Goal: Task Accomplishment & Management: Use online tool/utility

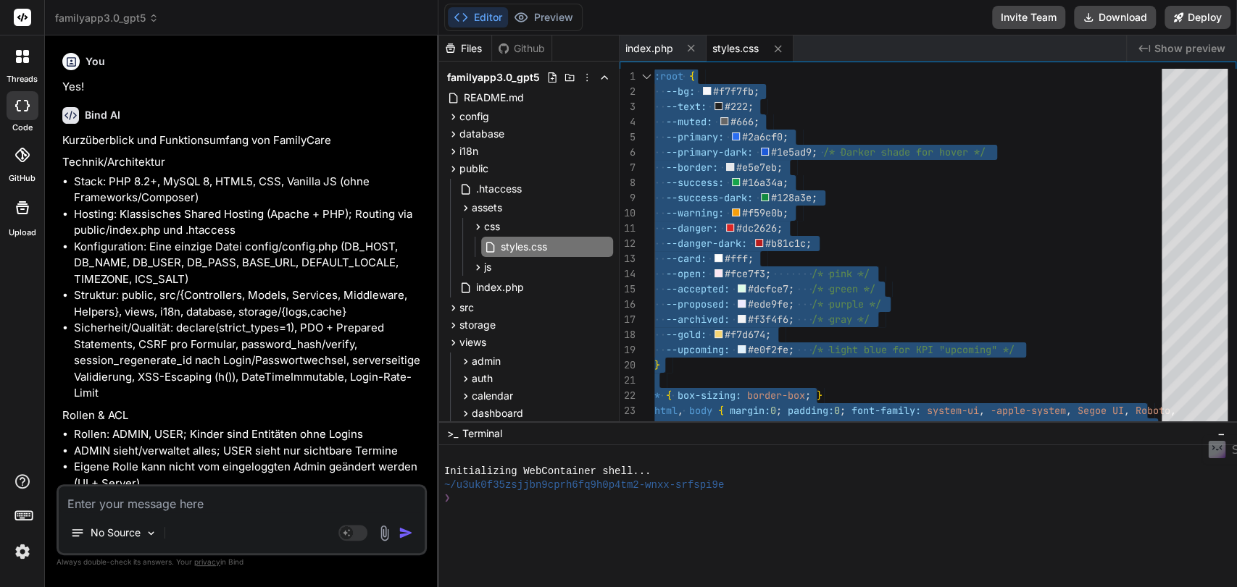
scroll to position [111, 0]
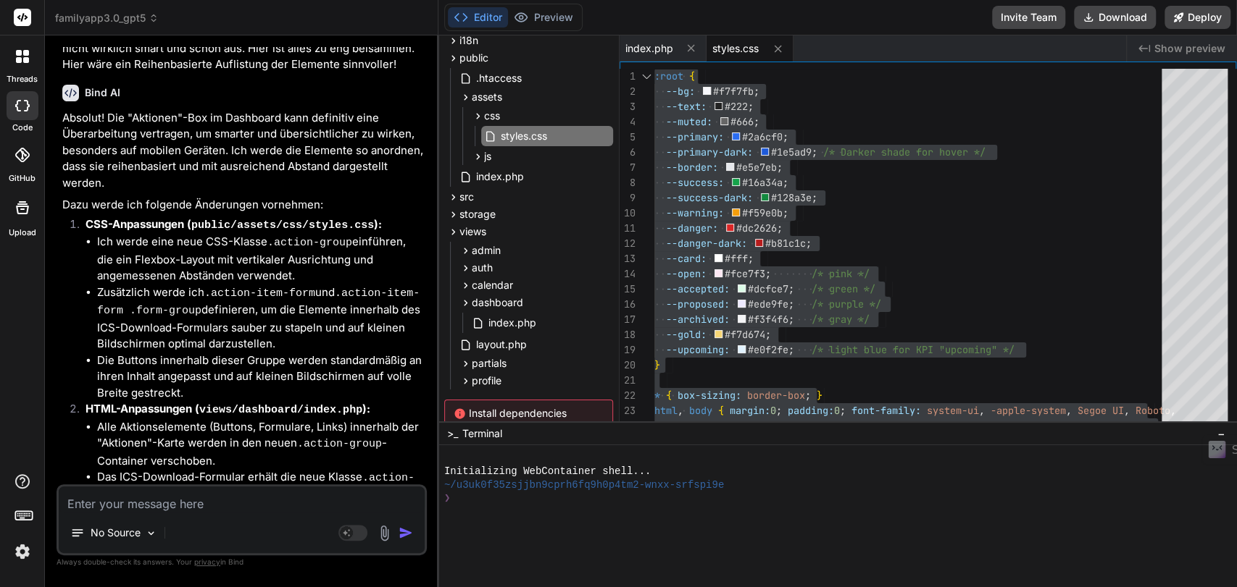
click at [133, 510] on textarea at bounding box center [242, 500] width 366 height 26
click at [17, 551] on img at bounding box center [22, 552] width 25 height 25
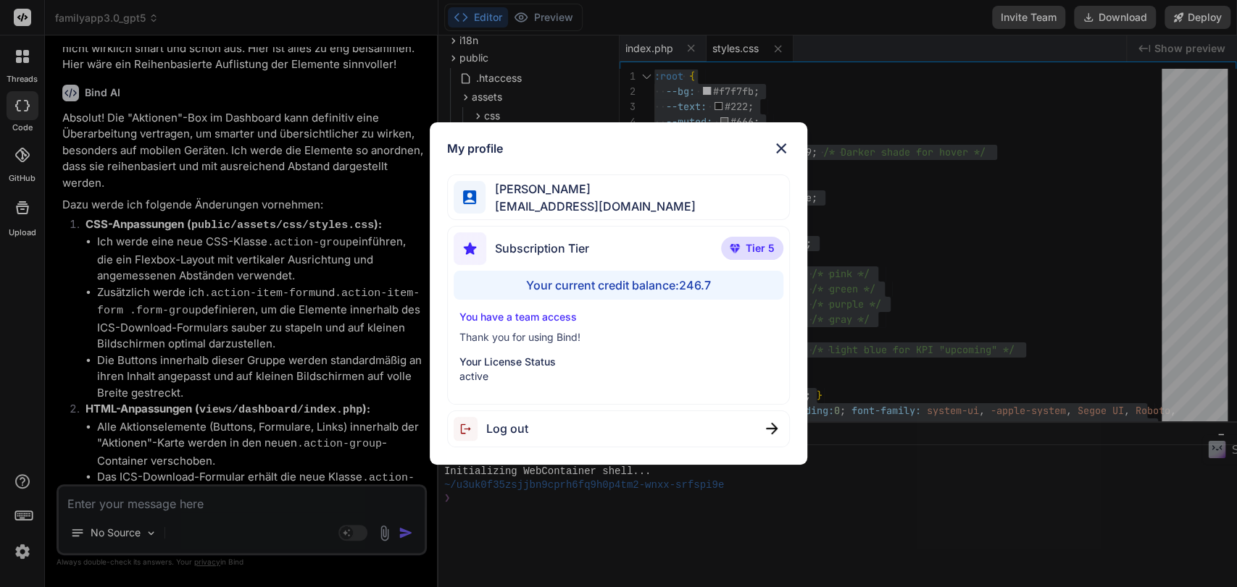
click at [485, 314] on p "You have a team access" at bounding box center [618, 317] width 319 height 14
click at [1009, 16] on div "My profile Simon Se tipptreff@gmail.com Subscription Tier Tier 5 Your current c…" at bounding box center [618, 293] width 1237 height 587
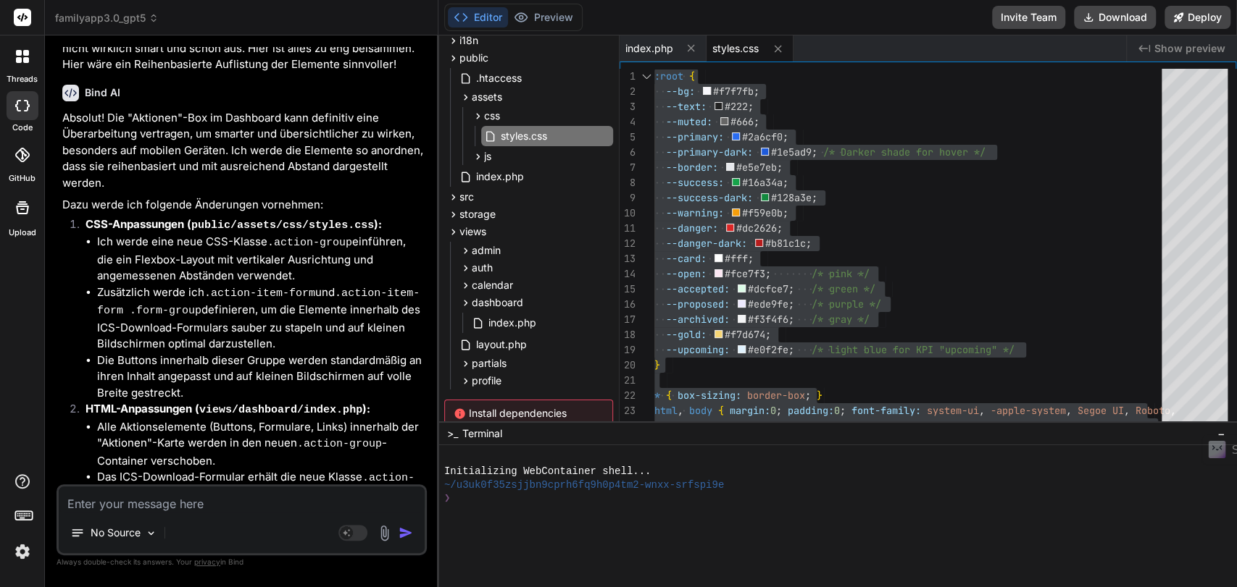
click at [1009, 16] on button "Invite Team" at bounding box center [1028, 17] width 73 height 23
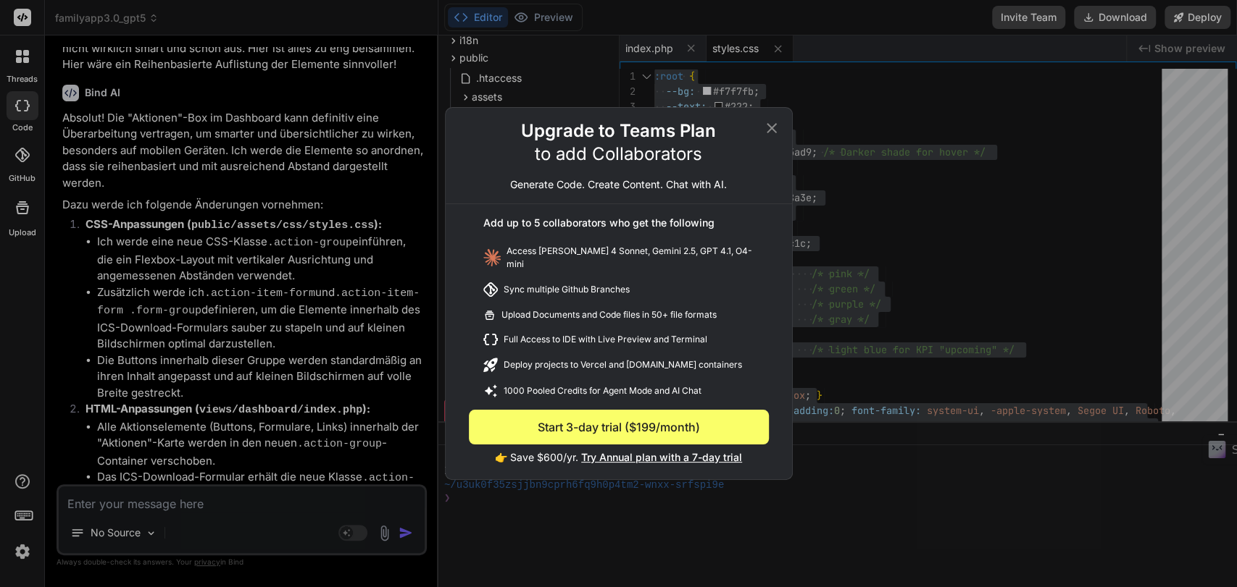
click at [769, 130] on icon at bounding box center [771, 128] width 10 height 10
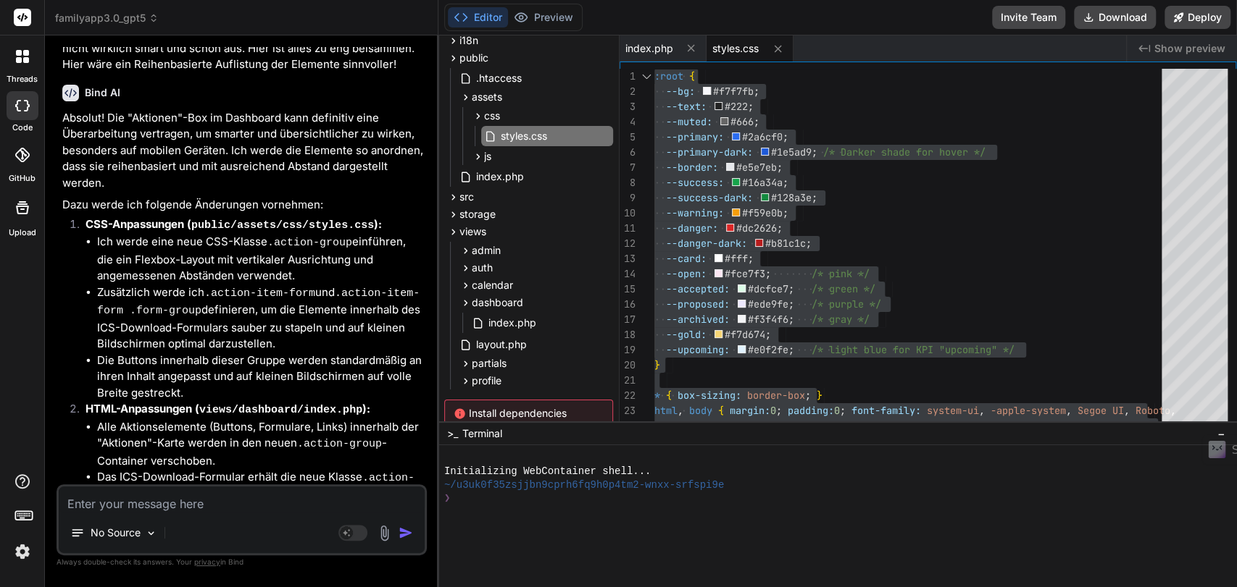
click at [153, 511] on textarea at bounding box center [242, 500] width 366 height 26
type textarea "A"
type textarea "x"
type textarea "Au"
type textarea "x"
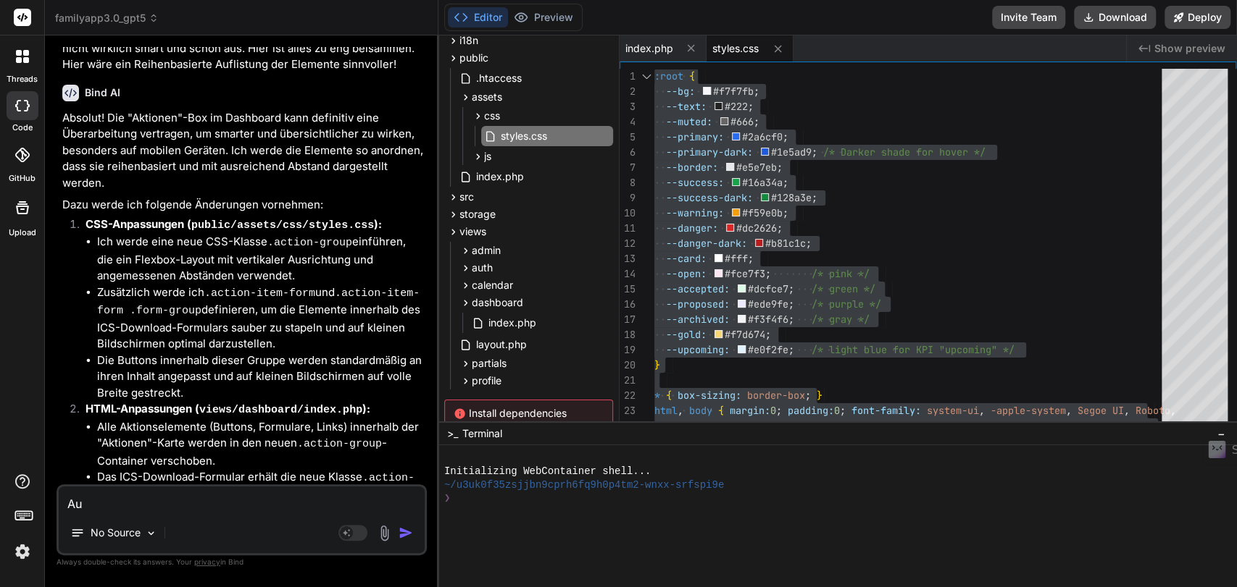
type textarea "Auf"
type textarea "x"
type textarea "Auf"
type textarea "x"
type textarea "Auf d"
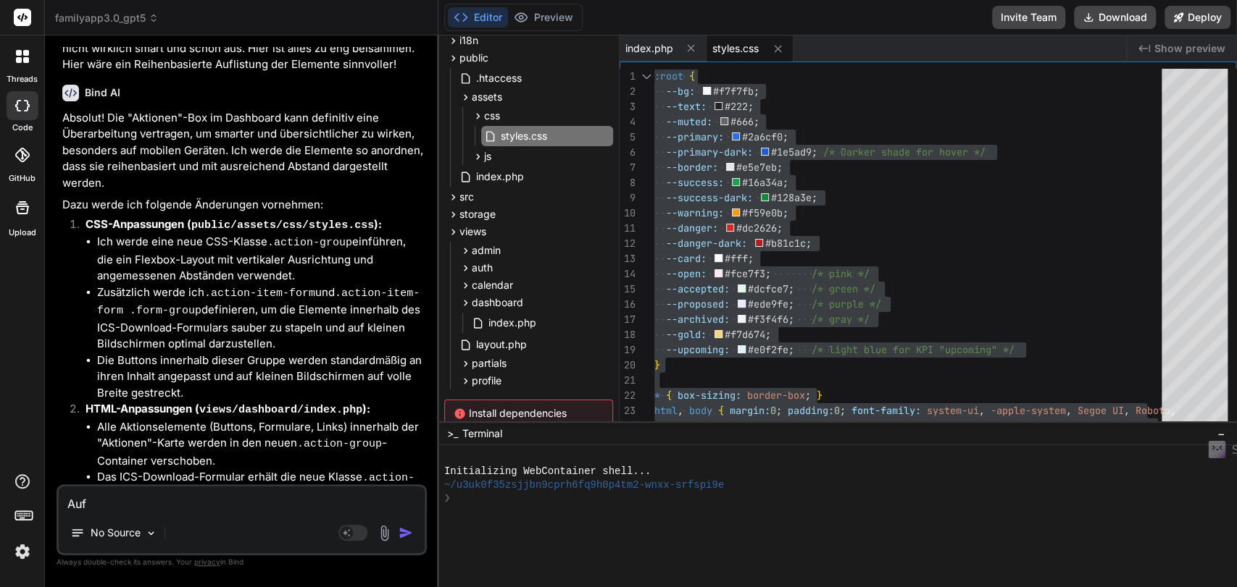
type textarea "x"
type textarea "Auf de"
type textarea "x"
type textarea "Auf dem"
type textarea "x"
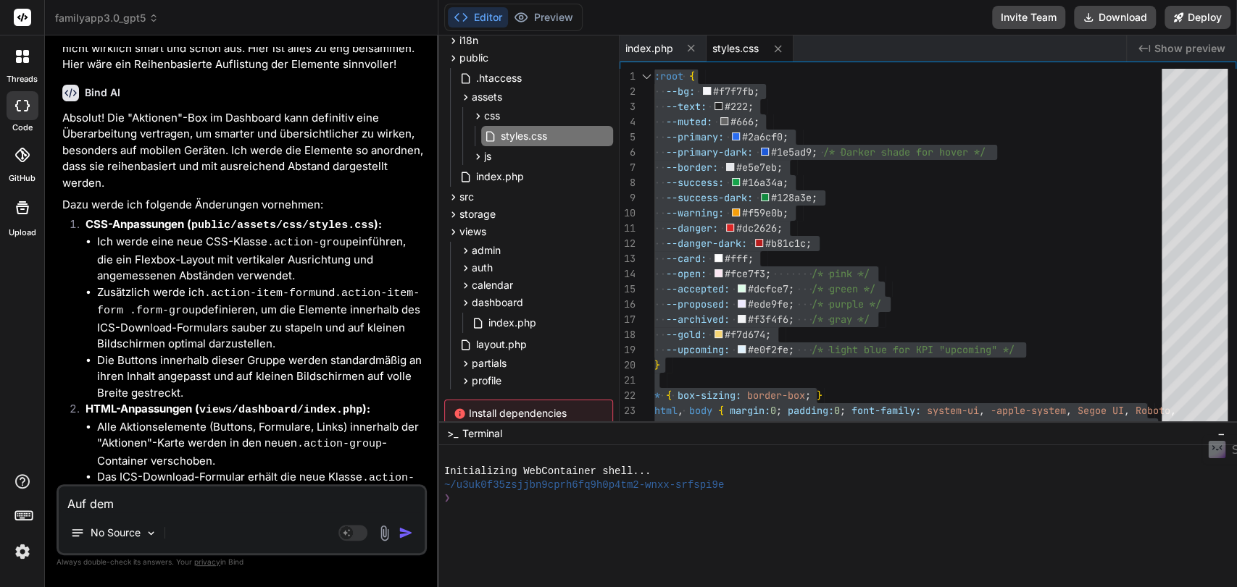
type textarea "Auf dem"
type textarea "x"
type textarea "Auf dem D"
type textarea "x"
type textarea "Auf dem Da"
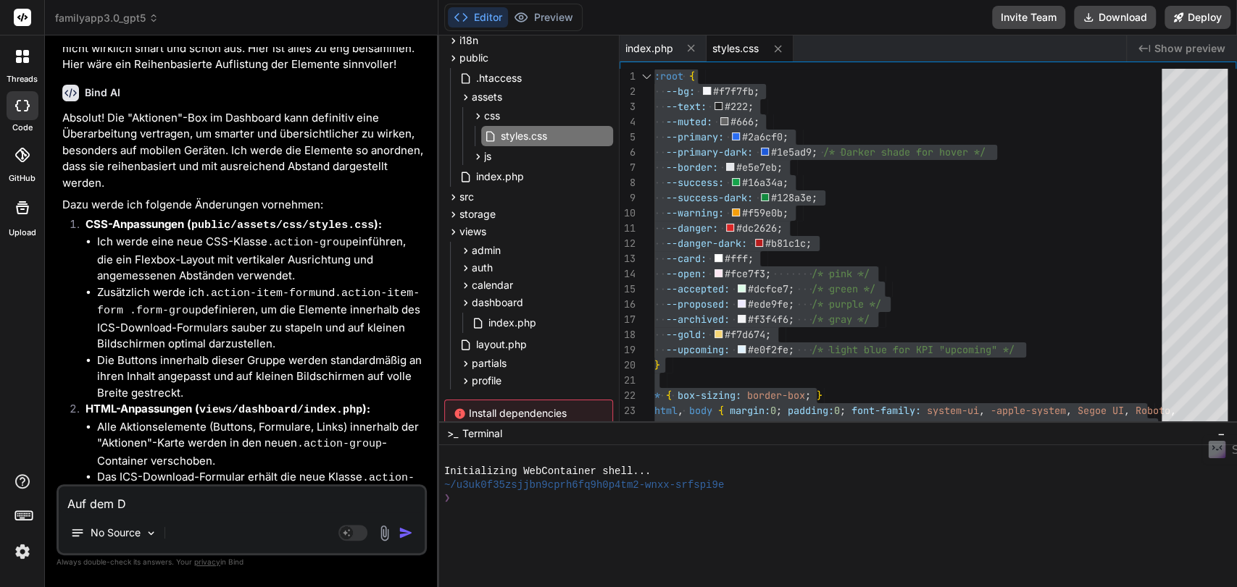
type textarea "x"
type textarea "Auf dem Das"
type textarea "x"
type textarea "Auf dem Dash"
type textarea "x"
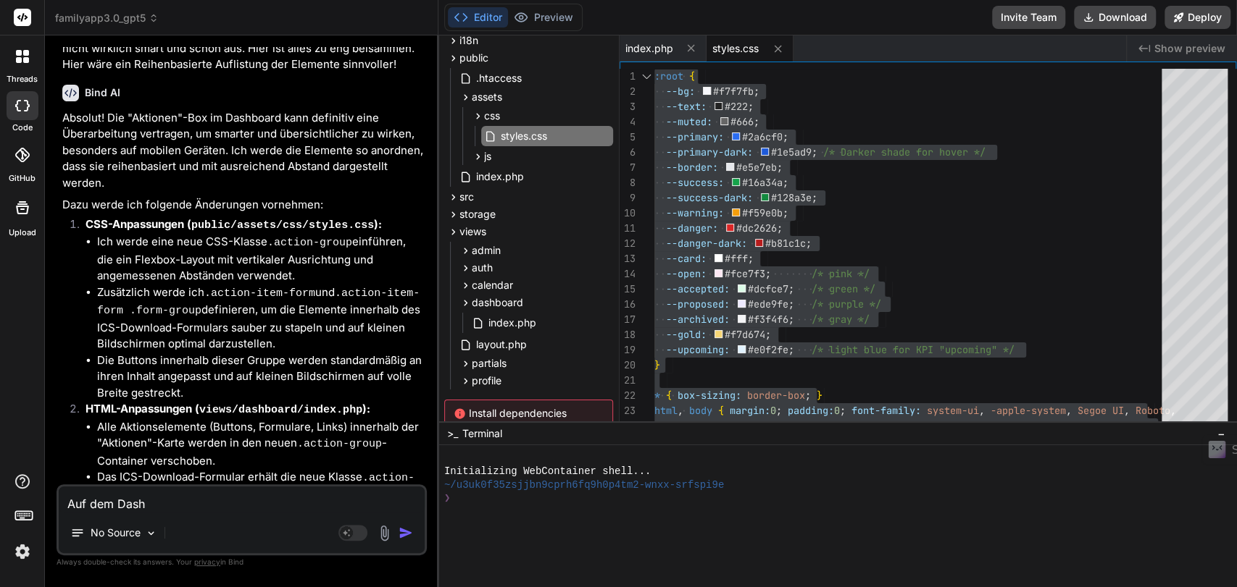
type textarea "Auf dem Dashb"
type textarea "x"
type textarea "Auf dem Dashbo"
type textarea "x"
type textarea "Auf dem Dashboa"
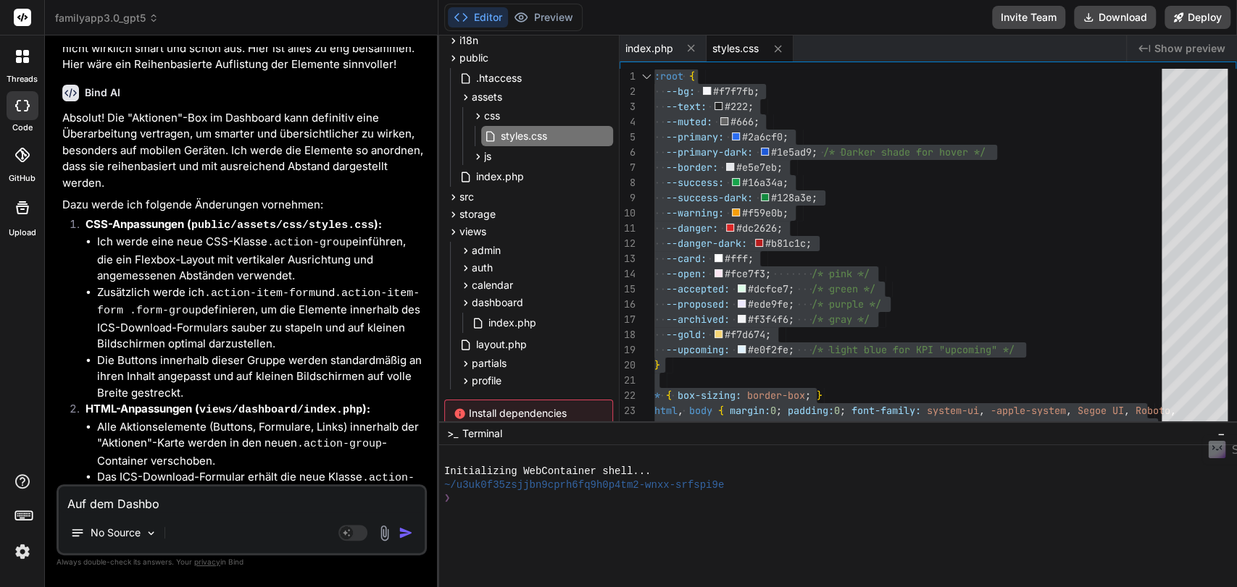
type textarea "x"
type textarea "Auf dem Dashboar"
type textarea "x"
type textarea "Auf dem Dashboard"
type textarea "x"
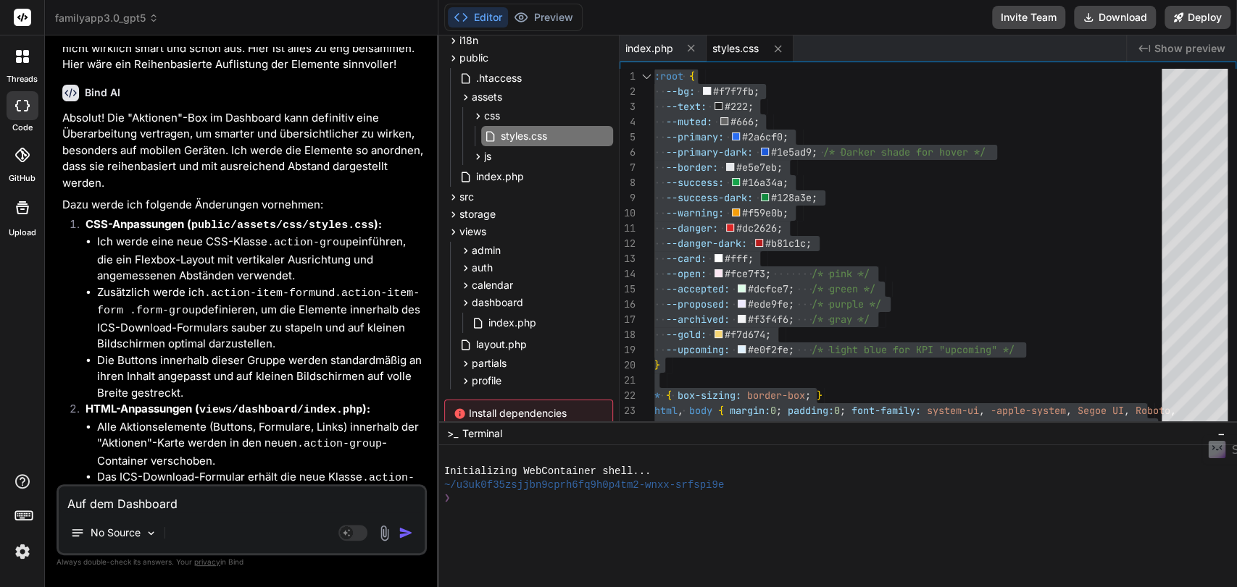
type textarea "Auf dem Dashboard"
type textarea "x"
type textarea "Auf dem Dashboard s"
type textarea "x"
type textarea "Auf dem Dashboard so"
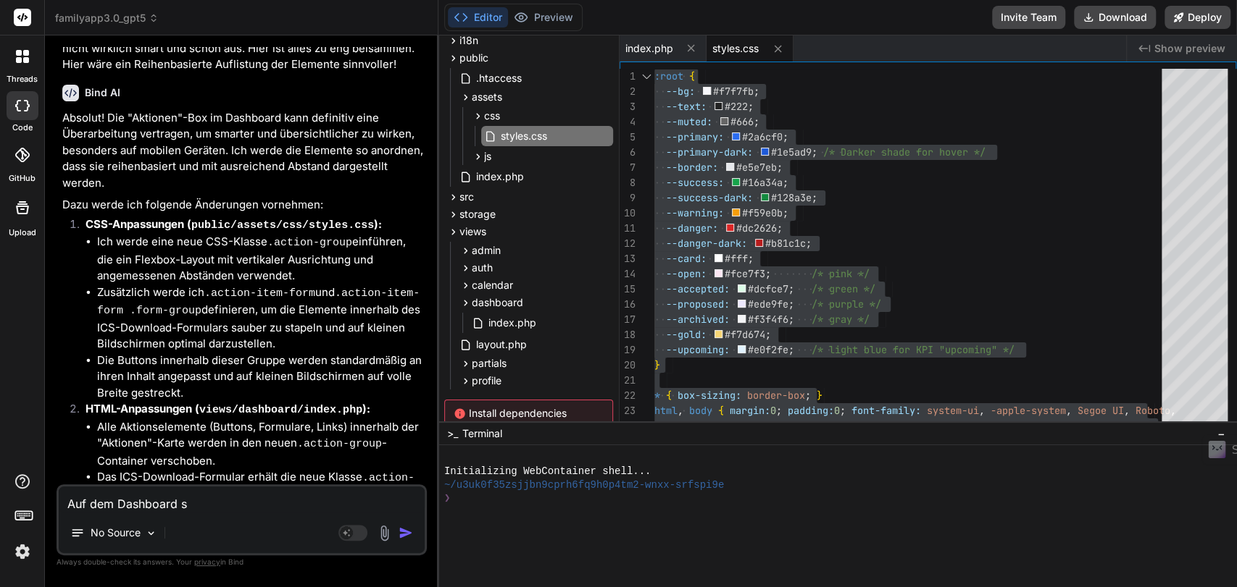
type textarea "x"
type textarea "Auf dem Dashboard sol"
type textarea "x"
type textarea "Auf dem Dashboard soll"
type textarea "x"
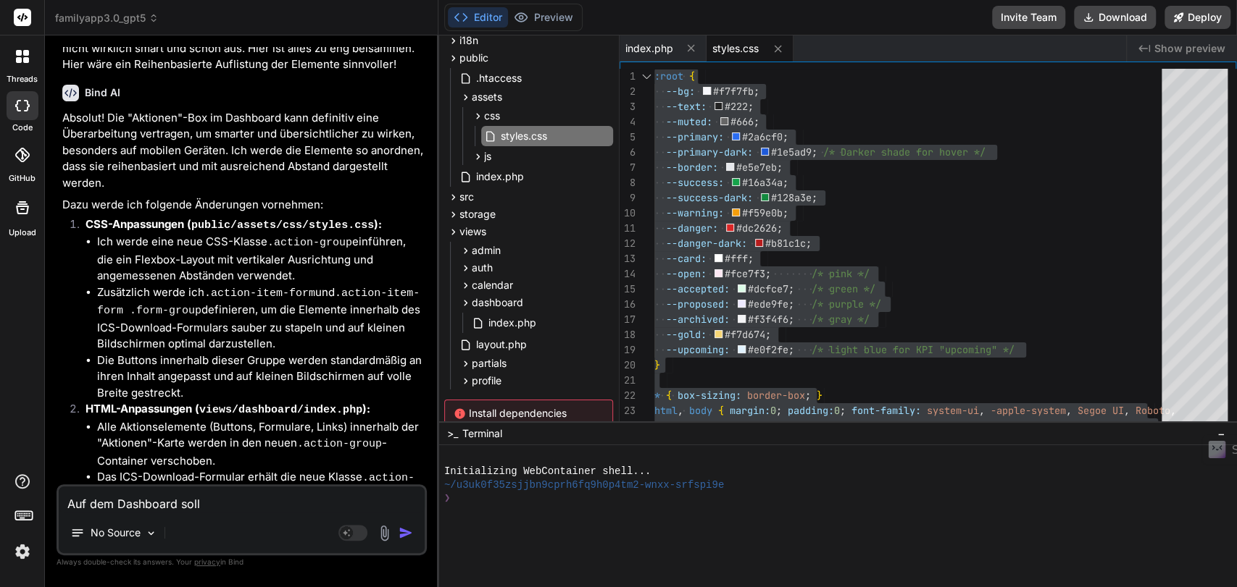
type textarea "Auf dem Dashboard sollt"
type textarea "x"
type textarea "Auf dem Dashboard sollte"
type textarea "x"
type textarea "Auf dem Dashboard sollten"
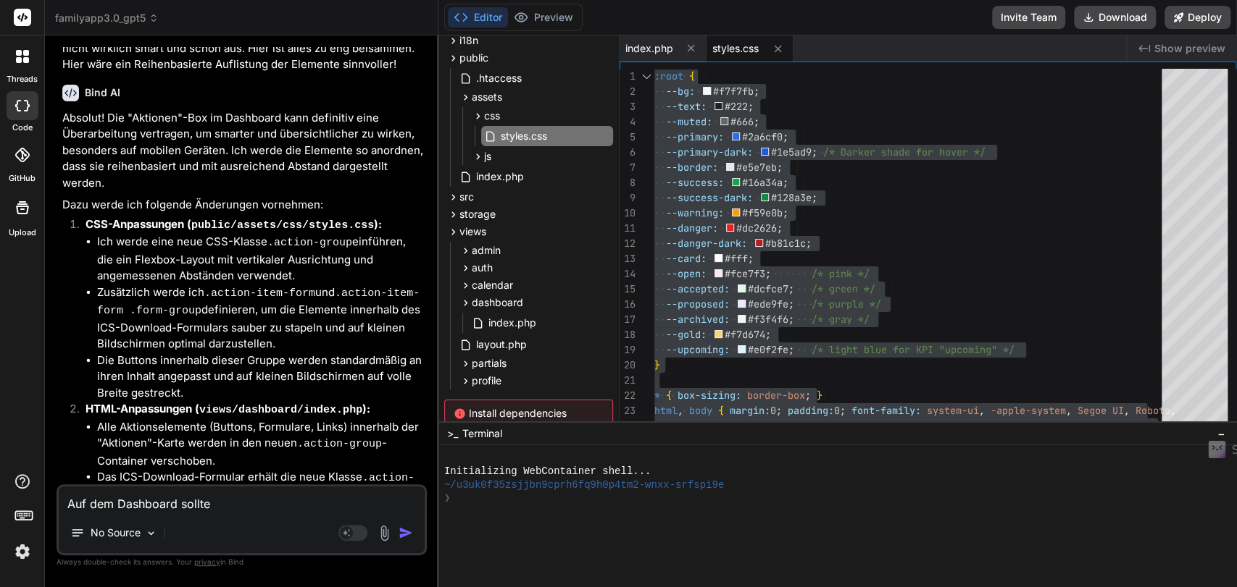
type textarea "x"
type textarea "Auf dem Dashboard sollten"
type textarea "x"
type textarea "Auf dem Dashboard sollten d"
type textarea "x"
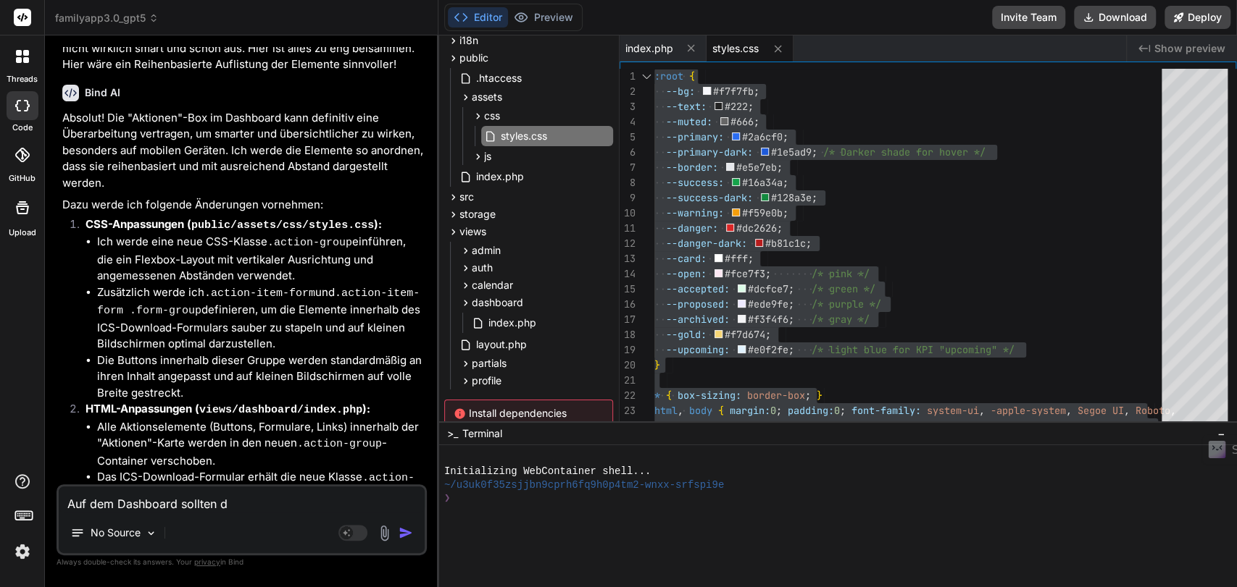
type textarea "Auf dem Dashboard sollten di"
type textarea "x"
type textarea "Auf dem Dashboard sollten die"
type textarea "x"
type textarea "Auf dem Dashboard sollten die"
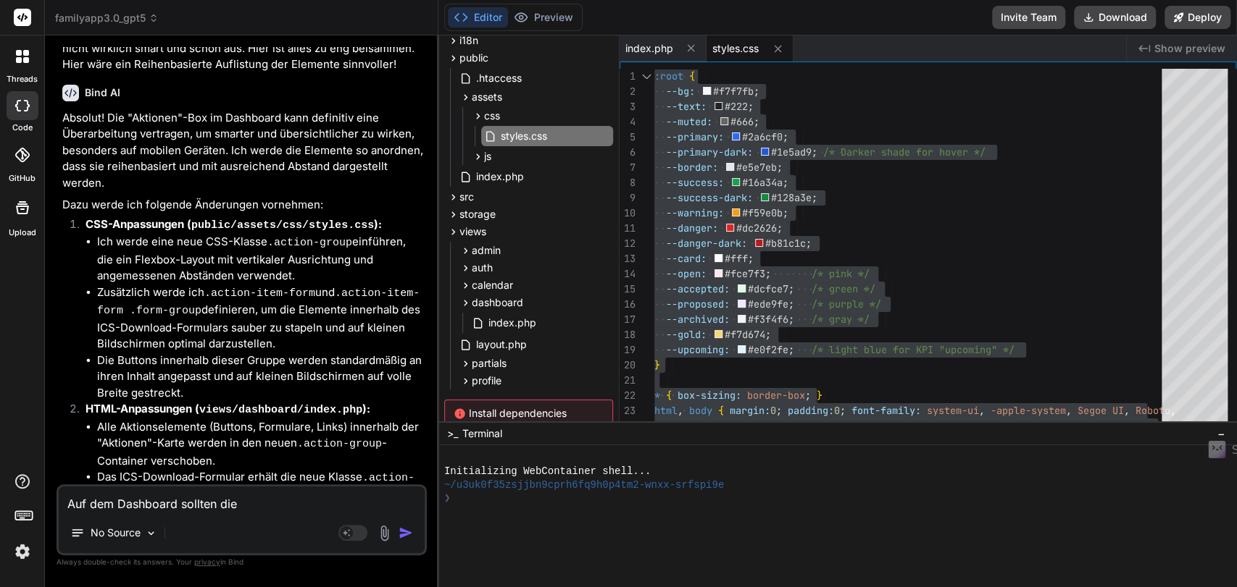
type textarea "x"
type textarea "Auf dem Dashboard sollten die o"
type textarea "x"
type textarea "Auf dem Dashboard sollten die of"
type textarea "x"
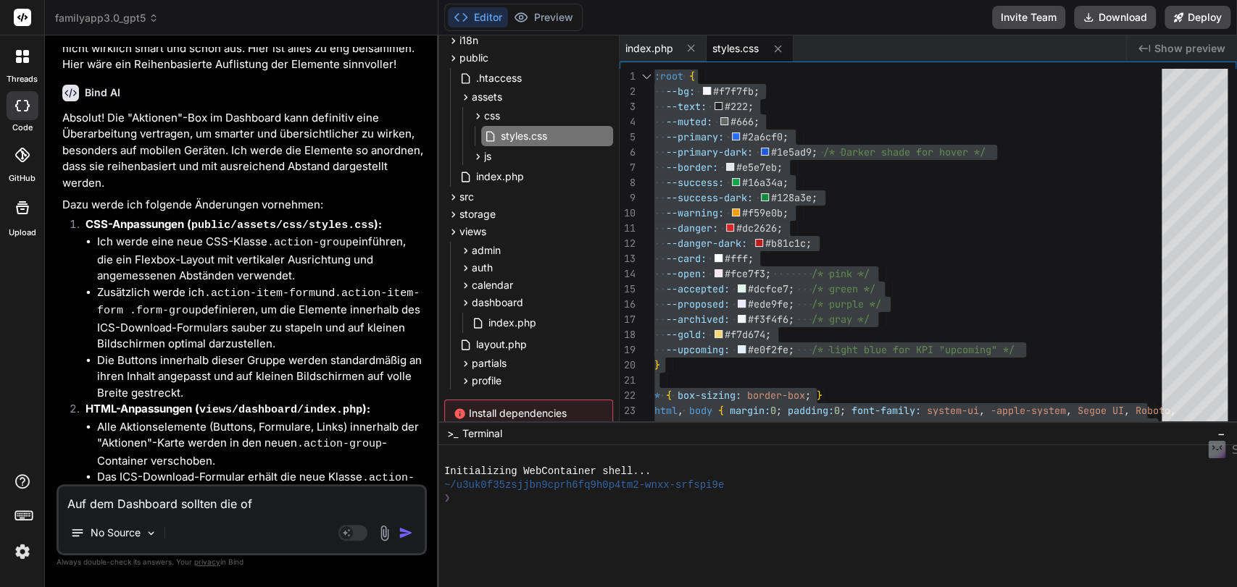
type textarea "Auf dem Dashboard sollten die off"
type textarea "x"
type textarea "Auf dem Dashboard sollten die offn"
type textarea "x"
type textarea "Auf dem Dashboard sollten die offne"
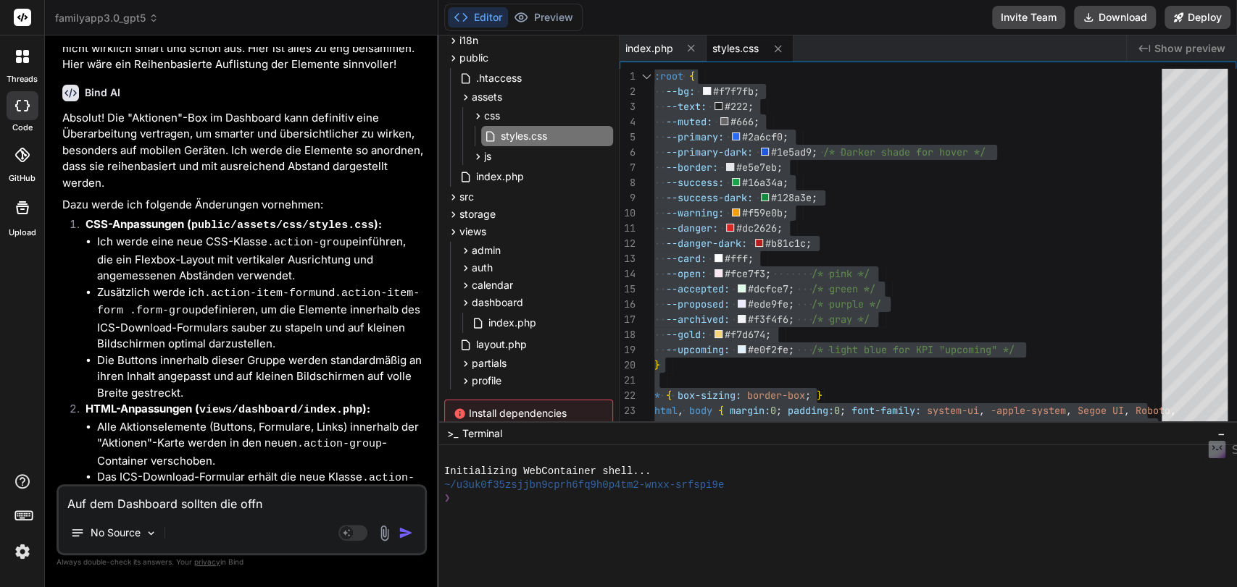
type textarea "x"
type textarea "Auf dem Dashboard sollten die offnen"
type textarea "x"
type textarea "Auf dem Dashboard sollten die offne"
type textarea "x"
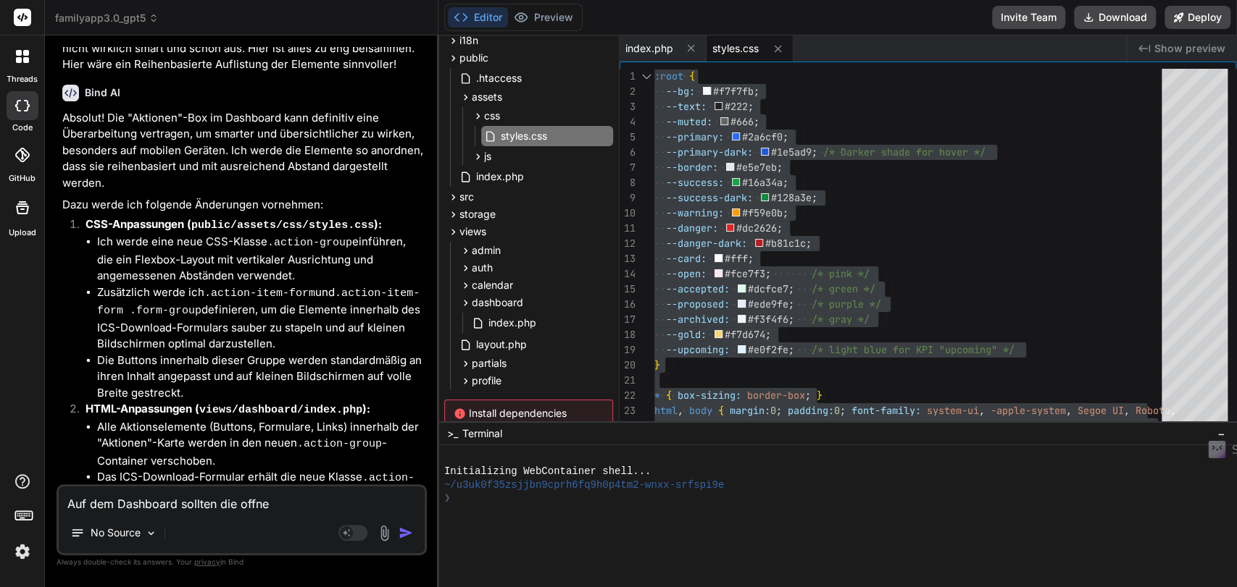
type textarea "Auf dem Dashboard sollten die offn"
type textarea "x"
type textarea "Auf dem Dashboard sollten die off"
type textarea "x"
type textarea "Auf dem Dashboard sollten die of"
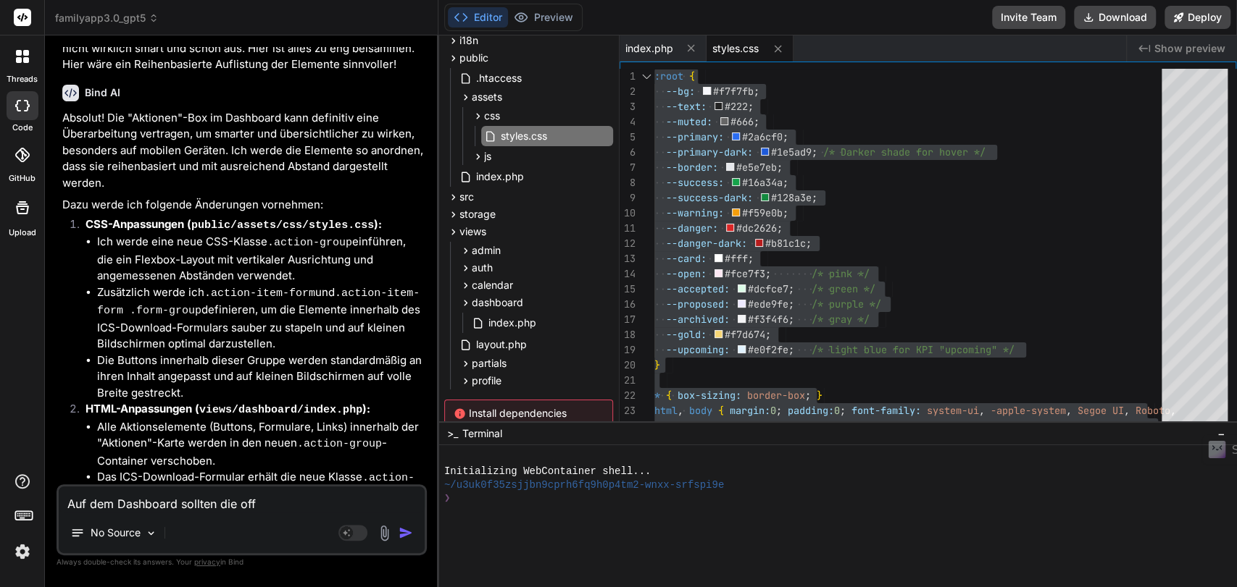
type textarea "x"
type textarea "Auf dem Dashboard sollten die o"
type textarea "x"
type textarea "Auf dem Dashboard sollten die"
type textarea "x"
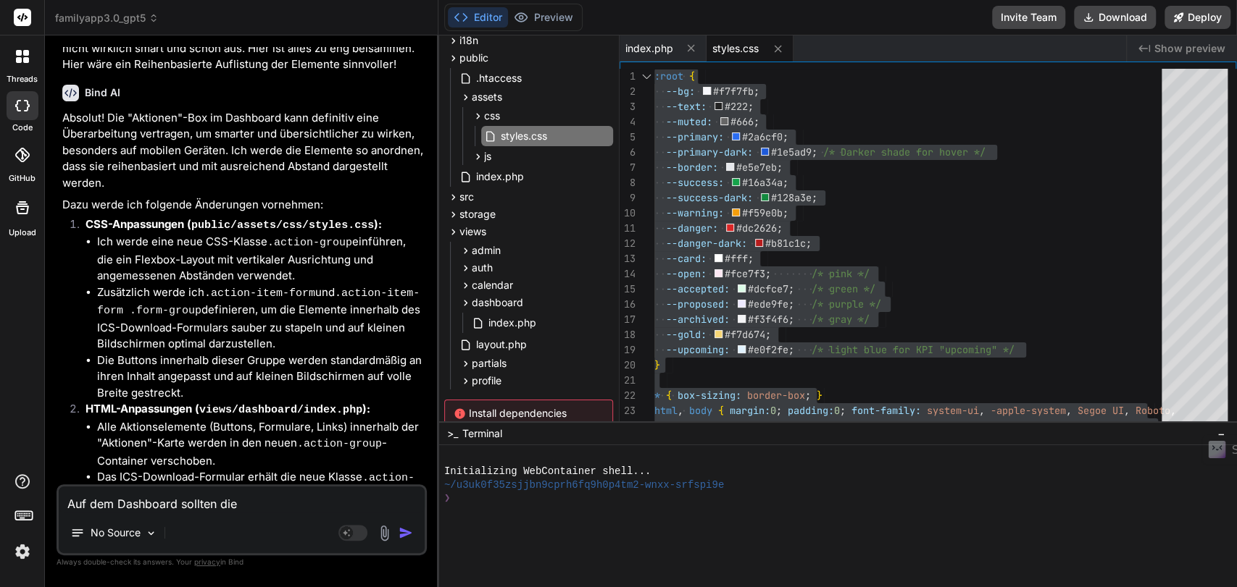
type textarea "Auf dem Dashboard sollten die ""
type textarea "x"
type textarea "Auf dem Dashboard sollten die "o"
type textarea "x"
type textarea "Auf dem Dashboard sollten die "of"
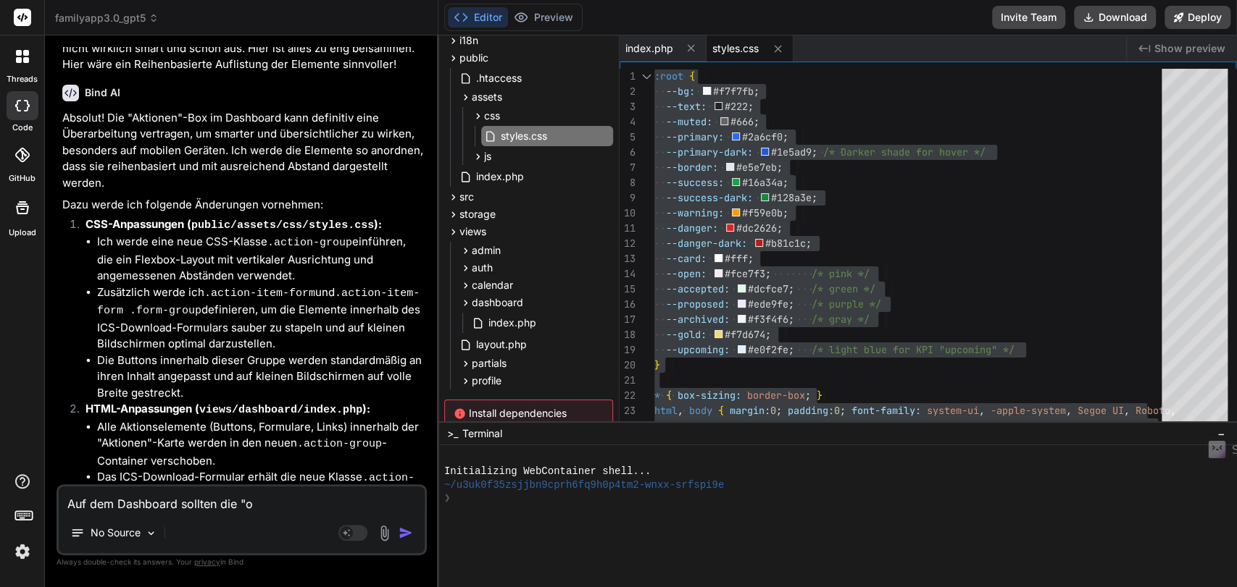
type textarea "x"
type textarea "Auf dem Dashboard sollten die "off"
type textarea "x"
type textarea "Auf dem Dashboard sollten die "offe"
type textarea "x"
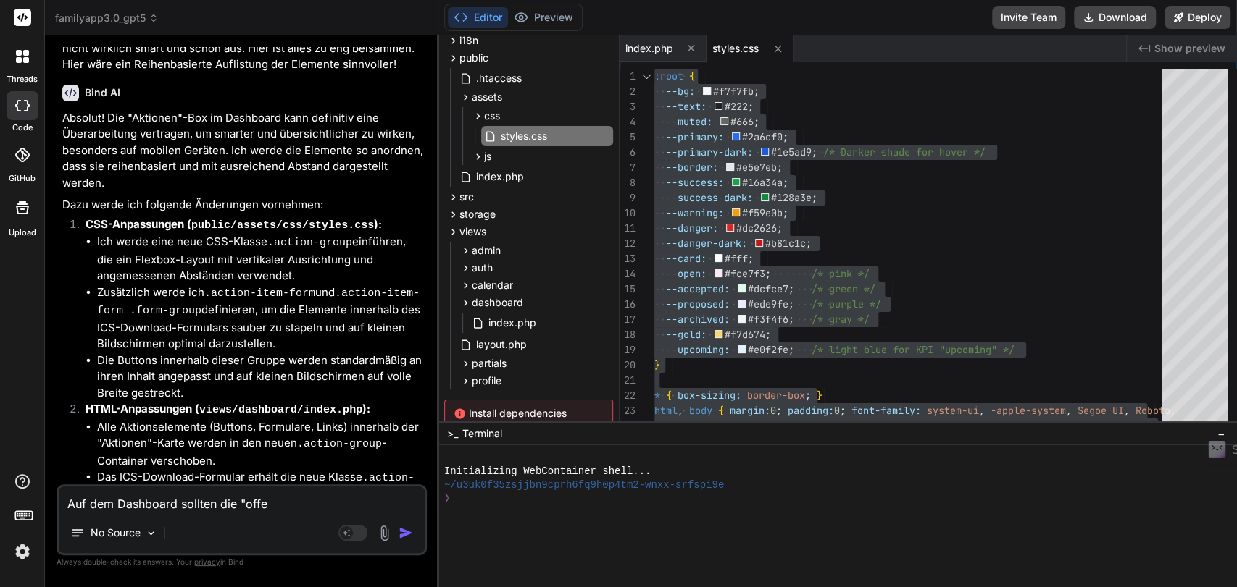
type textarea "Auf dem Dashboard sollten die "offen"
type textarea "x"
type textarea "Auf dem Dashboard sollten die "offene"
type textarea "x"
type textarea "Auf dem Dashboard sollten die "offenen"
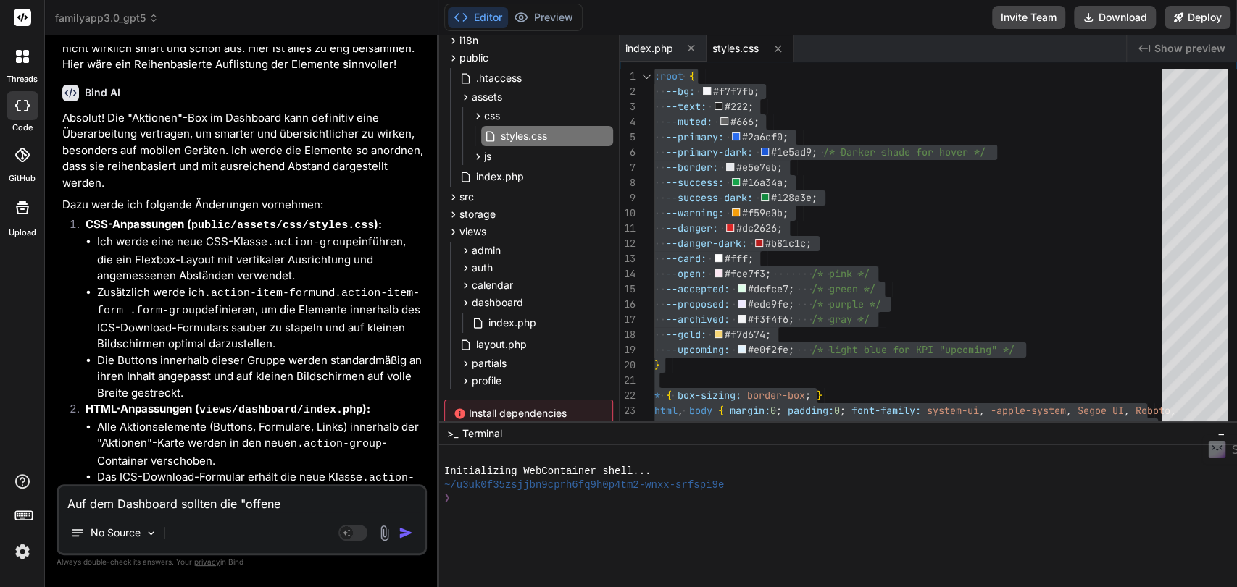
type textarea "x"
type textarea "Auf dem Dashboard sollten die "offenen""
type textarea "x"
type textarea "Auf dem Dashboard sollten die "offenen""
type textarea "x"
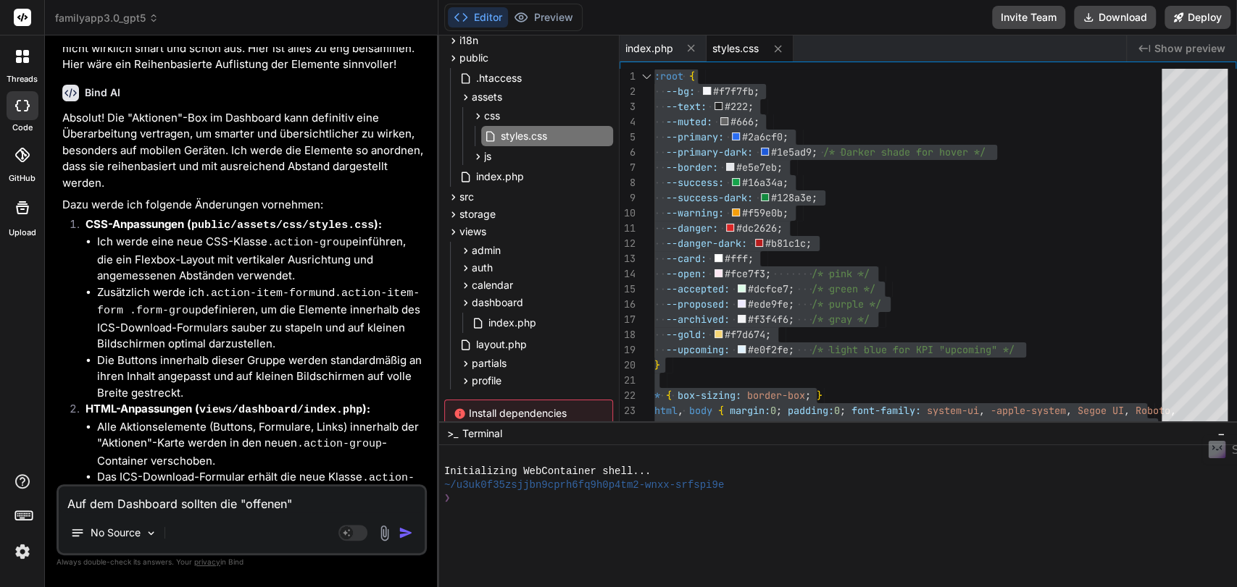
type textarea "Auf dem Dashboard sollten die "offenen" u"
type textarea "x"
type textarea "Auf dem Dashboard sollten die "offenen" un"
type textarea "x"
type textarea "Auf dem Dashboard sollten die "offenen" und"
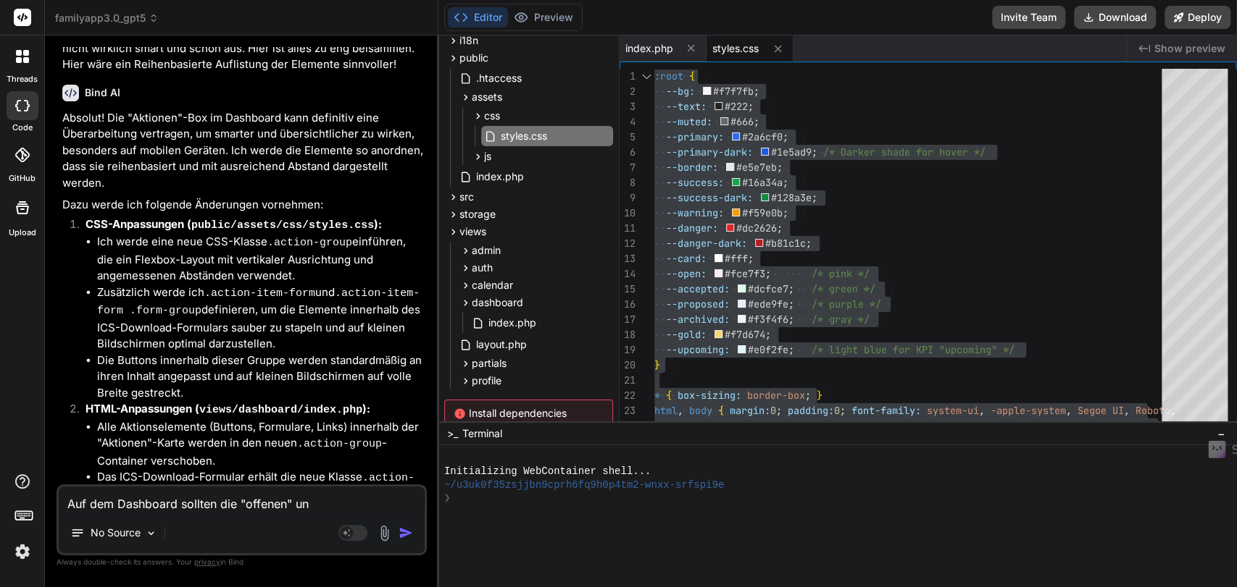
type textarea "x"
type textarea "Auf dem Dashboard sollten die "offenen" und"
type textarea "x"
type textarea "Auf dem Dashboard sollten die "offenen" und d"
type textarea "x"
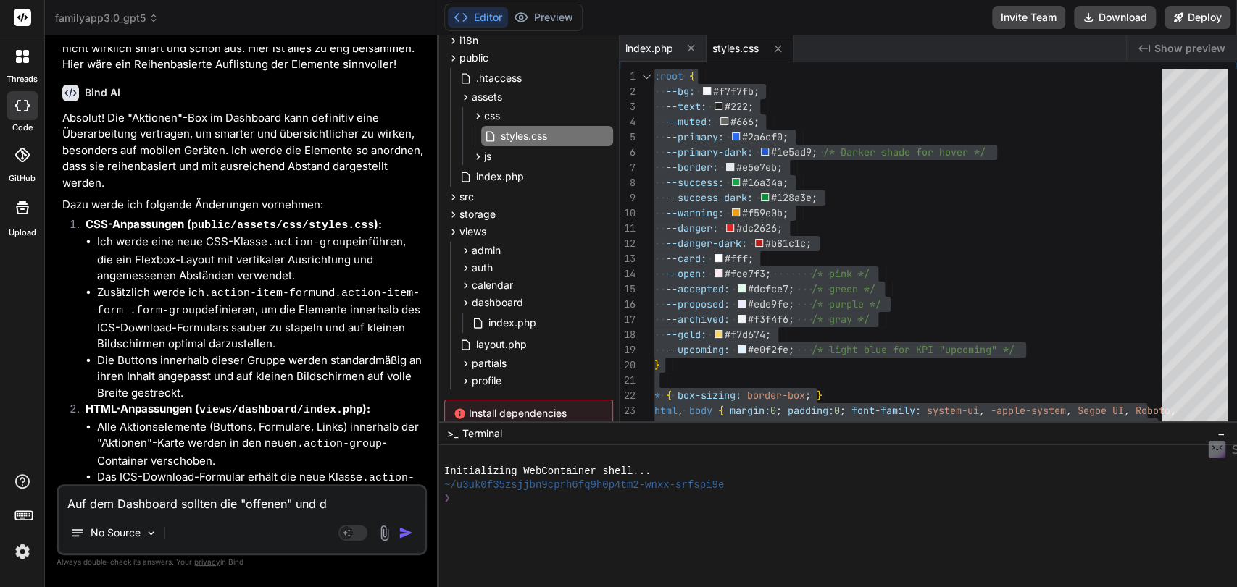
type textarea "Auf dem Dashboard sollten die "offenen" und di"
type textarea "x"
type textarea "Auf dem Dashboard sollten die "offenen" und die"
type textarea "x"
type textarea "Auf dem Dashboard sollten die "offenen" und die"
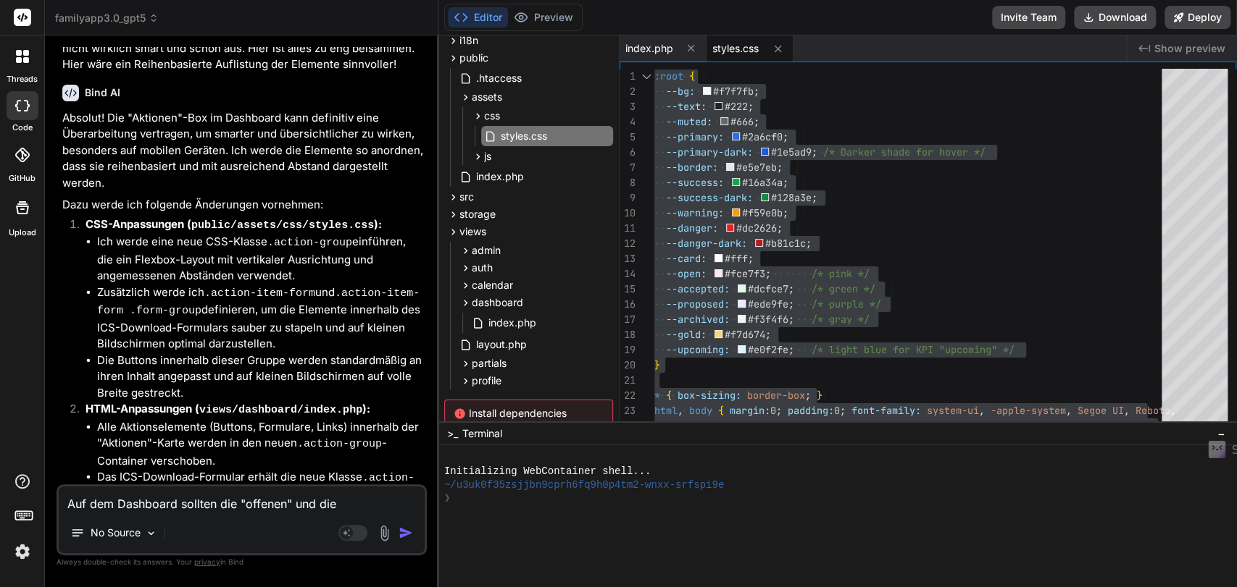
type textarea "x"
type textarea "Auf dem Dashboard sollten die "offenen" und die ""
type textarea "x"
type textarea "Auf dem Dashboard sollten die "offenen" und die "ü"
type textarea "x"
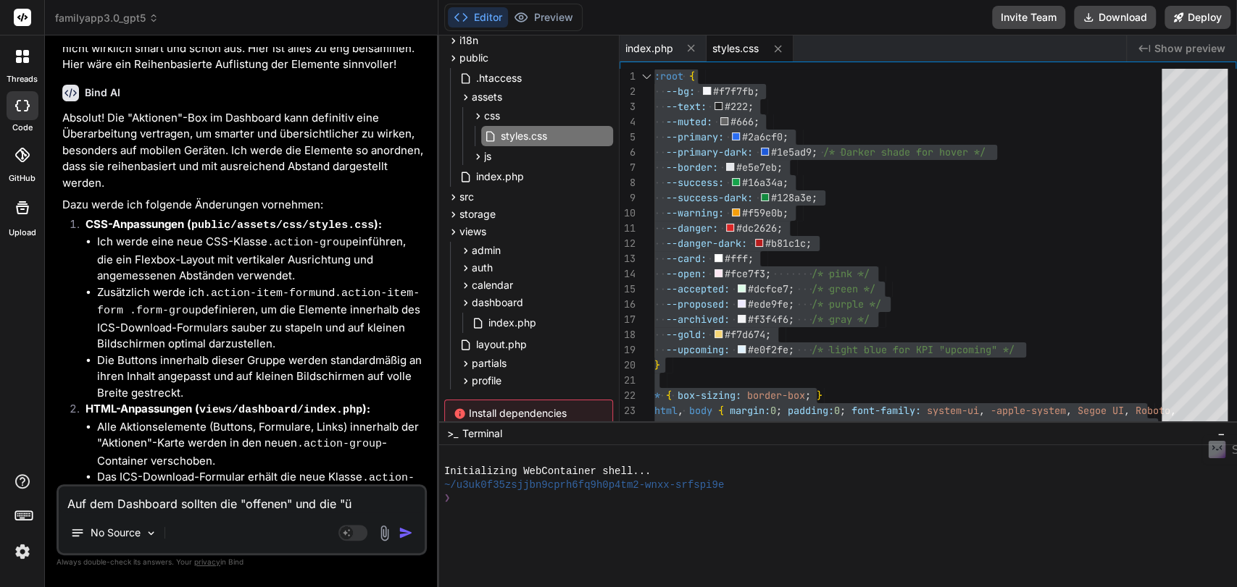
type textarea "Auf dem Dashboard sollten die "offenen" und die "üb"
type textarea "x"
type textarea "Auf dem Dashboard sollten die "offenen" und die "übe"
type textarea "x"
type textarea "Auf dem Dashboard sollten die "offenen" und die "über"
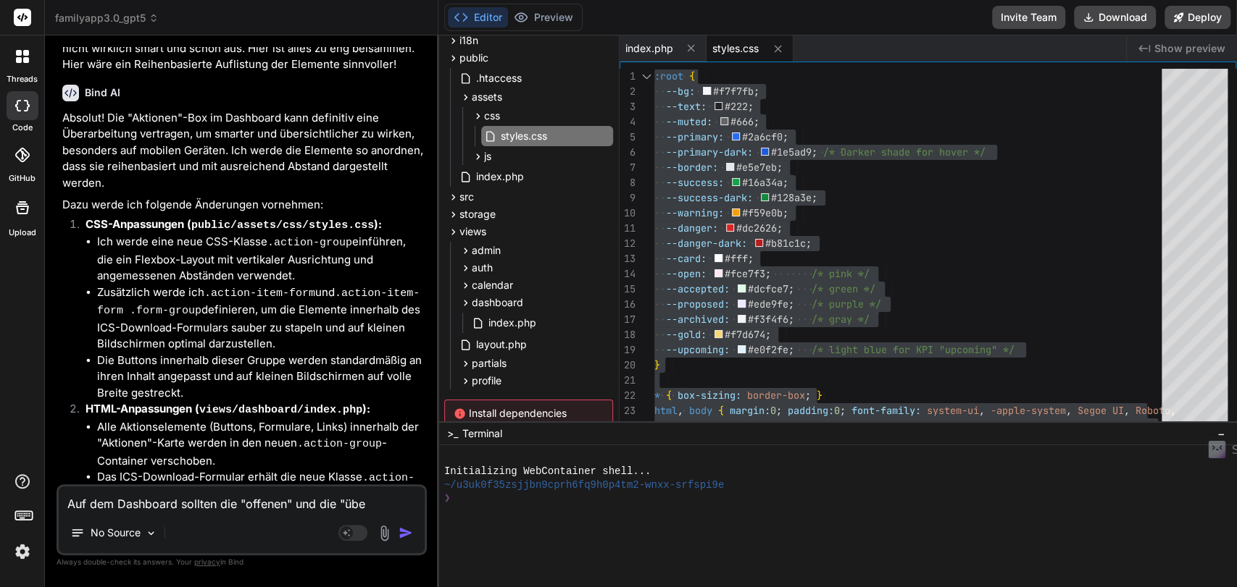
type textarea "x"
type textarea "Auf dem Dashboard sollten die "offenen" und die "übern"
type textarea "x"
type textarea "Auf dem Dashboard sollten die "offenen" und die "überno"
type textarea "x"
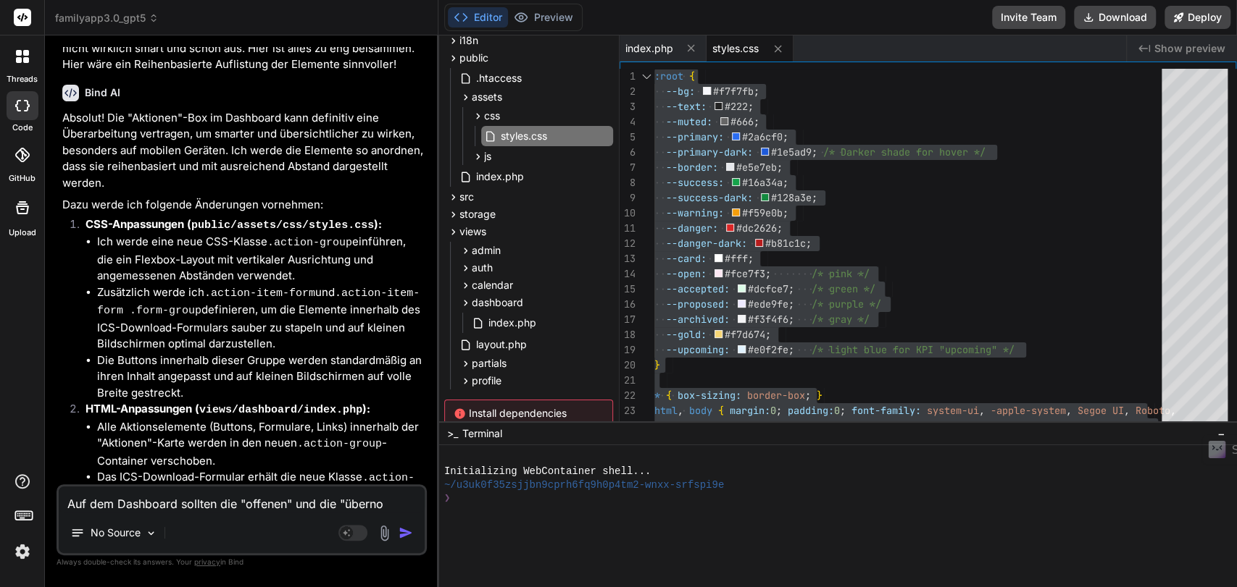
type textarea "Auf dem Dashboard sollten die "offenen" und die "übernom"
type textarea "x"
type textarea "Auf dem Dashboard sollten die "offenen" und die "übernomm"
type textarea "x"
type textarea "Auf dem Dashboard sollten die "offenen" und die "übernomme"
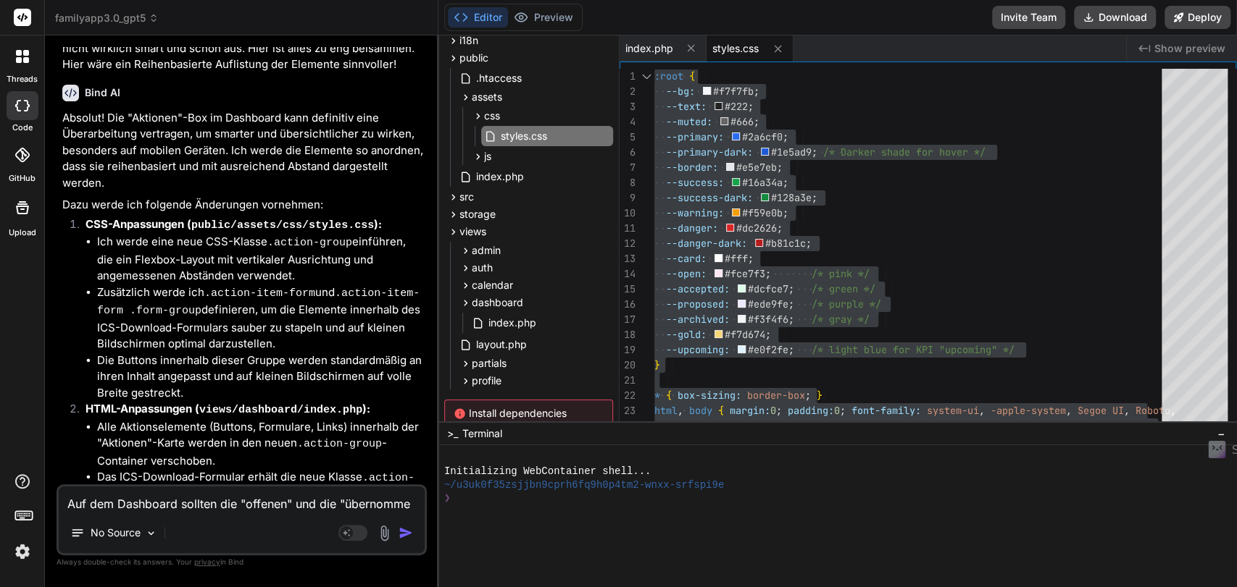
type textarea "x"
type textarea "Auf dem Dashboard sollten die "offenen" und die "übernommen"
type textarea "x"
type textarea "Auf dem Dashboard sollten die "offenen" und die "übernommene"
type textarea "x"
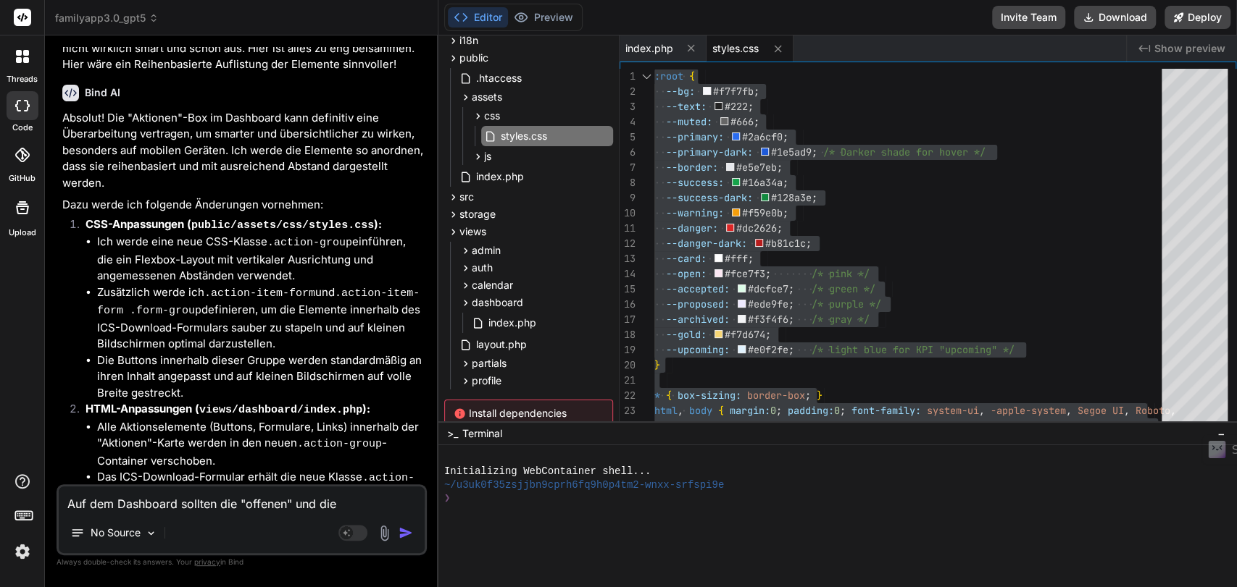
type textarea "Auf dem Dashboard sollten die "offenen" und die "übernommenen"
type textarea "x"
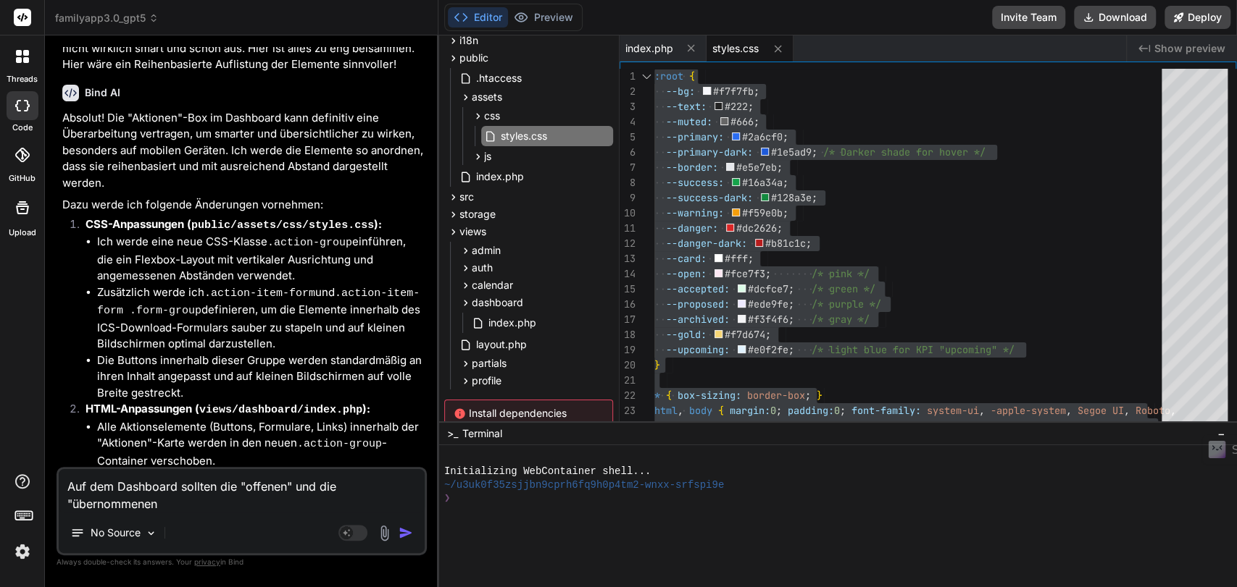
type textarea "Auf dem Dashboard sollten die "offenen" und die "übernommenen""
type textarea "x"
type textarea "Auf dem Dashboard sollten die "offenen" und die "übernommenen""
type textarea "x"
type textarea "Auf dem Dashboard sollten die "offenen" und die "übernommenen" T"
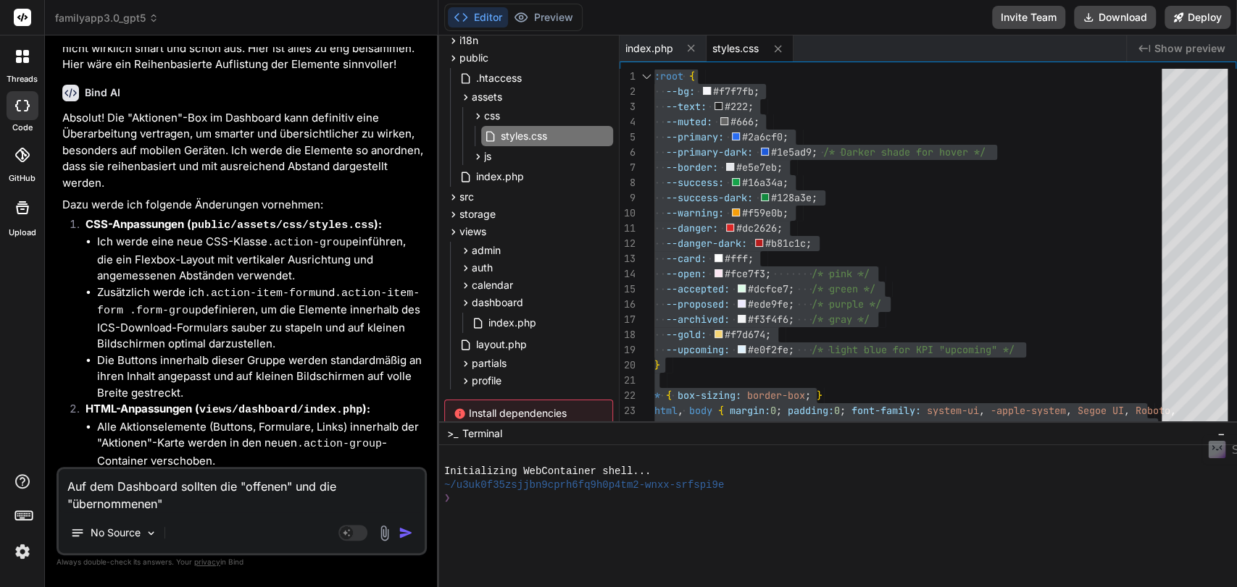
type textarea "x"
type textarea "Auf dem Dashboard sollten die "offenen" und die "übernommenen" Te"
type textarea "x"
type textarea "Auf dem Dashboard sollten die "offenen" und die "übernommenen" Ter"
type textarea "x"
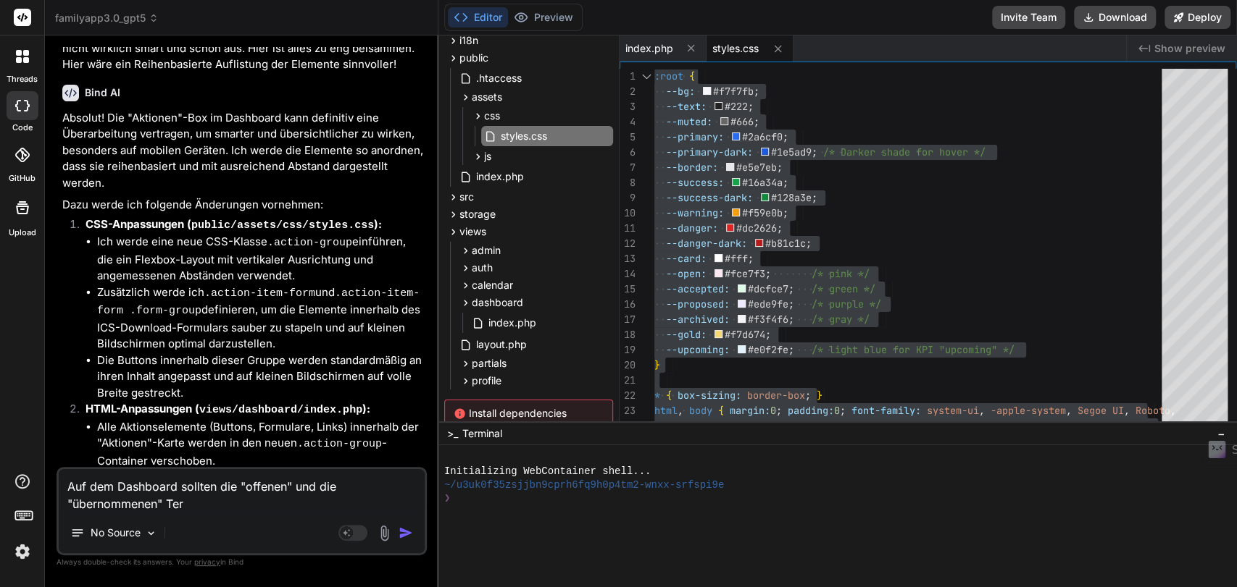
type textarea "Auf dem Dashboard sollten die "offenen" und die "übernommenen" Term"
type textarea "x"
type textarea "Auf dem Dashboard sollten die "offenen" und die "übernommenen" Termi"
type textarea "x"
type textarea "Auf dem Dashboard sollten die "offenen" und die "übernommenen" Termin"
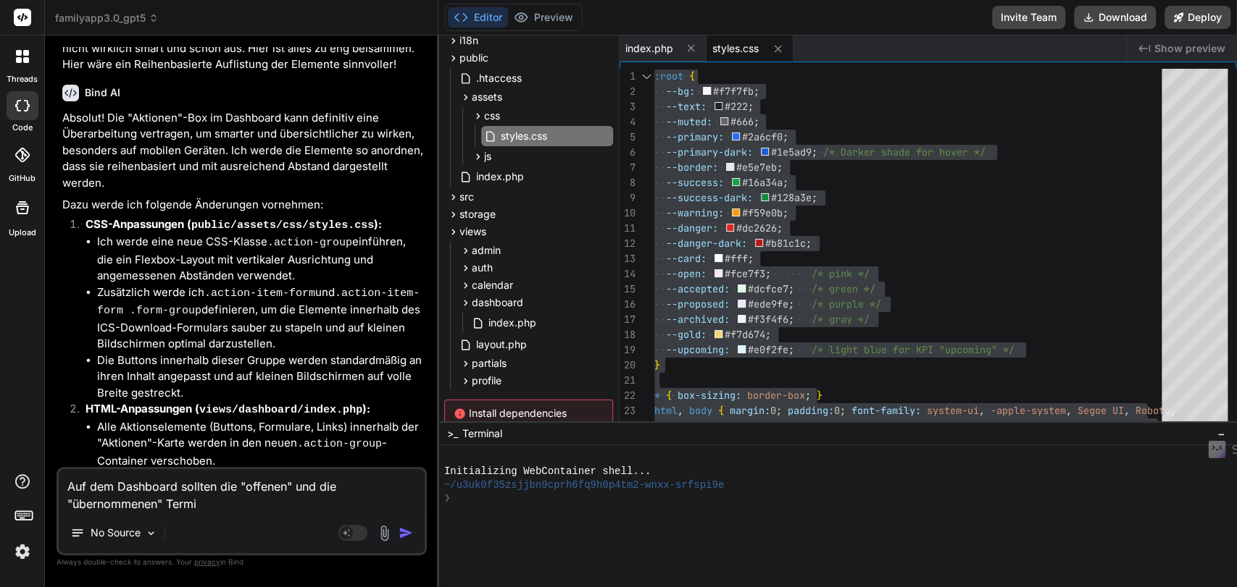
type textarea "x"
type textarea "Auf dem Dashboard sollten die "offenen" und die "übernommenen" Termine"
type textarea "x"
type textarea "Auf dem Dashboard sollten die "offenen" und die "übernommenen" Termine"
type textarea "x"
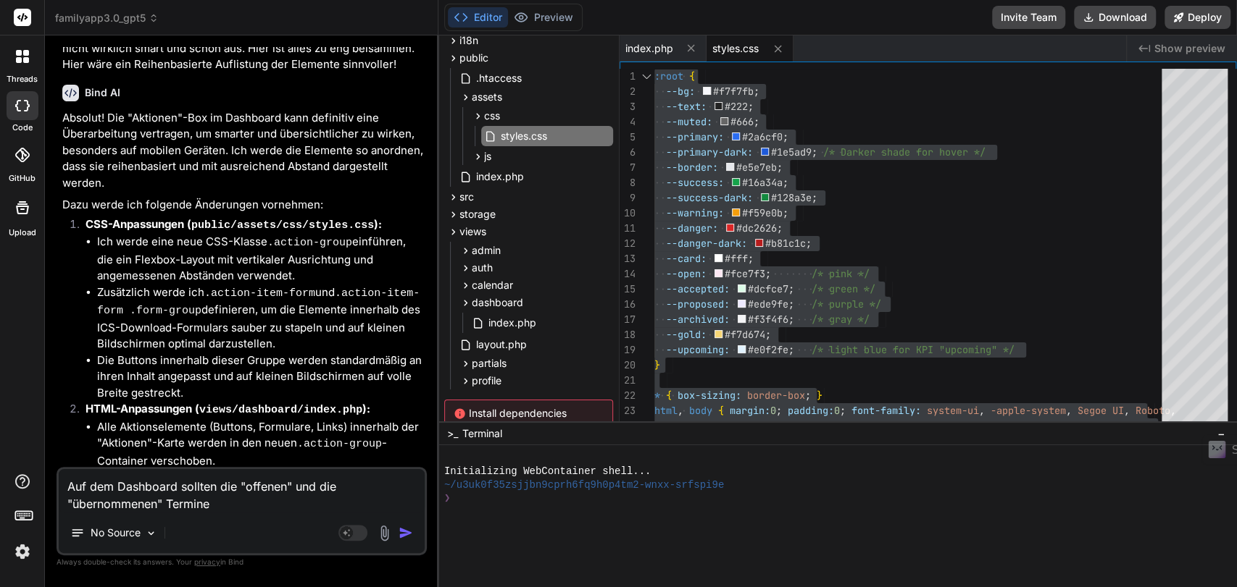
type textarea "Auf dem Dashboard sollten die "offenen" und die "übernommenen" Termine n"
type textarea "x"
type textarea "Auf dem Dashboard sollten die "offenen" und die "übernommenen" Termine no"
type textarea "x"
type textarea "Auf dem Dashboard sollten die "offenen" und die "übernommenen" Termine noc"
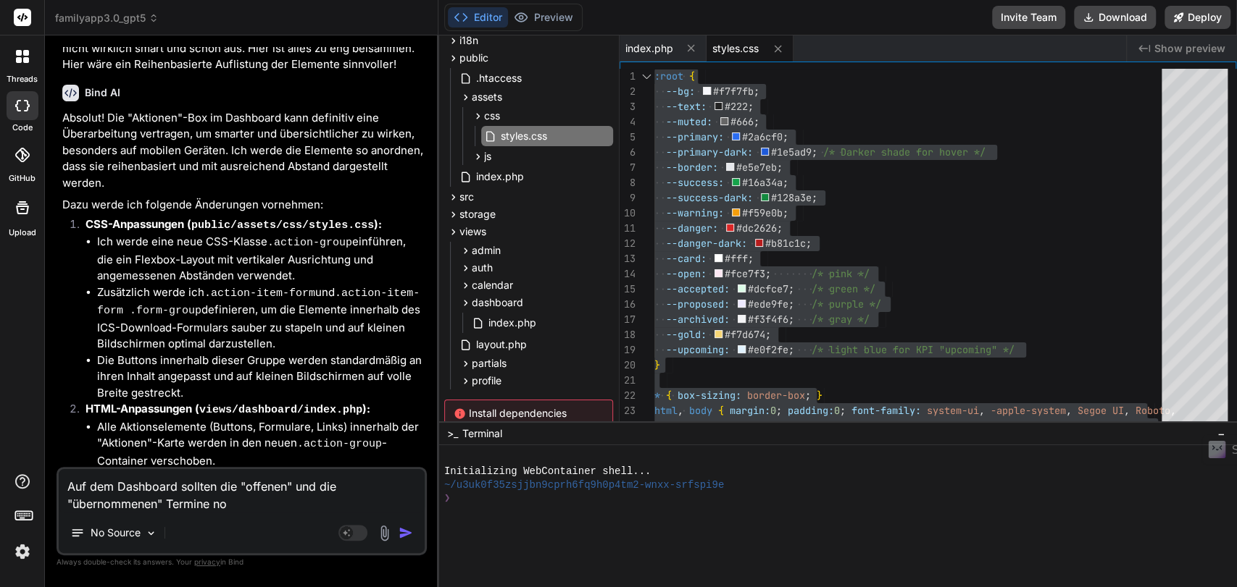
type textarea "x"
type textarea "Auf dem Dashboard sollten die "offenen" und die "übernommenen" Termine noch"
type textarea "x"
type textarea "Auf dem Dashboard sollten die "offenen" und die "übernommenen" Termine noch"
type textarea "x"
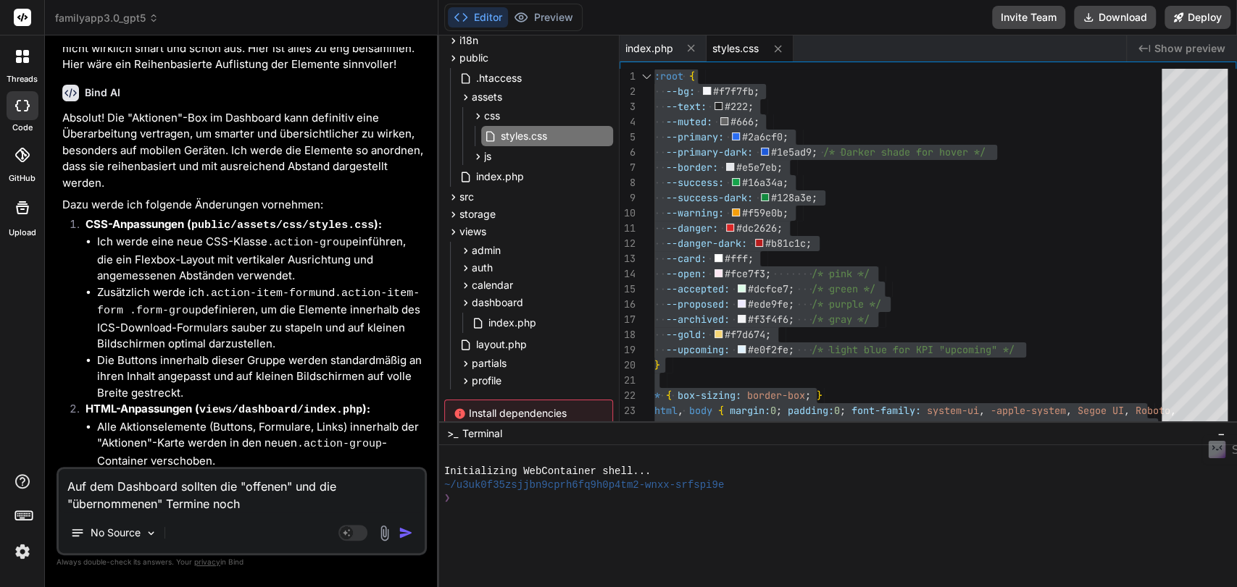
type textarea "Auf dem Dashboard sollten die "offenen" und die "übernommenen" Termine noch"
type textarea "x"
type textarea "Auf dem Dashboard sollten die "offenen" und die "übernommenen" Termine noc"
type textarea "x"
type textarea "Auf dem Dashboard sollten die "offenen" und die "übernommenen" Termine no"
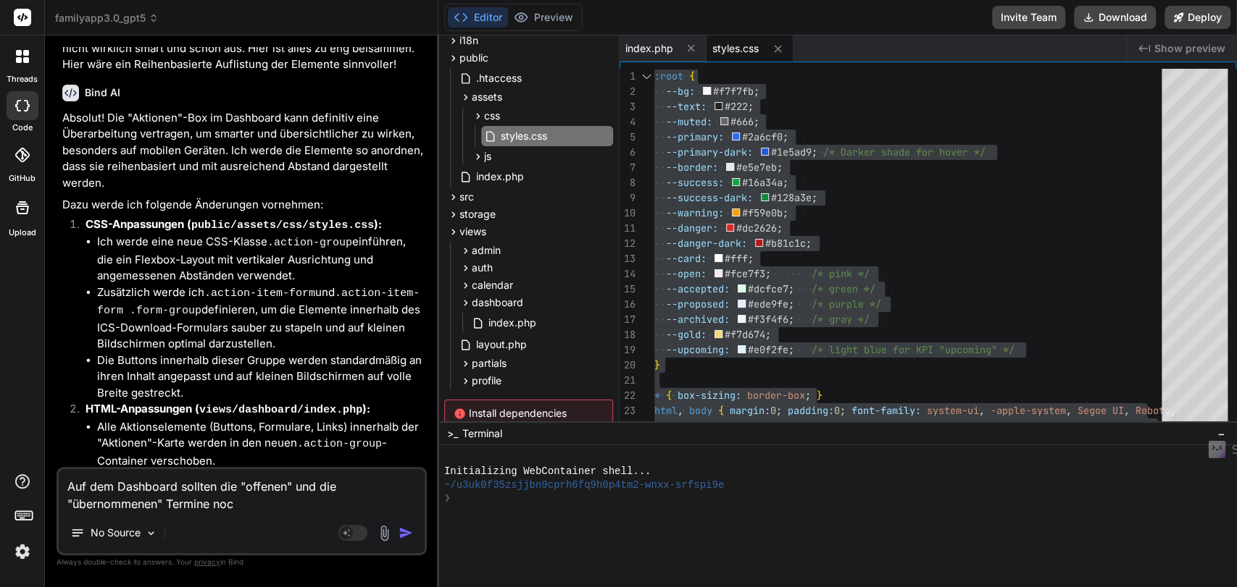
type textarea "x"
type textarea "Auf dem Dashboard sollten die "offenen" und die "übernommenen" Termine n"
type textarea "x"
type textarea "Auf dem Dashboard sollten die "offenen" und die "übernommenen" Termine"
type textarea "x"
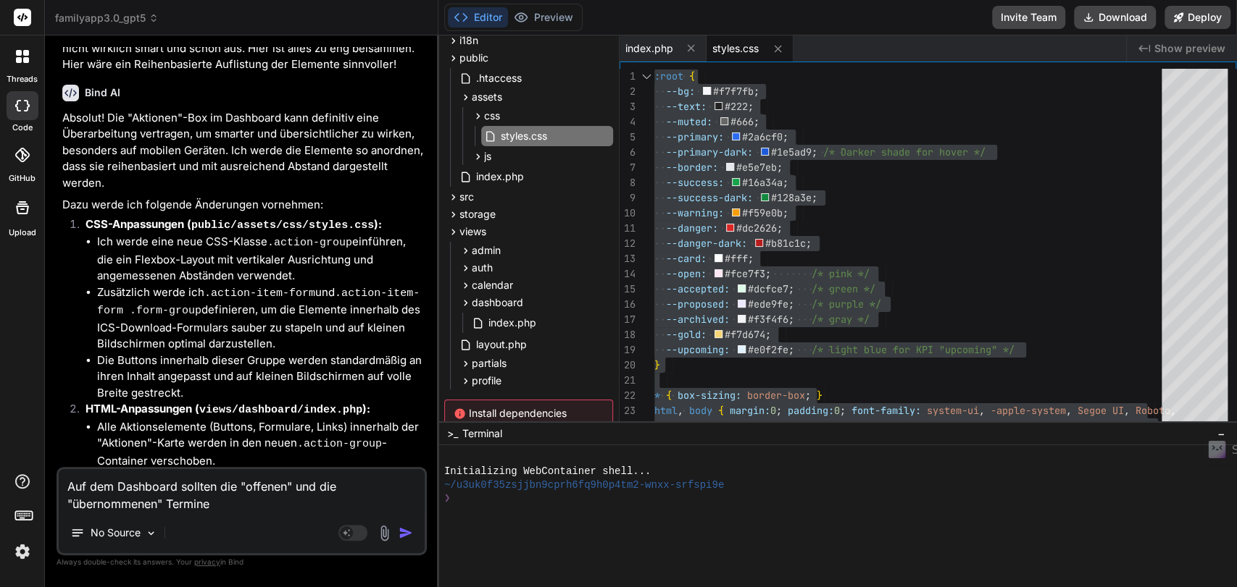
type textarea "Auf dem Dashboard sollten die "offenen" und die "übernommenen" Termine a"
type textarea "x"
type textarea "Auf dem Dashboard sollten die "offenen" und die "übernommenen" Termine an"
type textarea "x"
type textarea "Auf dem Dashboard sollten die "offenen" und die "übernommenen" Termine ang"
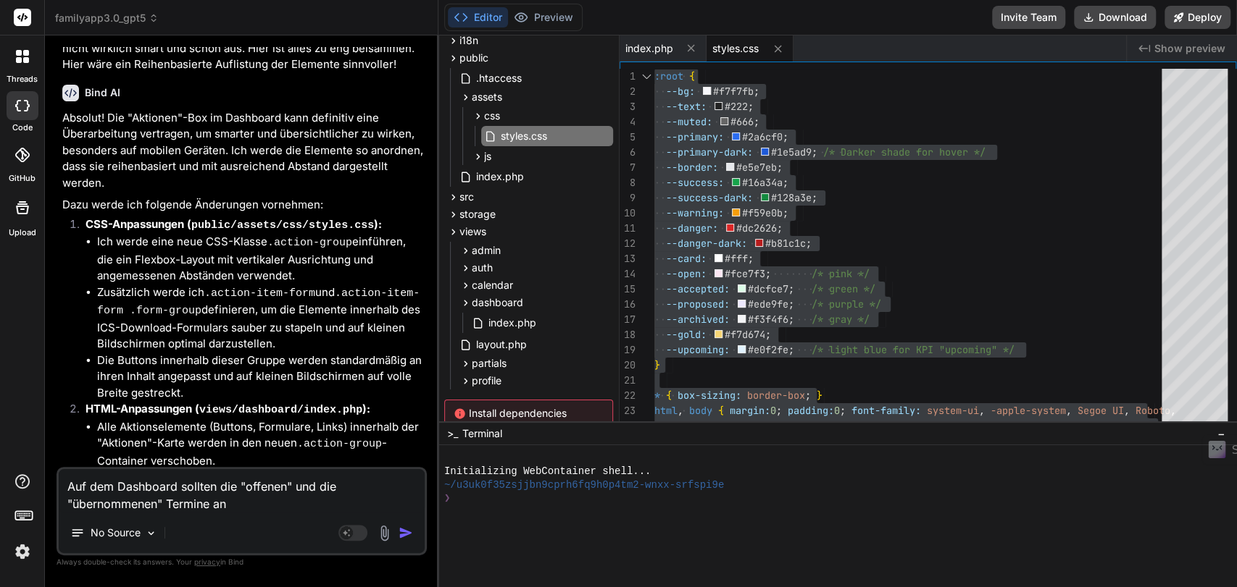
type textarea "x"
type textarea "Auf dem Dashboard sollten die "offenen" und die "übernommenen" Termine ange"
type textarea "x"
type textarea "Auf dem Dashboard sollten die "offenen" und die "übernommenen" Termine angez"
type textarea "x"
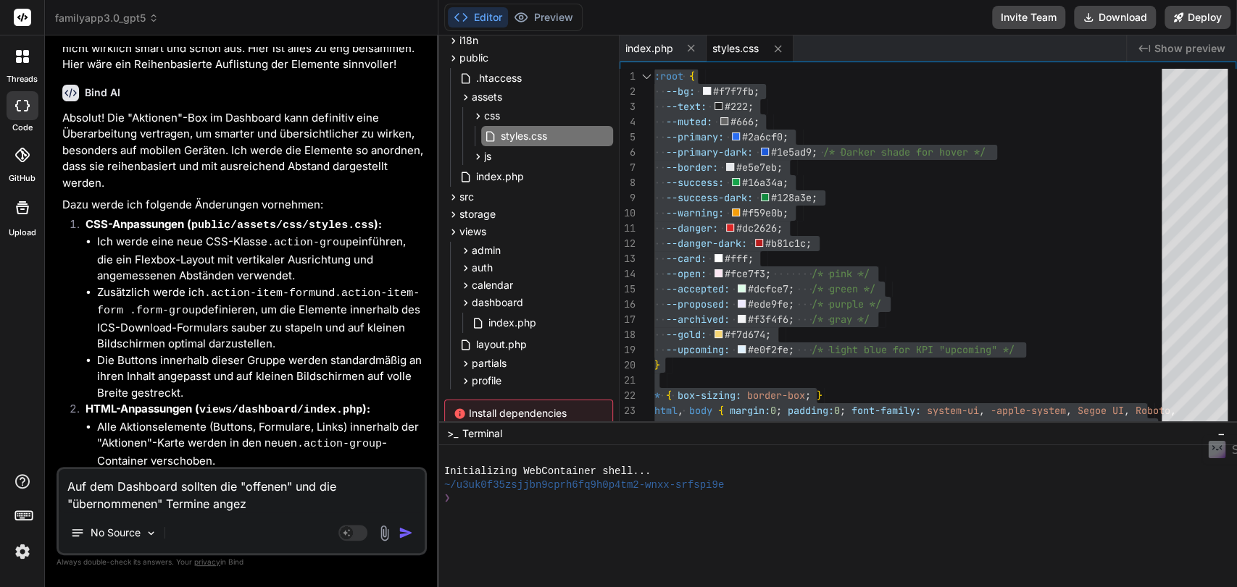
type textarea "Auf dem Dashboard sollten die "offenen" und die "übernommenen" Termine angeze"
type textarea "x"
type textarea "Auf dem Dashboard sollten die "offenen" und die "übernommenen" Termine angezei"
type textarea "x"
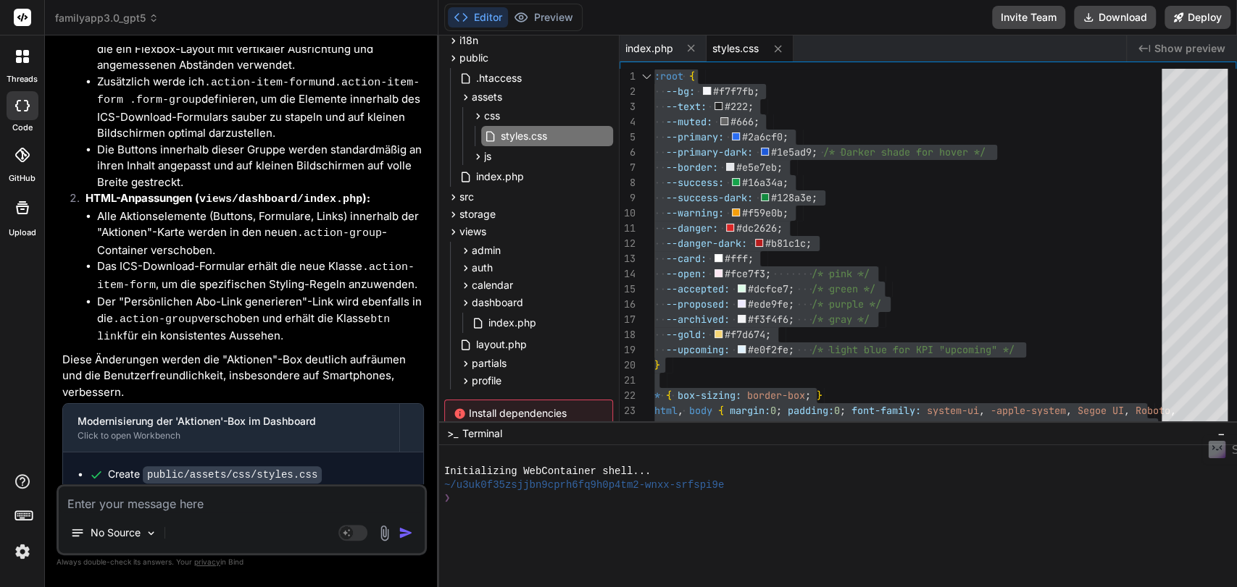
scroll to position [8541, 0]
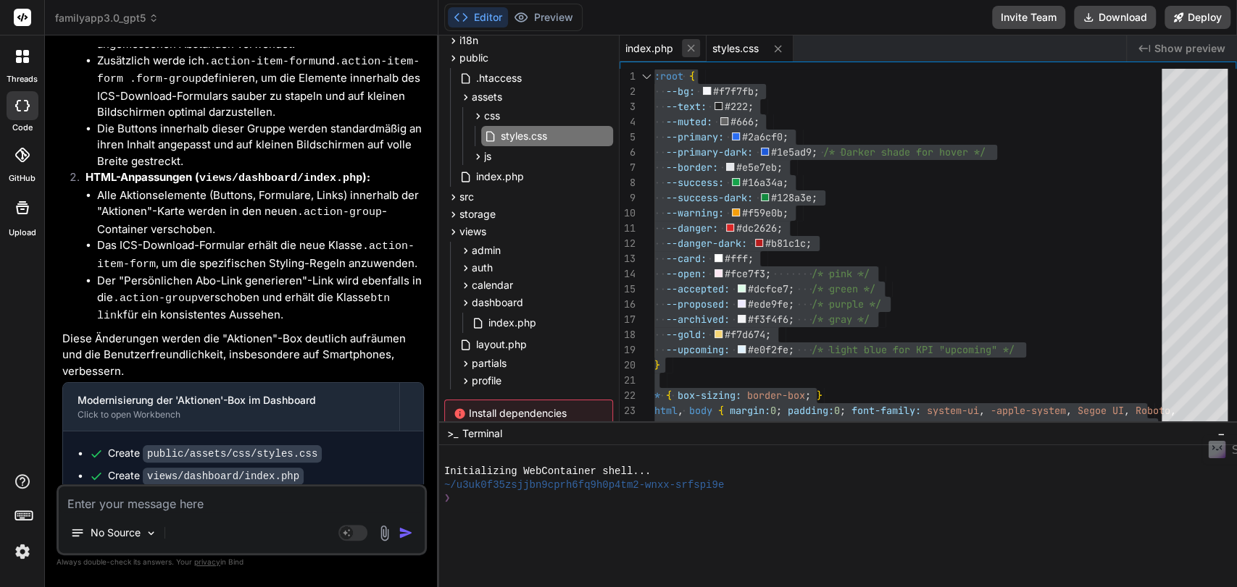
click at [693, 45] on icon at bounding box center [690, 48] width 7 height 7
click at [693, 49] on icon at bounding box center [691, 49] width 12 height 12
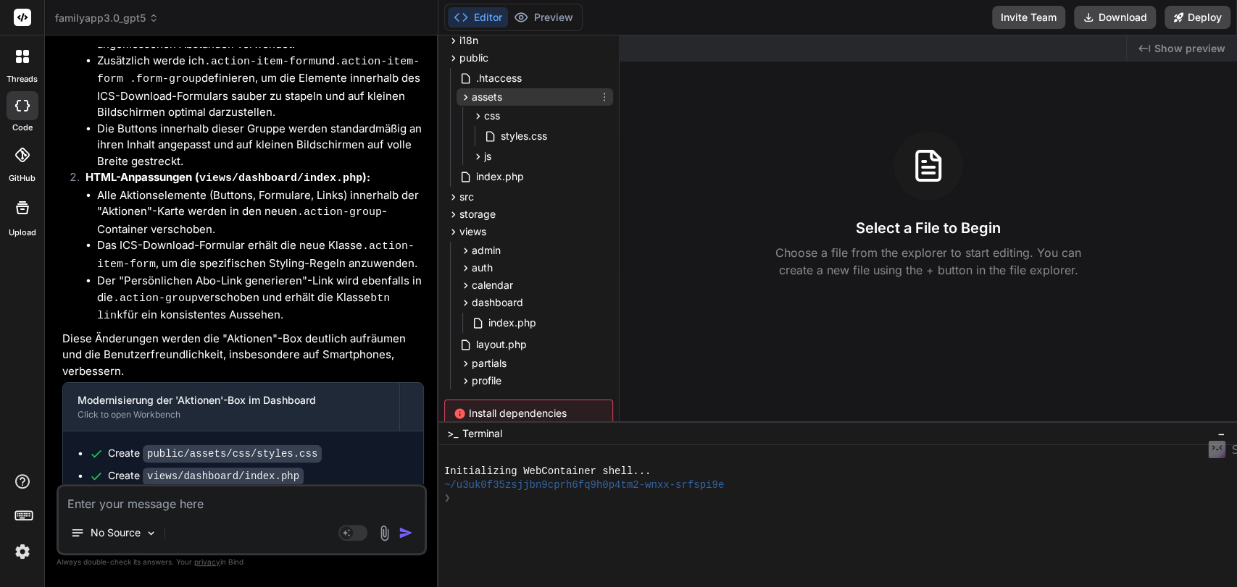
click at [461, 94] on icon at bounding box center [465, 97] width 12 height 12
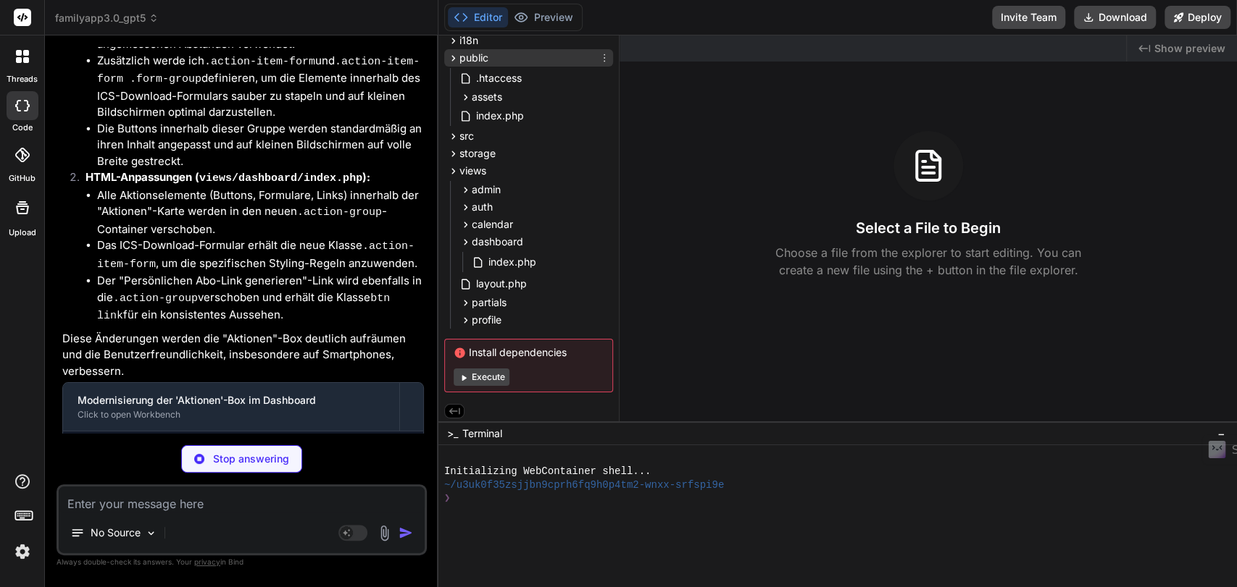
click at [452, 61] on icon at bounding box center [453, 58] width 12 height 12
click at [451, 166] on icon at bounding box center [453, 169] width 12 height 12
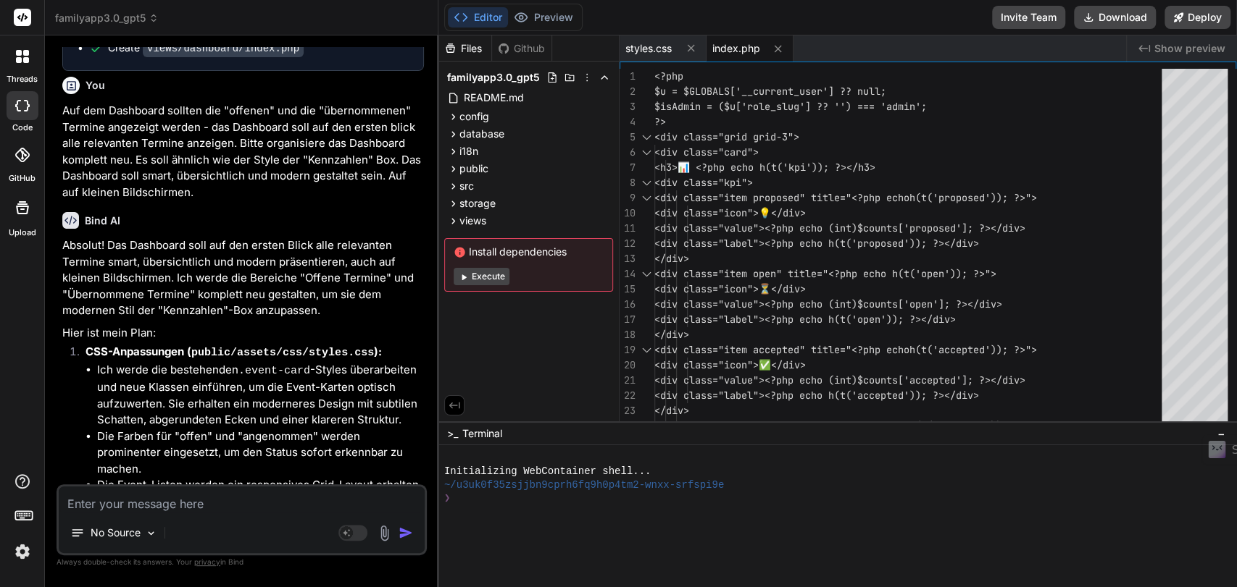
scroll to position [9122, 0]
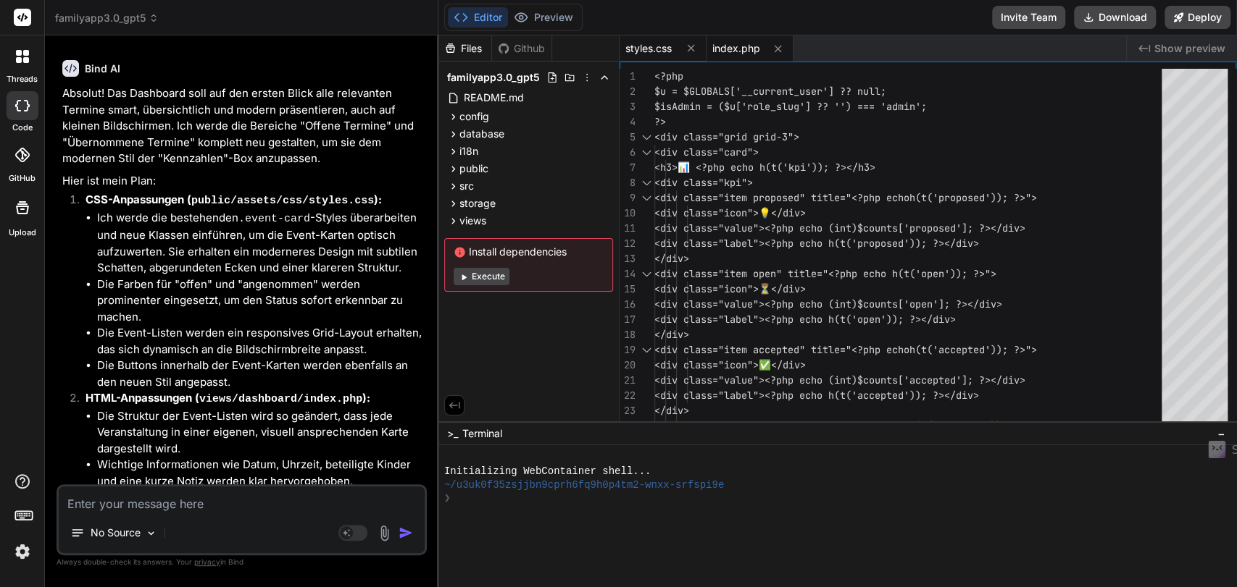
click at [653, 50] on span "styles.css" at bounding box center [648, 48] width 46 height 14
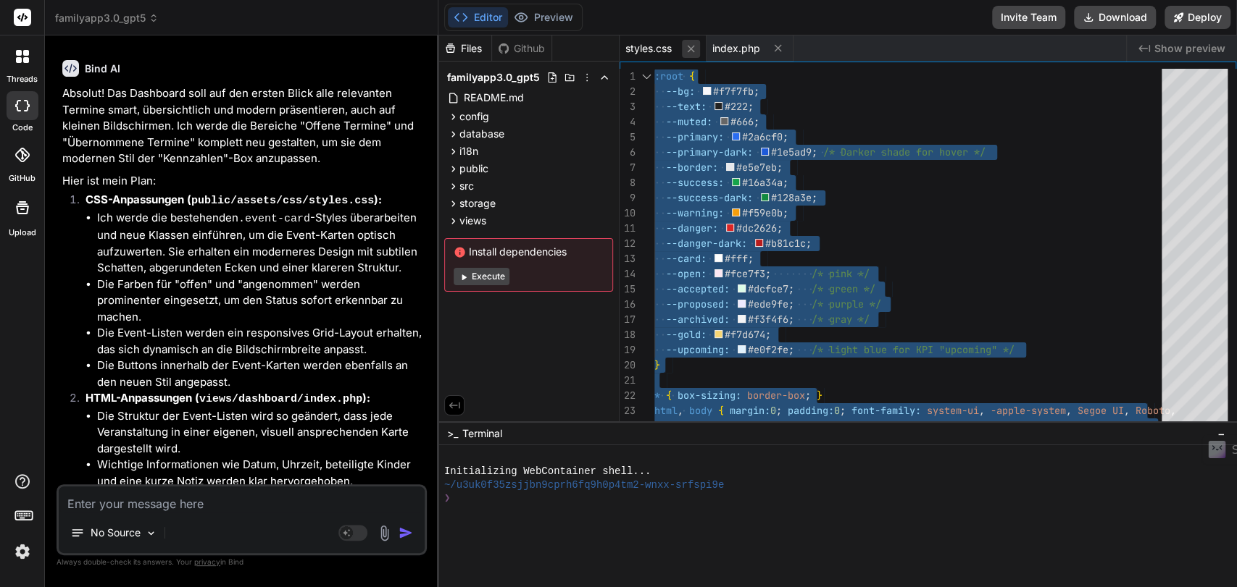
click at [687, 48] on icon at bounding box center [691, 49] width 12 height 12
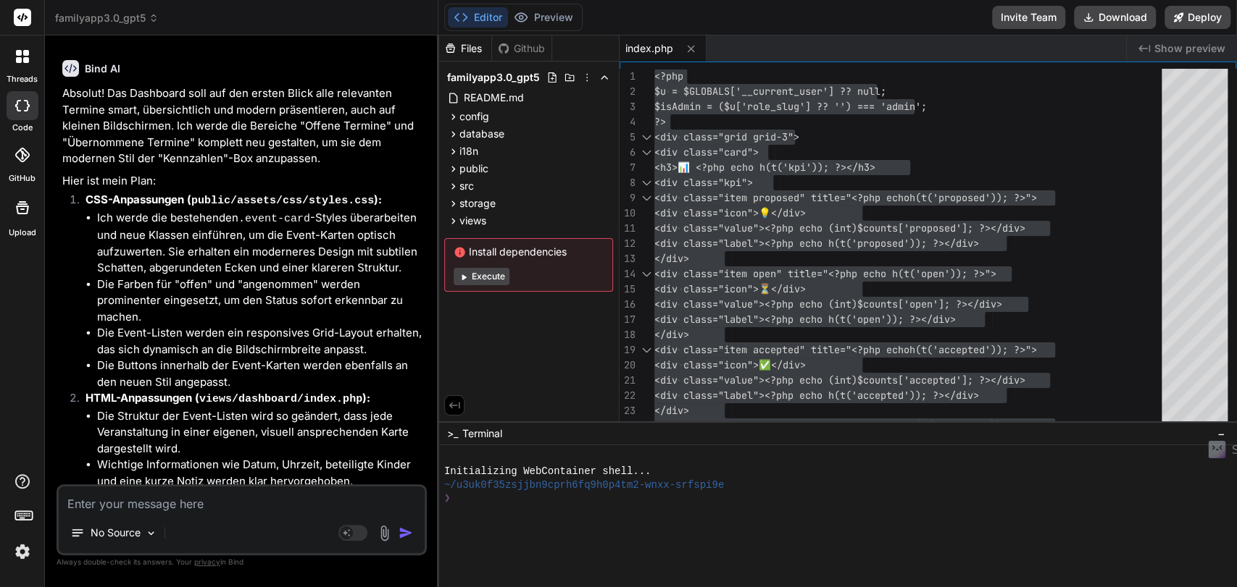
click at [315, 325] on li "Die Event-Listen werden ein responsives Grid-Layout erhalten, das sich dynamisc…" at bounding box center [260, 341] width 327 height 33
click at [189, 506] on textarea at bounding box center [242, 500] width 366 height 26
click at [691, 49] on icon at bounding box center [690, 48] width 7 height 7
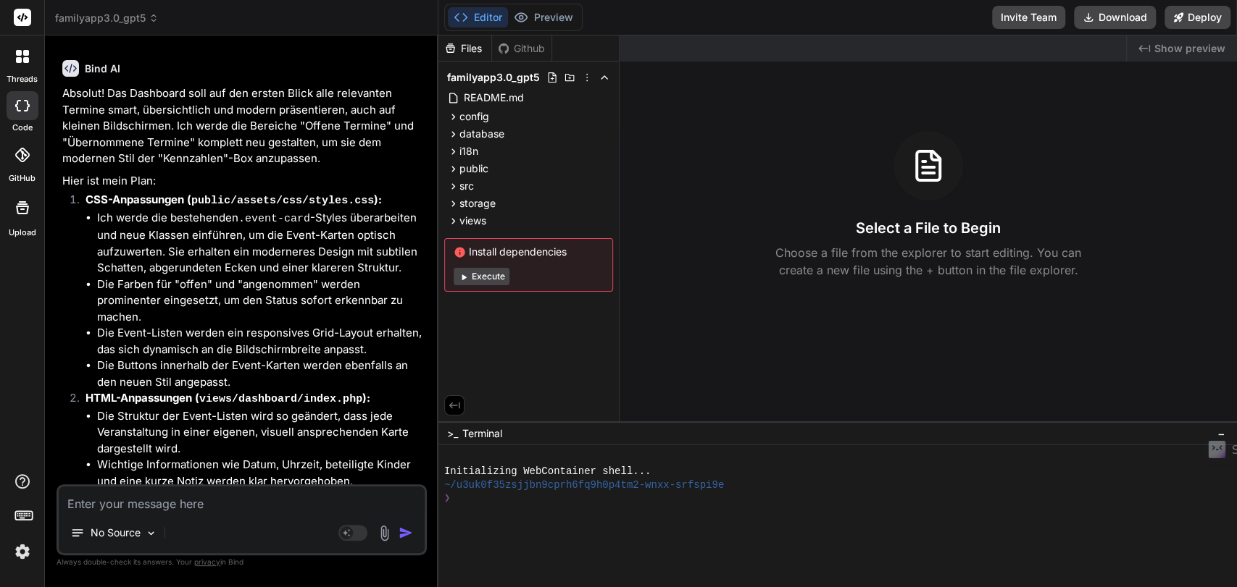
click at [156, 509] on textarea at bounding box center [242, 500] width 366 height 26
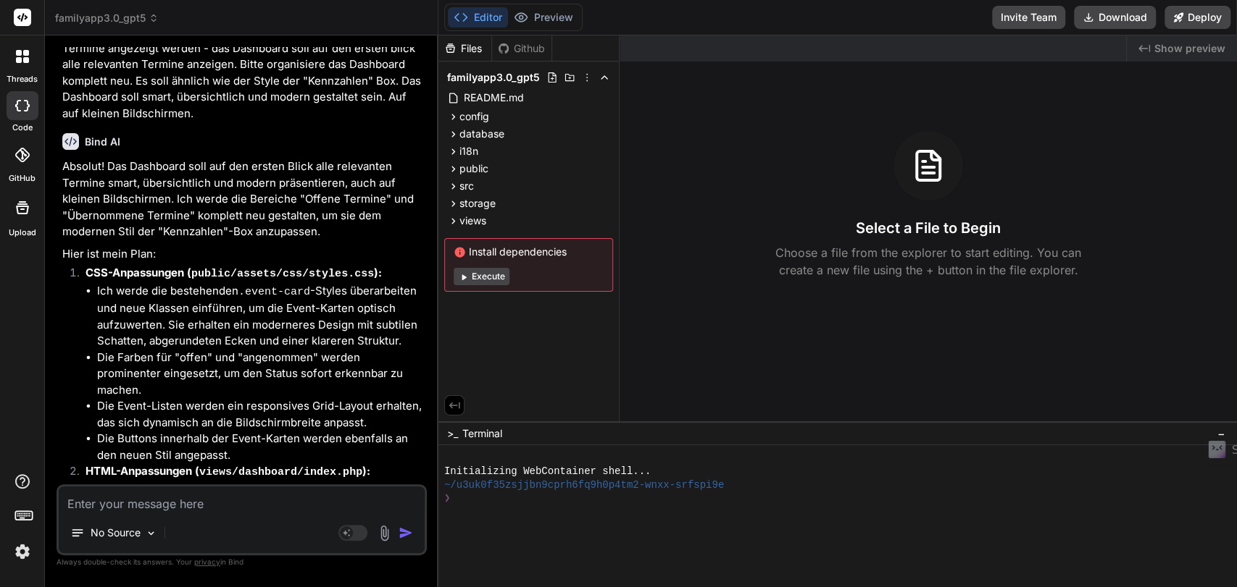
scroll to position [9041, 0]
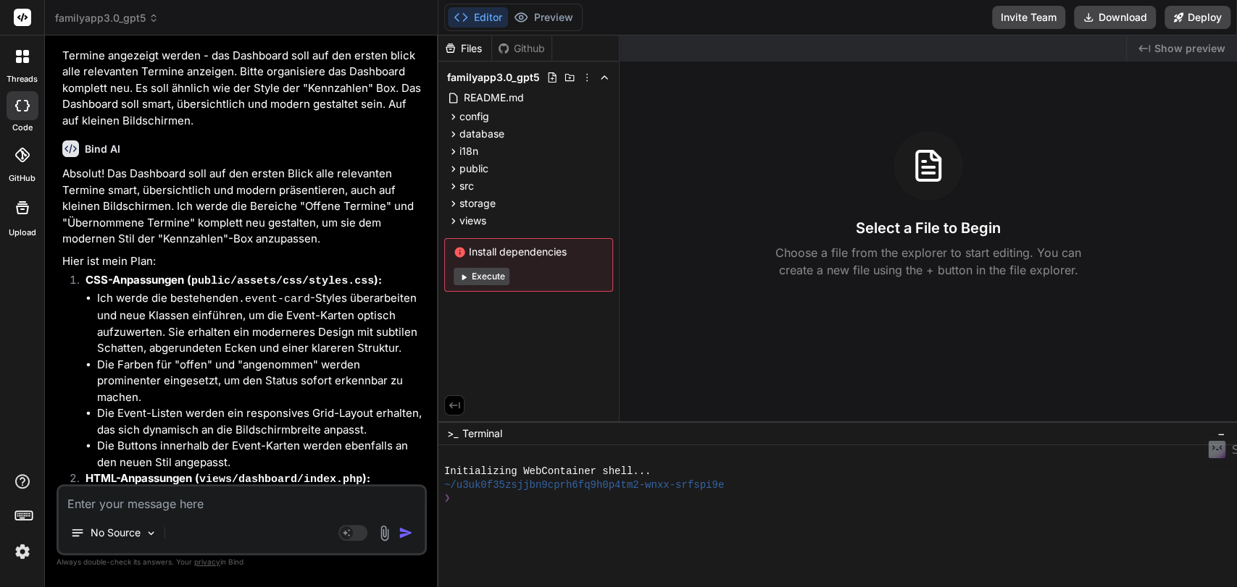
click at [163, 503] on textarea at bounding box center [242, 500] width 366 height 26
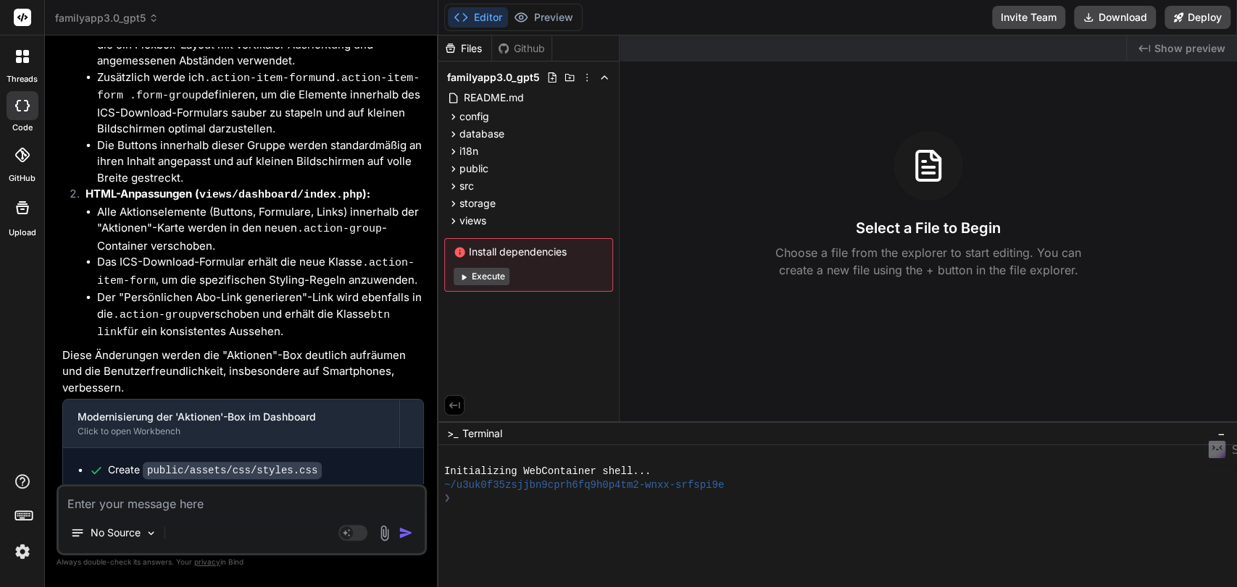
scroll to position [8559, 0]
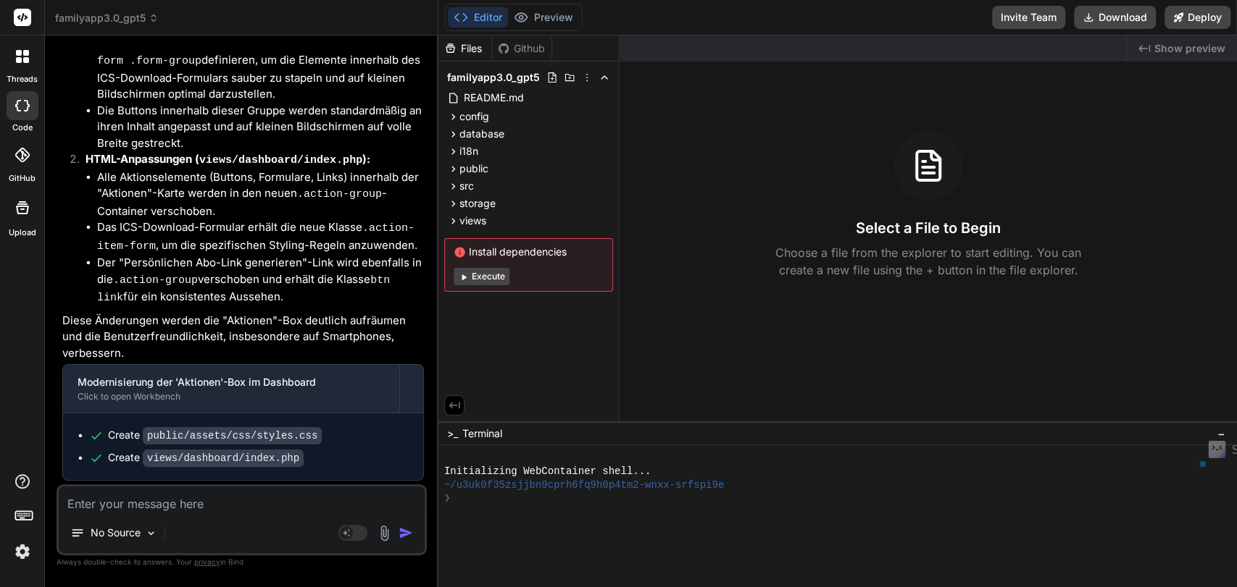
drag, startPoint x: 201, startPoint y: 354, endPoint x: 59, endPoint y: 267, distance: 166.5
click at [59, 267] on div "You Yes! Bind AI Kurzüberblick und Funktionsumfang von FamilyCare Technik/Archi…" at bounding box center [242, 266] width 367 height 438
copy p "Auf dem Dashboard sollten die "offenen" und die "übernommenen" Termine angezeig…"
click at [130, 506] on textarea at bounding box center [242, 500] width 366 height 26
paste textarea "Auf dem Dashboard sollten die "offenen" und die "übernommenen" Termine angezeig…"
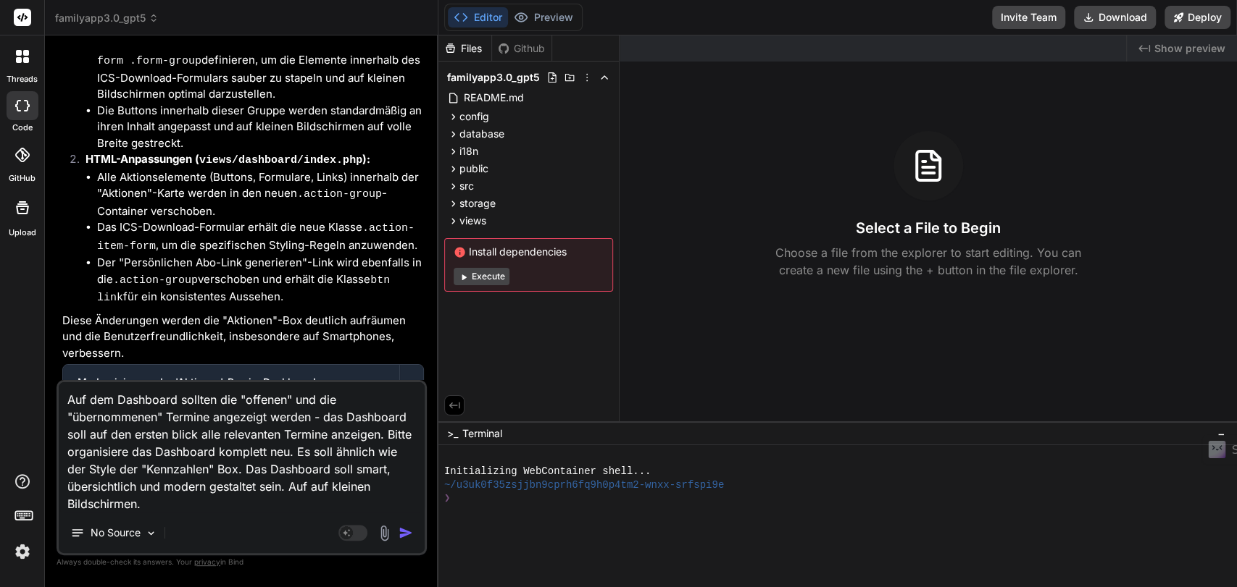
click at [212, 417] on textarea "Auf dem Dashboard sollten die "offenen" und die "übernommenen" Termine angezeig…" at bounding box center [242, 447] width 366 height 130
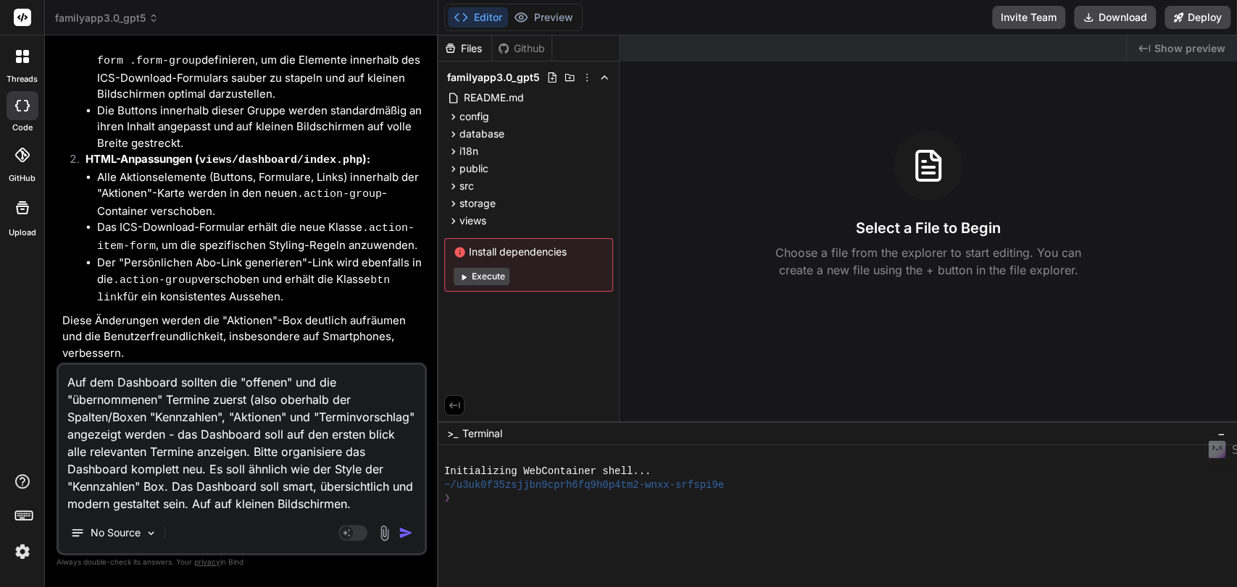
click at [153, 503] on textarea "Auf dem Dashboard sollten die "offenen" und die "übernommenen" Termine zuerst (…" at bounding box center [242, 439] width 366 height 148
click at [325, 509] on textarea "Auf dem Dashboard sollten die "offenen" und die "übernommenen" Termine zuerst (…" at bounding box center [242, 439] width 366 height 148
click at [404, 530] on img "button" at bounding box center [405, 533] width 14 height 14
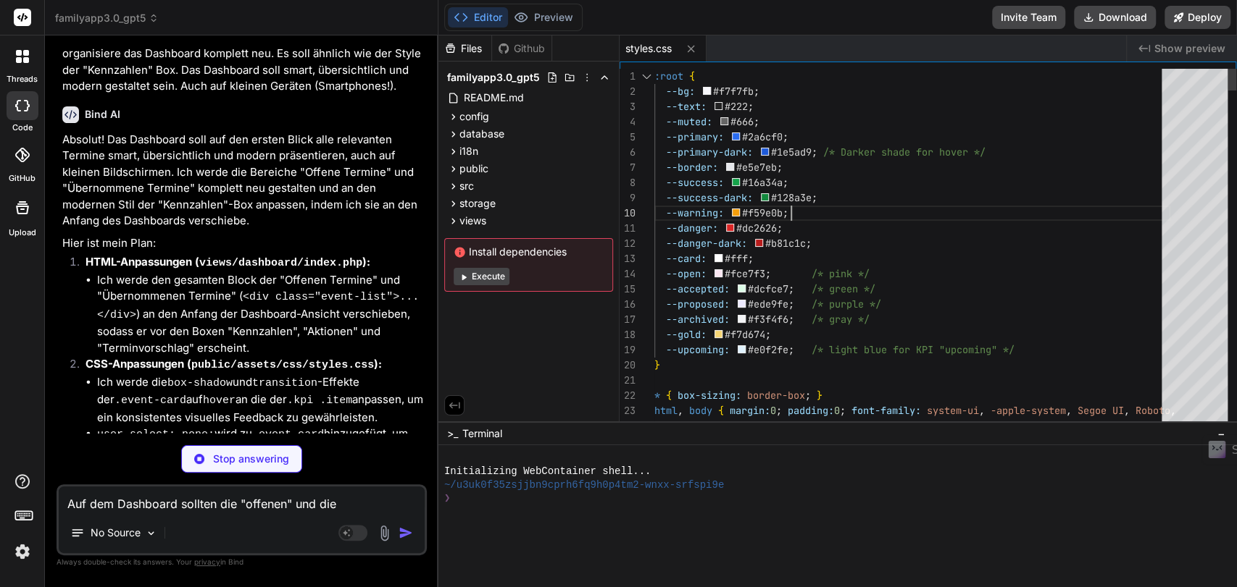
scroll to position [0, 0]
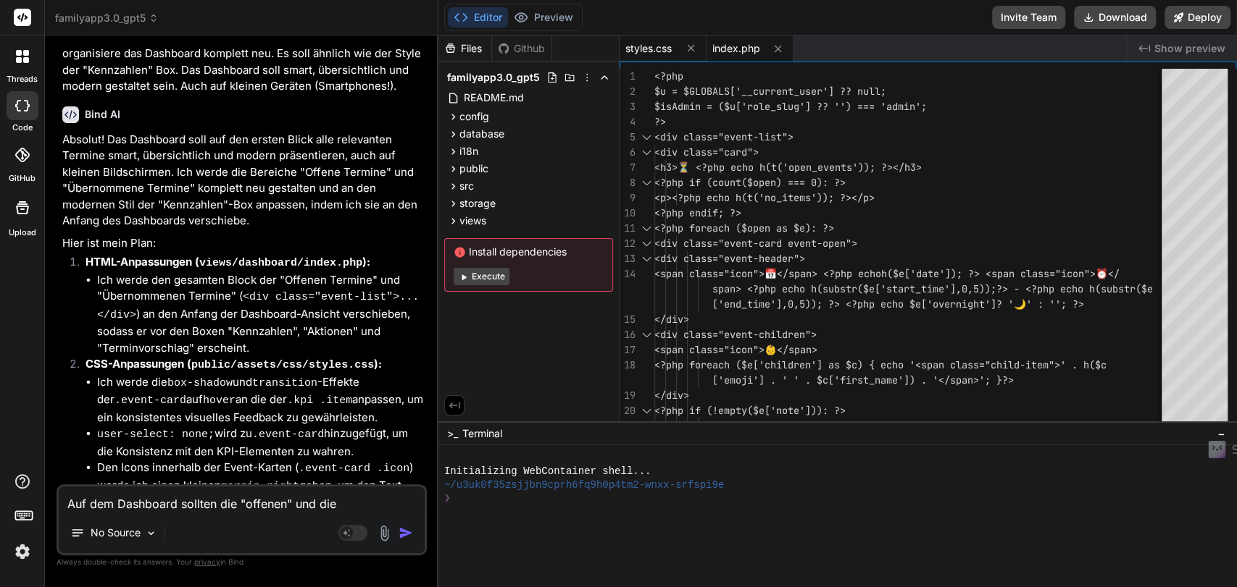
click at [649, 44] on span "styles.css" at bounding box center [648, 48] width 46 height 14
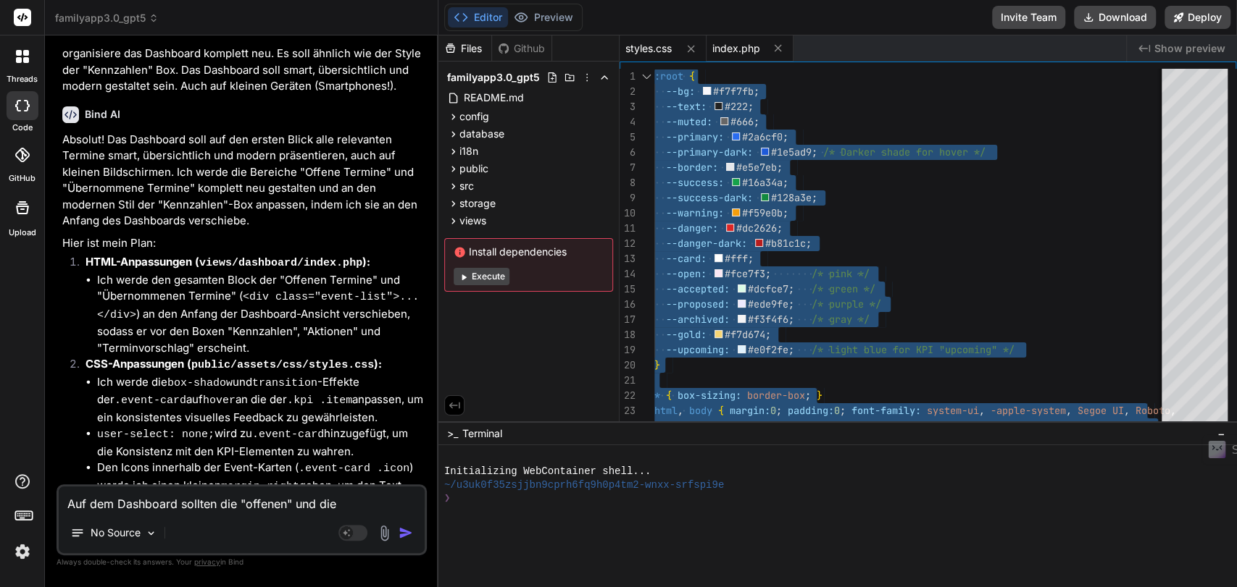
click at [722, 41] on span "index.php" at bounding box center [736, 48] width 48 height 14
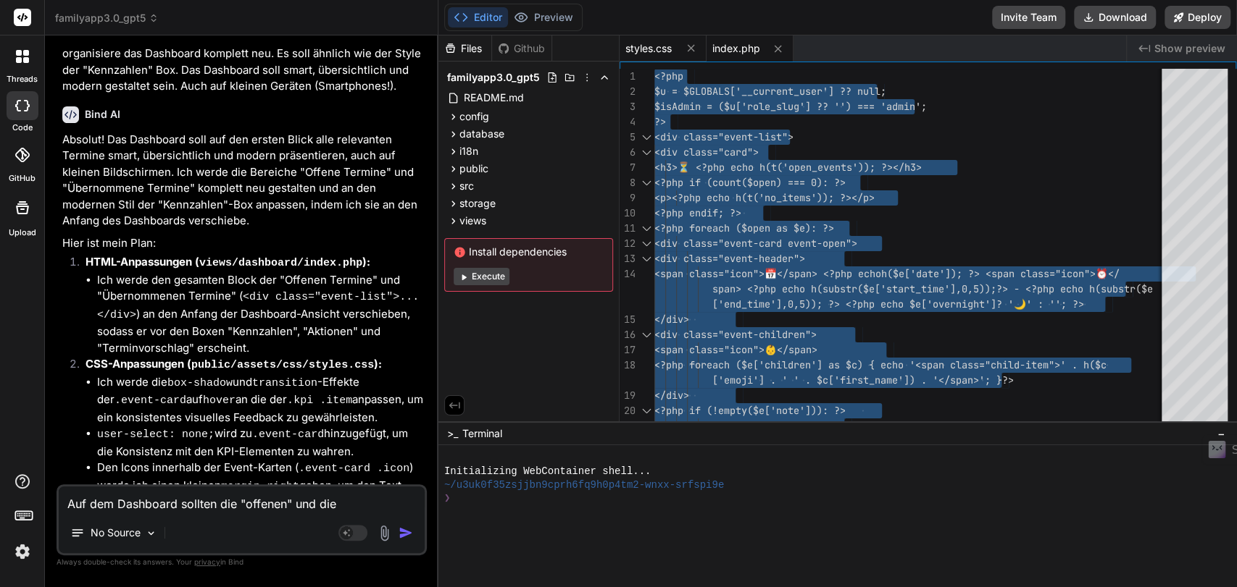
click at [640, 52] on span "styles.css" at bounding box center [648, 48] width 46 height 14
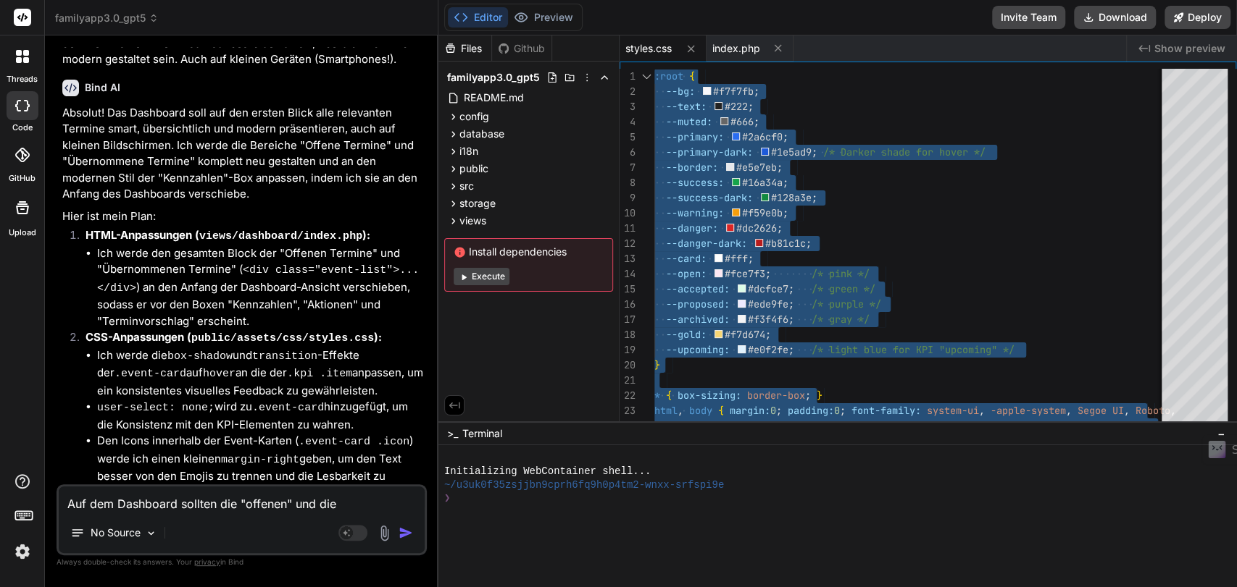
scroll to position [9968, 0]
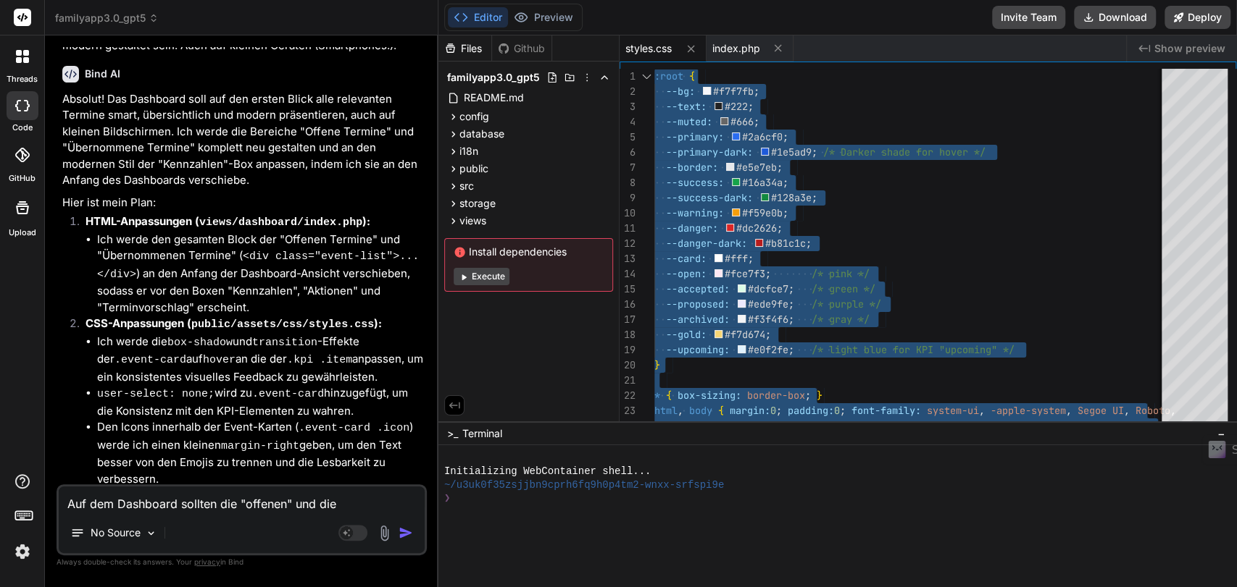
click at [133, 16] on span "familyapp3.0_gpt5" at bounding box center [107, 18] width 104 height 14
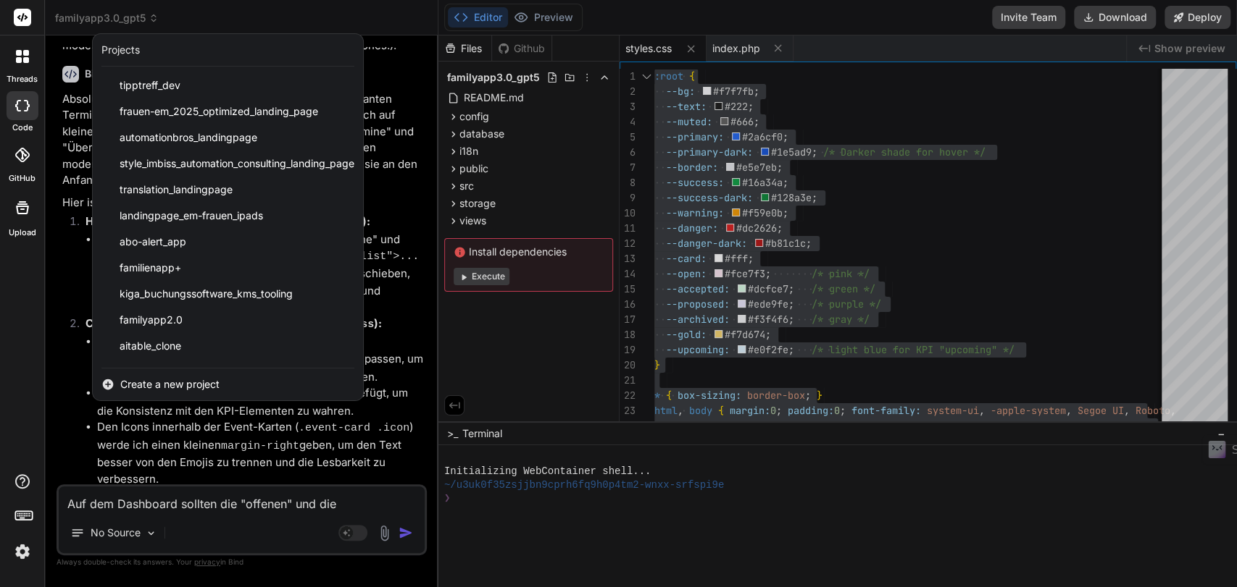
click at [172, 377] on span "Create a new project" at bounding box center [169, 384] width 99 height 14
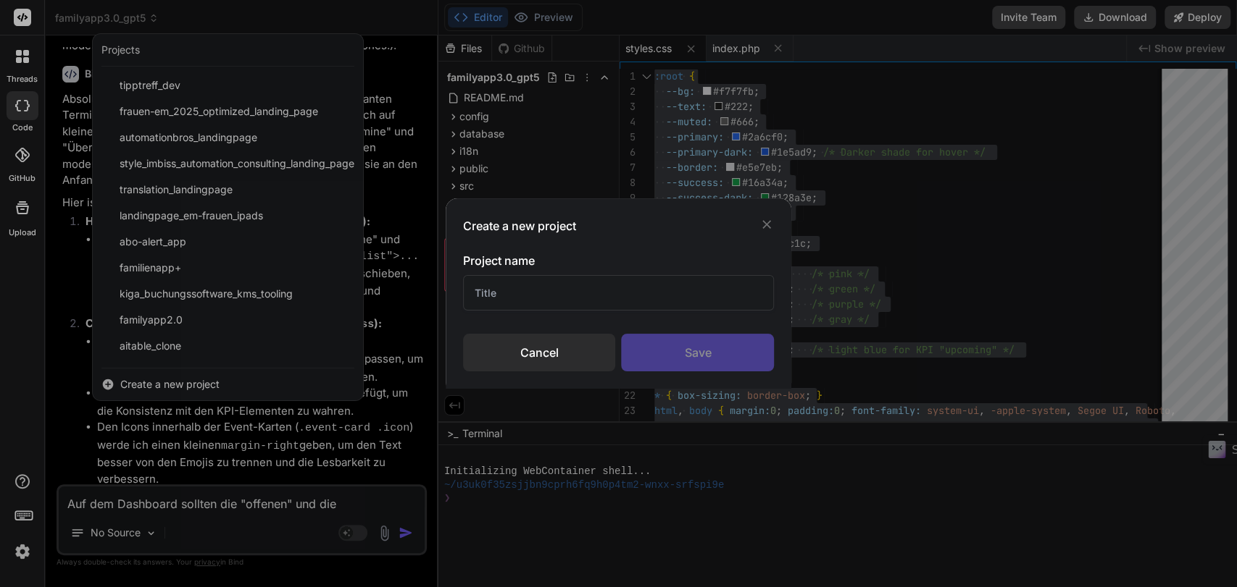
click at [151, 388] on div "Create a new project Project name Cancel Save" at bounding box center [618, 293] width 1237 height 587
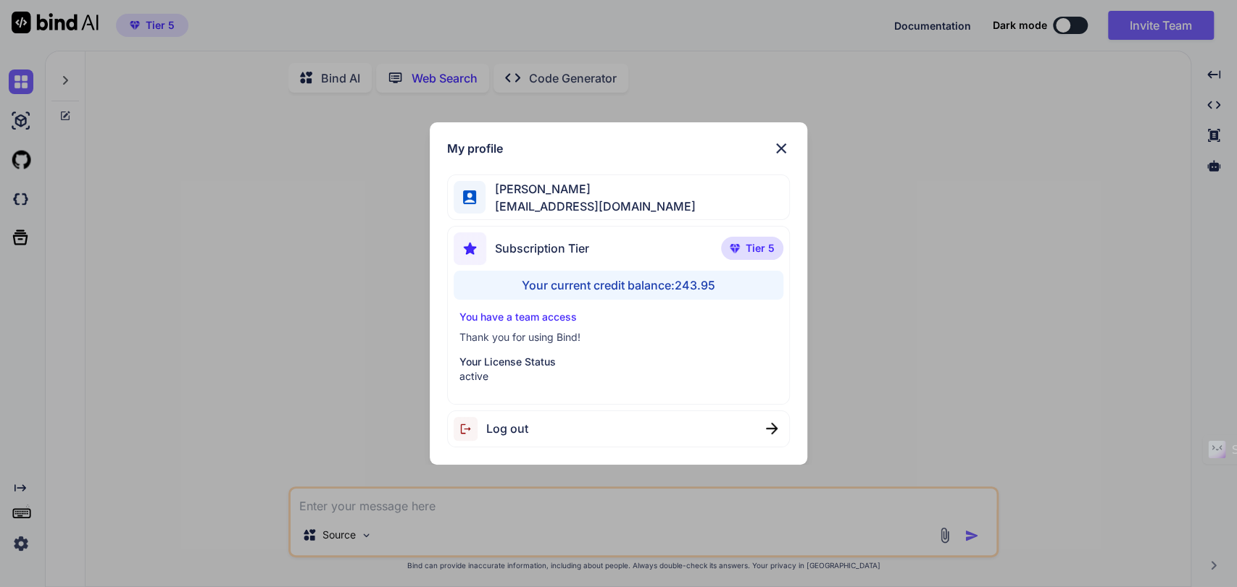
scroll to position [5, 0]
click at [237, 326] on div "My profile Simon Se tipptreff@gmail.com Subscription Tier Tier 5 Your current c…" at bounding box center [618, 293] width 1237 height 587
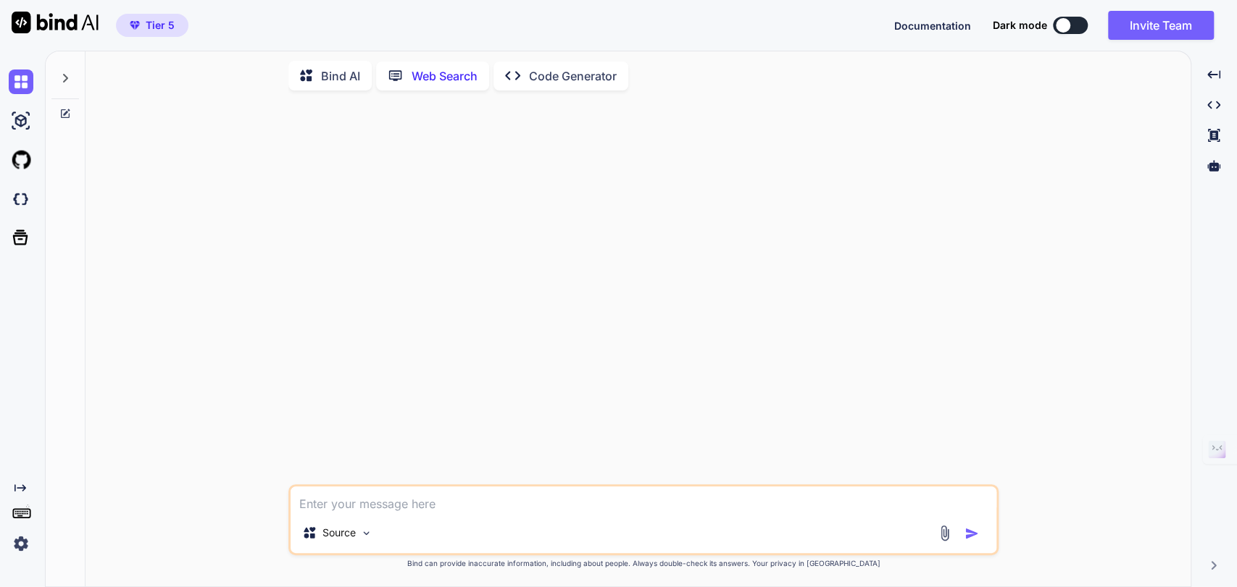
type textarea "x"
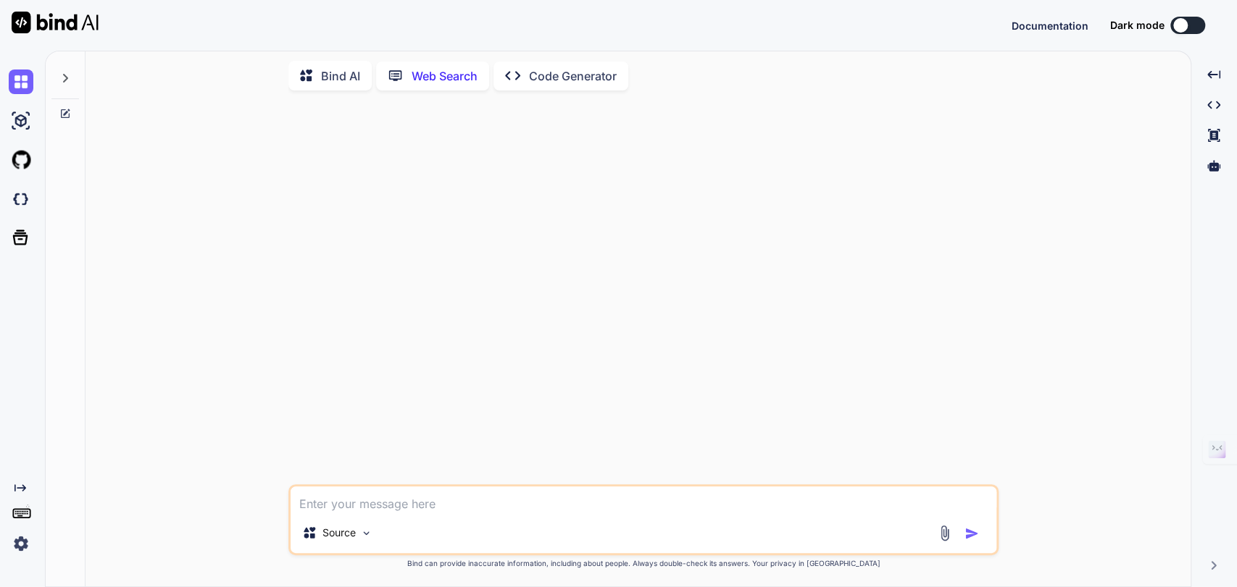
click at [23, 540] on img at bounding box center [21, 544] width 25 height 25
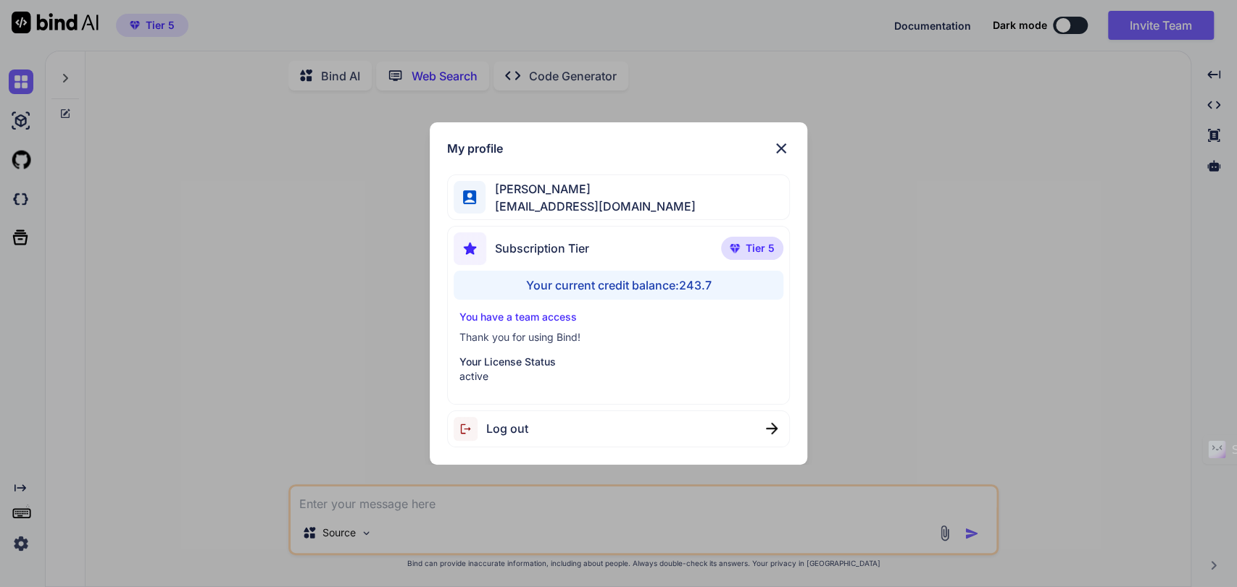
type textarea "x"
click at [526, 310] on p "You have a team access" at bounding box center [618, 317] width 319 height 14
click at [782, 149] on img at bounding box center [780, 148] width 17 height 17
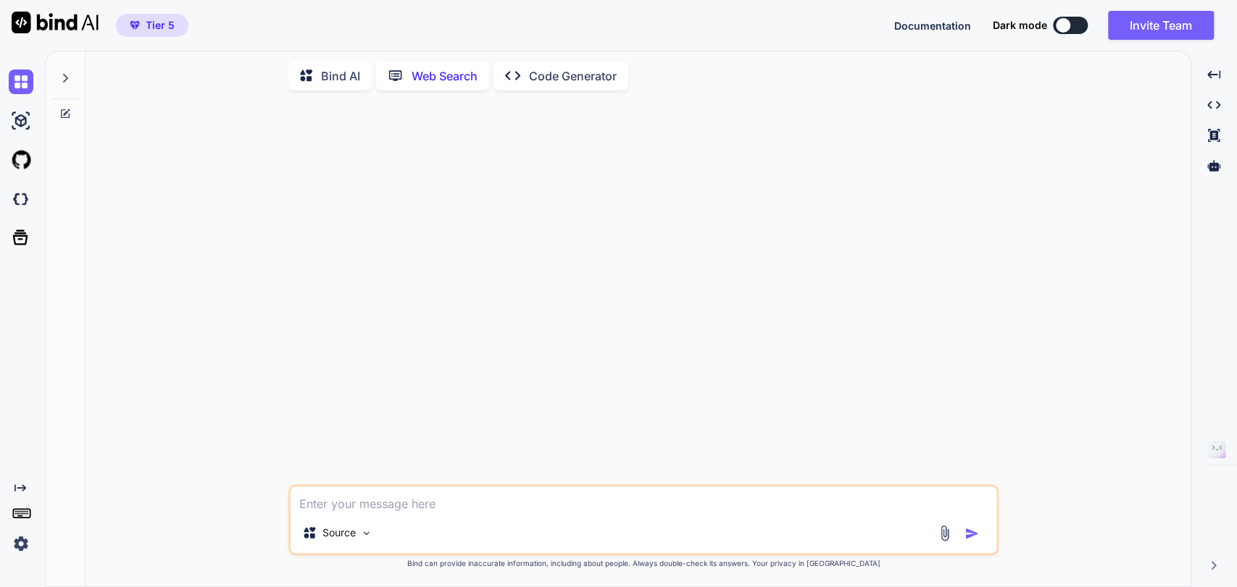
click at [23, 542] on img at bounding box center [21, 544] width 25 height 25
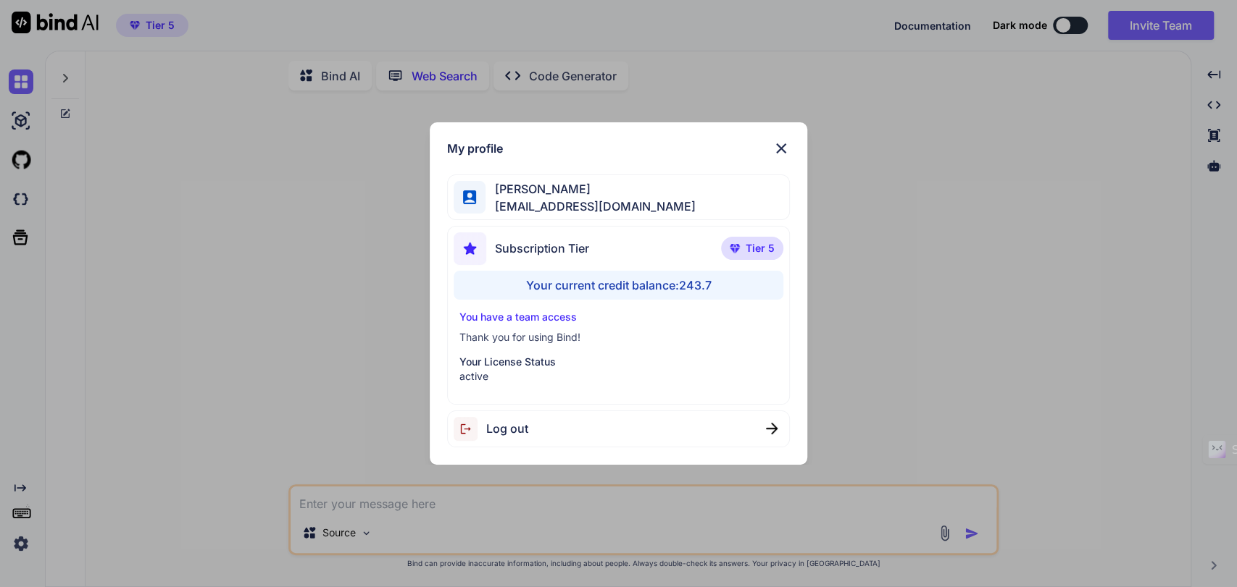
click at [185, 366] on div "My profile Simon Se tipptreff@gmail.com Subscription Tier Tier 5 Your current c…" at bounding box center [618, 293] width 1237 height 587
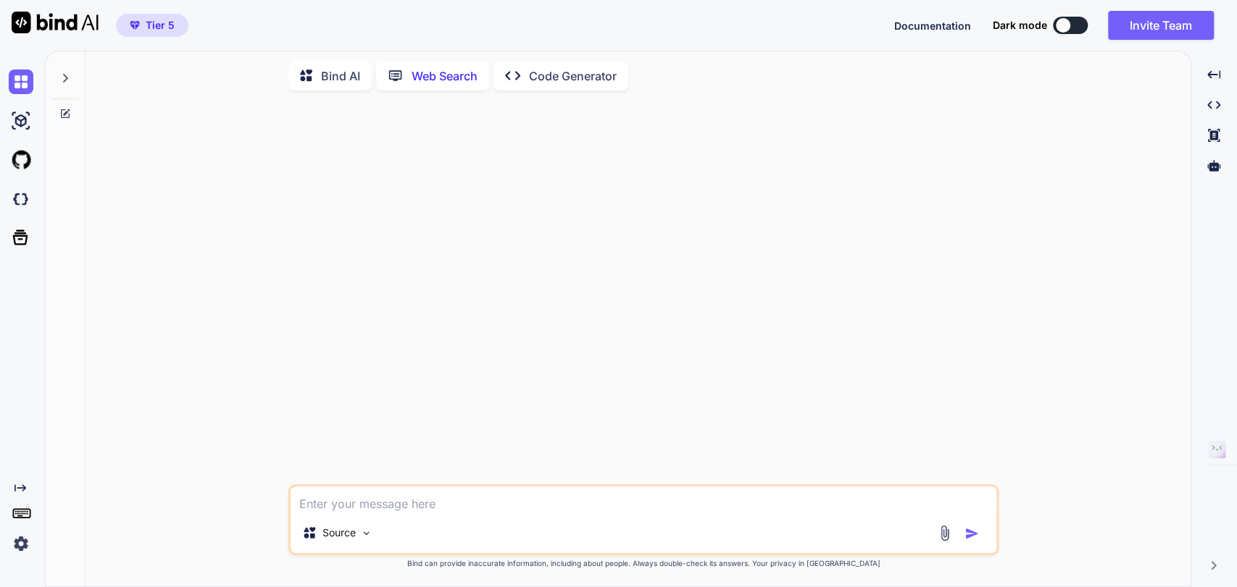
click at [17, 546] on img at bounding box center [21, 544] width 25 height 25
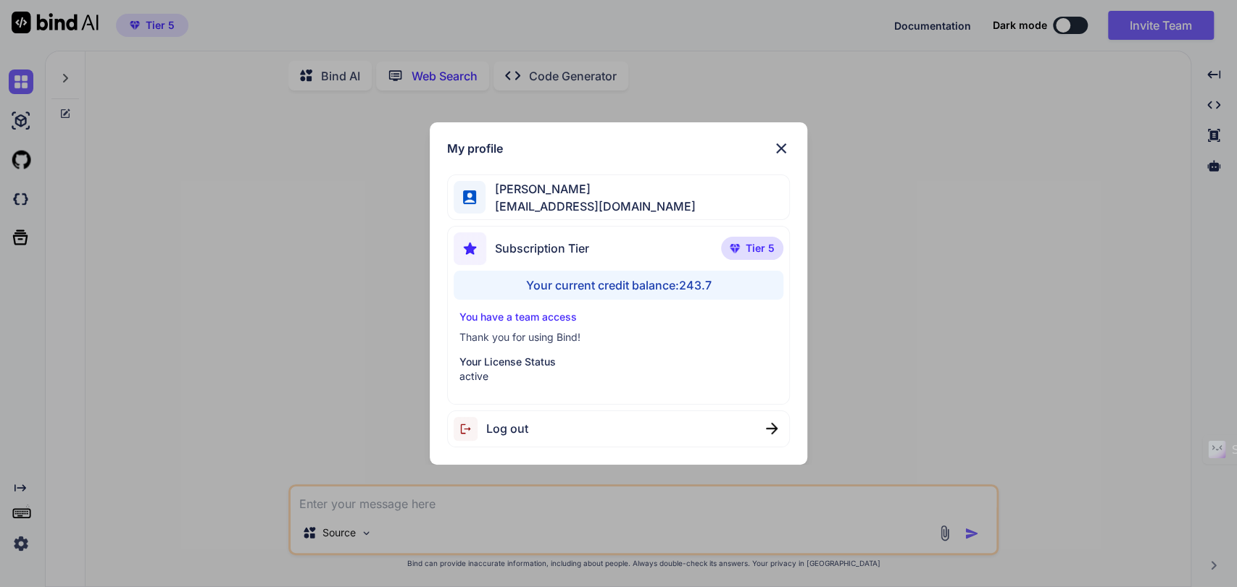
click at [164, 309] on div "My profile Simon Se tipptreff@gmail.com Subscription Tier Tier 5 Your current c…" at bounding box center [618, 293] width 1237 height 587
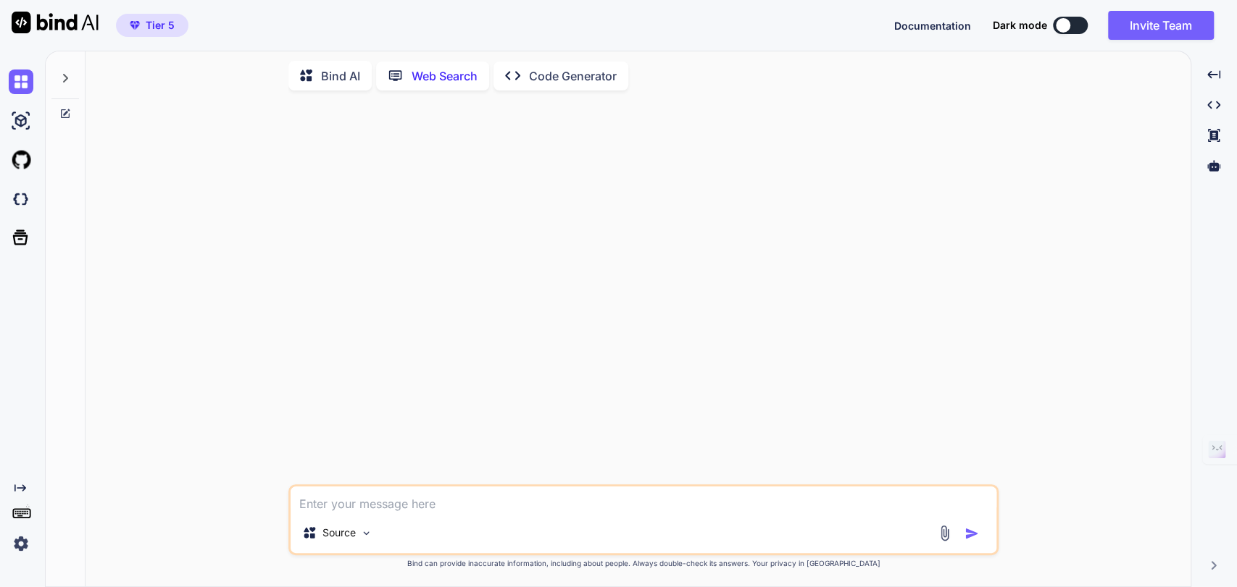
click at [216, 165] on div "Source Created with Bind Always check its answers. Privacy in Bind Bind can pro…" at bounding box center [643, 344] width 1093 height 485
click at [514, 70] on icon "Created with Pixso." at bounding box center [512, 75] width 15 height 15
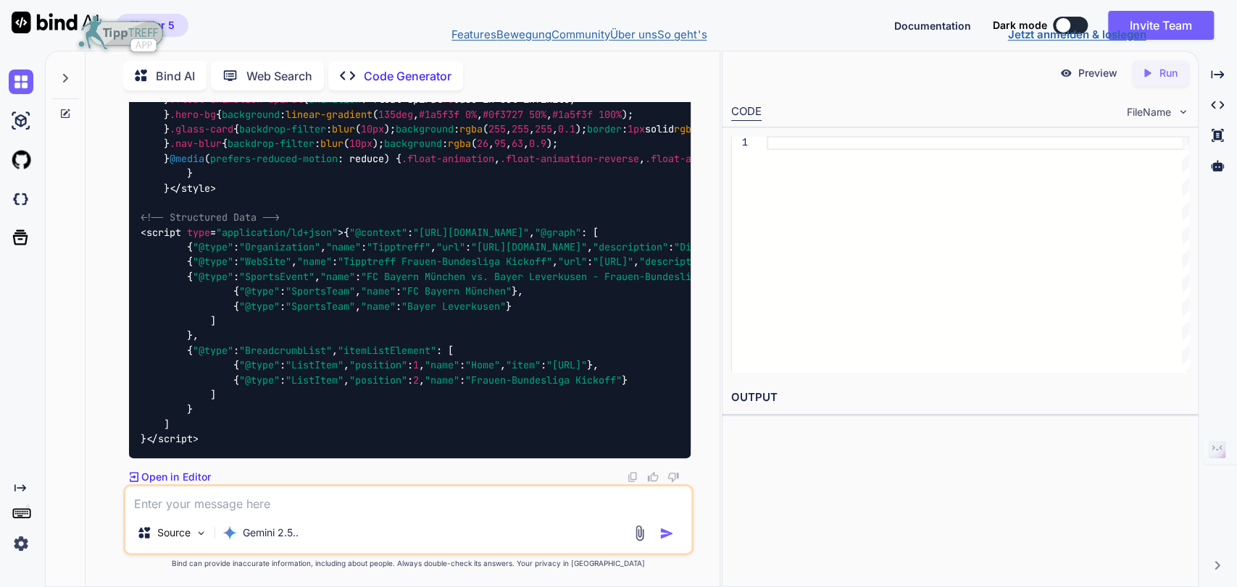
scroll to position [74014, 0]
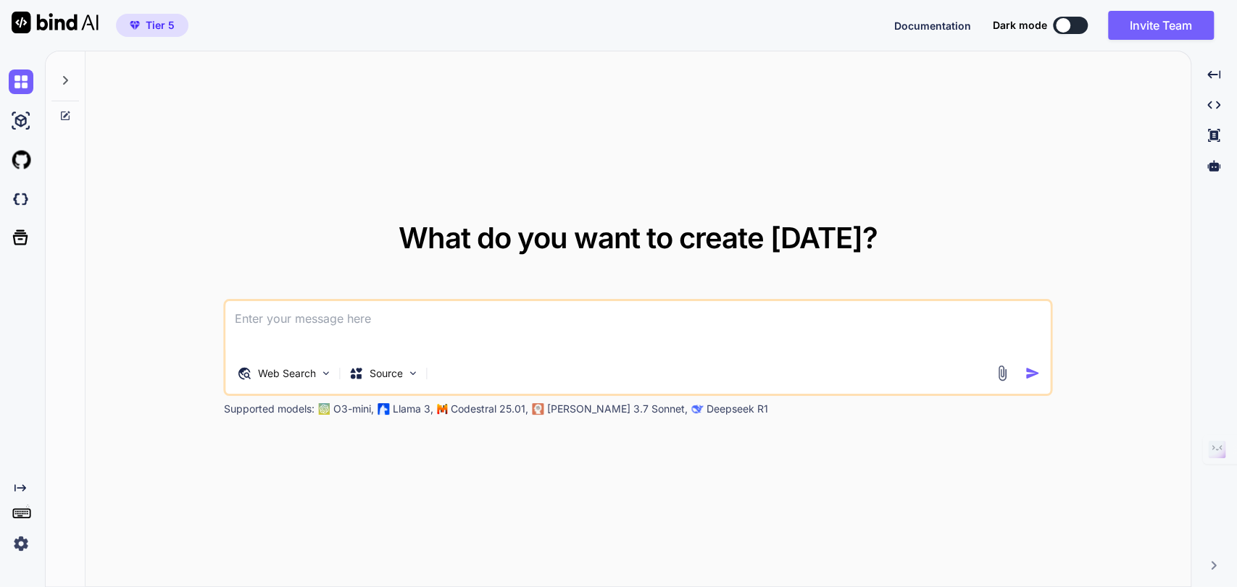
click at [68, 86] on div at bounding box center [65, 76] width 28 height 50
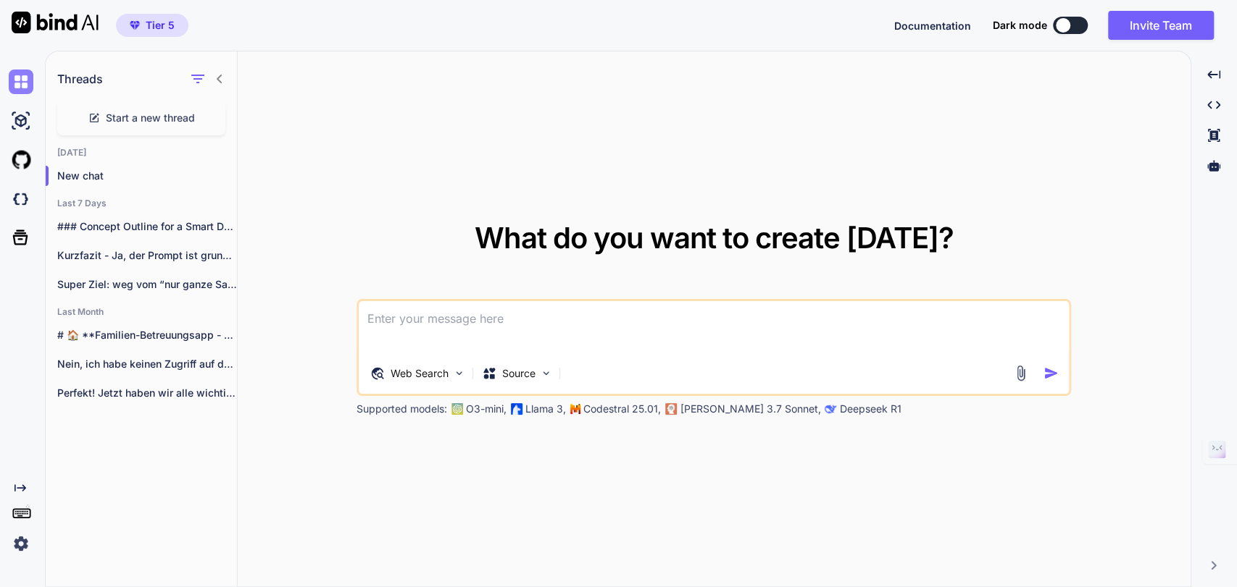
click at [24, 85] on img at bounding box center [21, 82] width 25 height 25
type textarea "x"
click at [22, 545] on img at bounding box center [21, 544] width 25 height 25
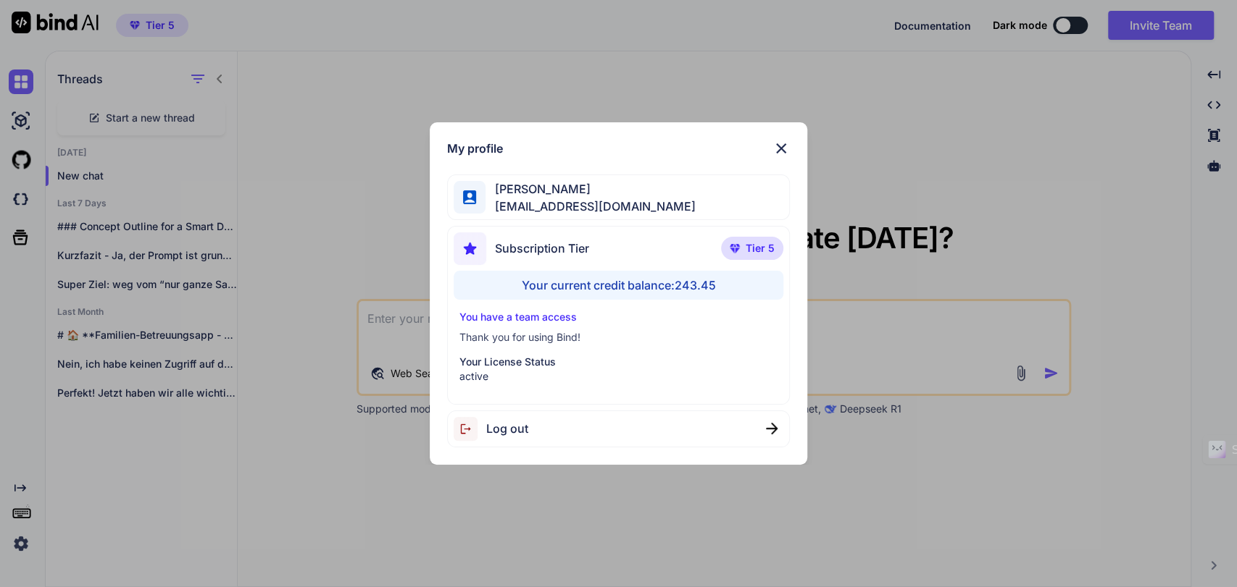
click at [703, 282] on div "Your current credit balance: 243.45" at bounding box center [618, 285] width 330 height 29
click at [548, 315] on p "You have a team access" at bounding box center [618, 317] width 319 height 14
click at [272, 359] on div "My profile Simon Se tipptreff@gmail.com Subscription Tier Tier 5 Your current c…" at bounding box center [618, 293] width 1237 height 587
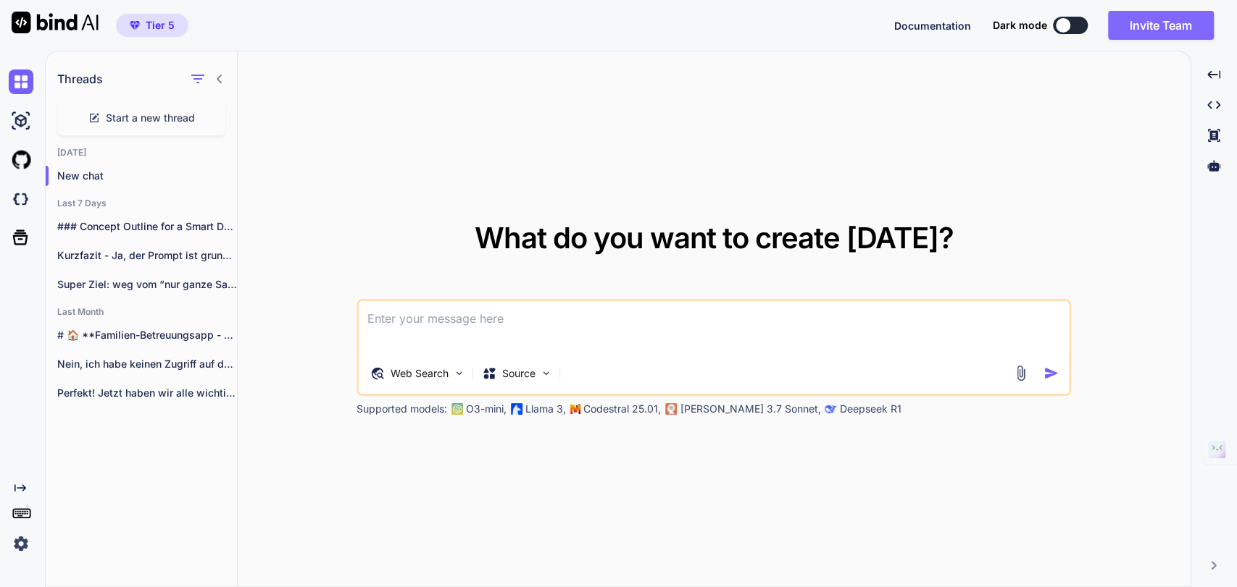
click at [1126, 25] on button "Invite Team" at bounding box center [1161, 25] width 106 height 29
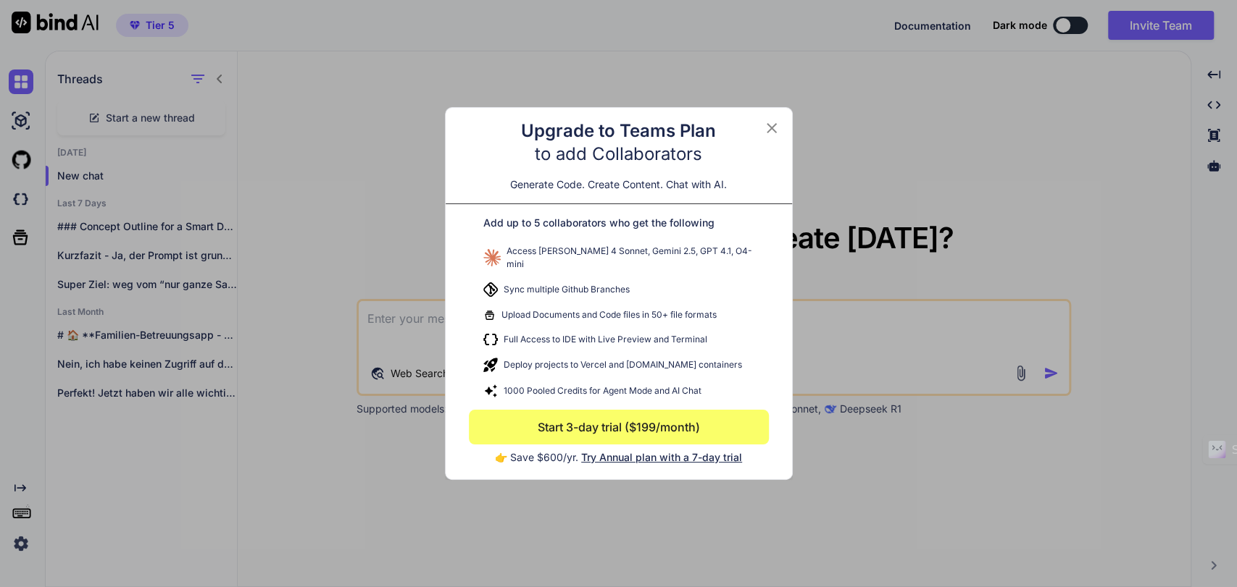
click at [773, 132] on icon at bounding box center [771, 128] width 17 height 17
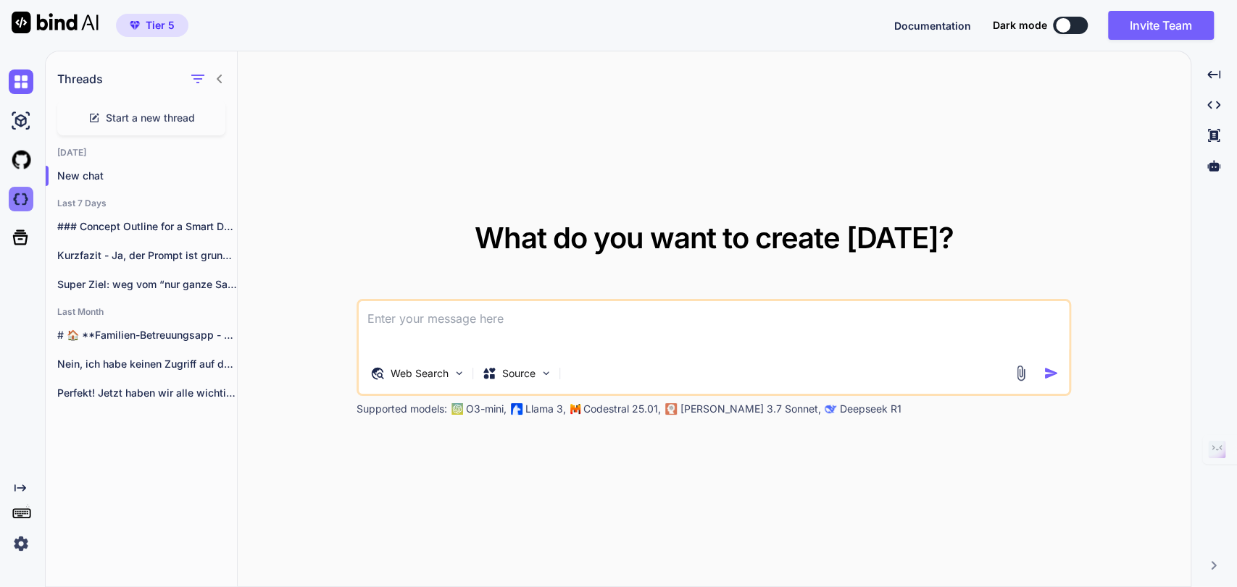
click at [25, 197] on img at bounding box center [21, 199] width 25 height 25
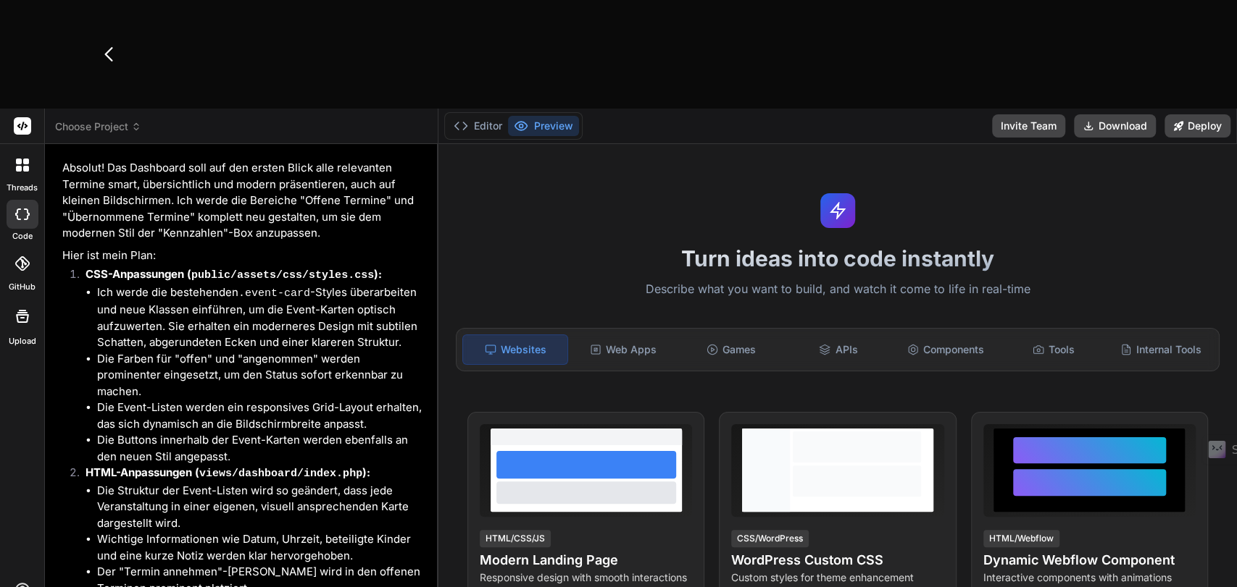
scroll to position [2154, 0]
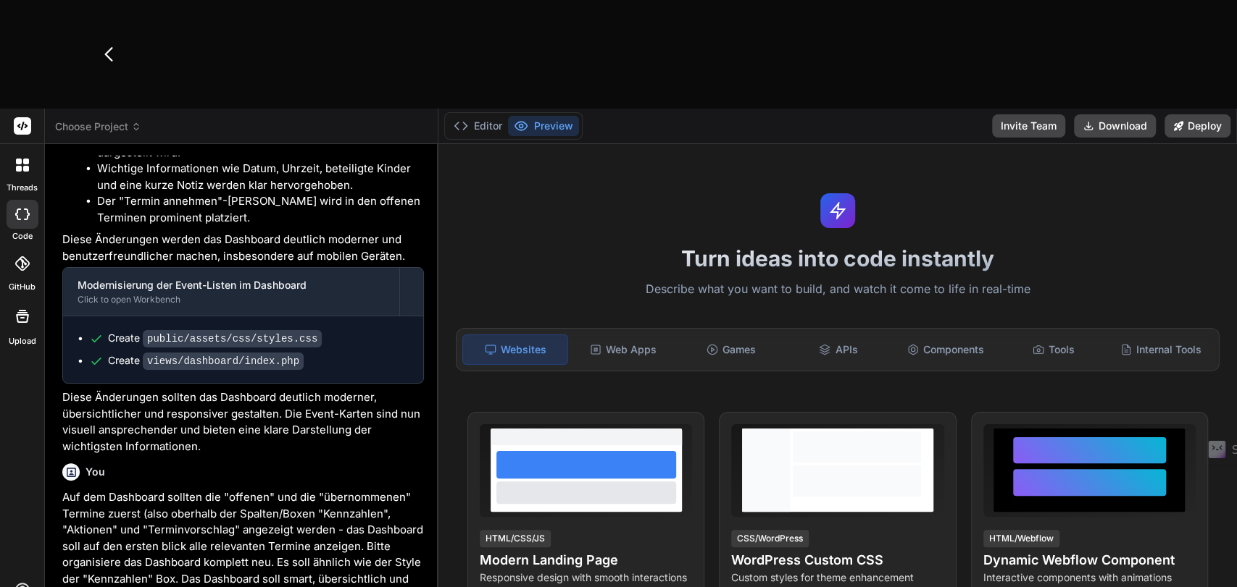
type textarea "x"
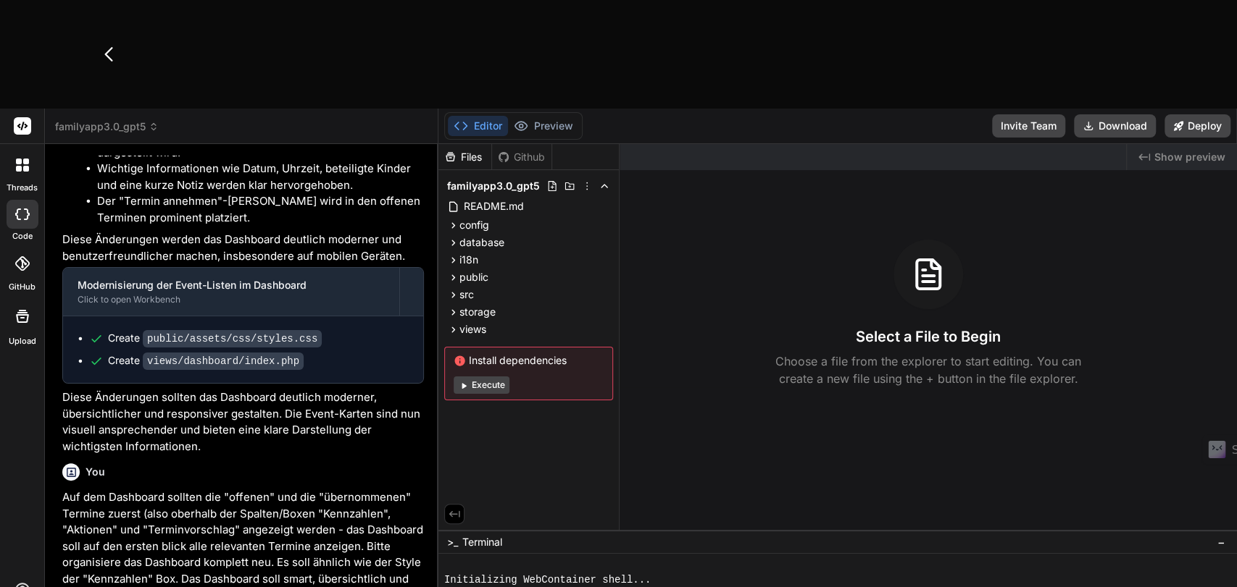
click at [93, 120] on span "familyapp3.0_gpt5" at bounding box center [107, 127] width 104 height 14
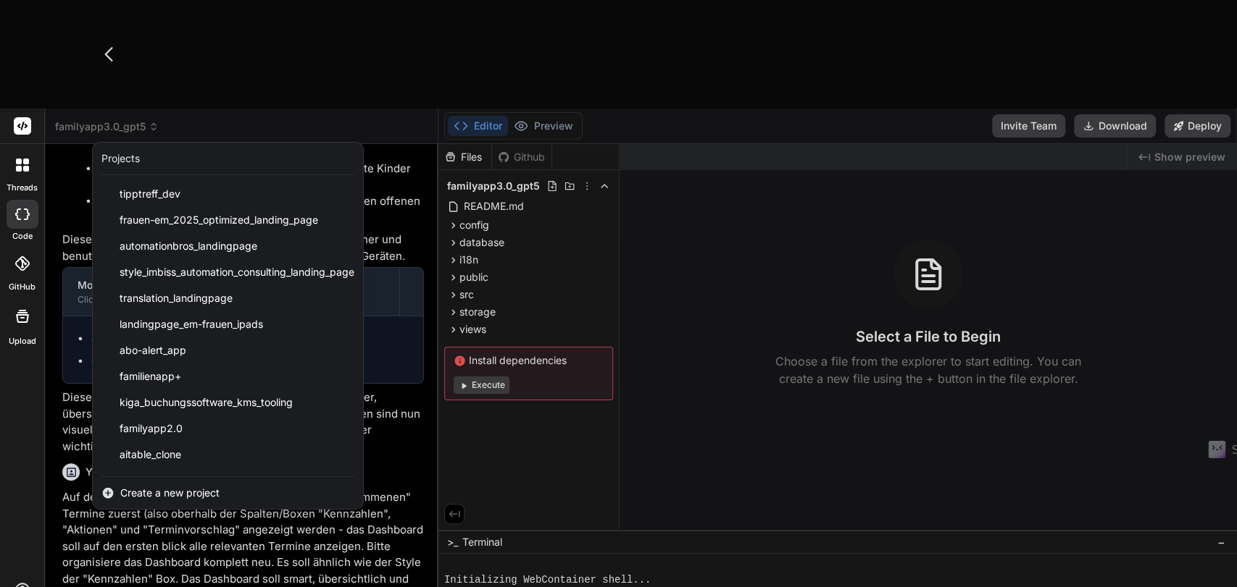
click at [172, 486] on span "Create a new project" at bounding box center [169, 493] width 99 height 14
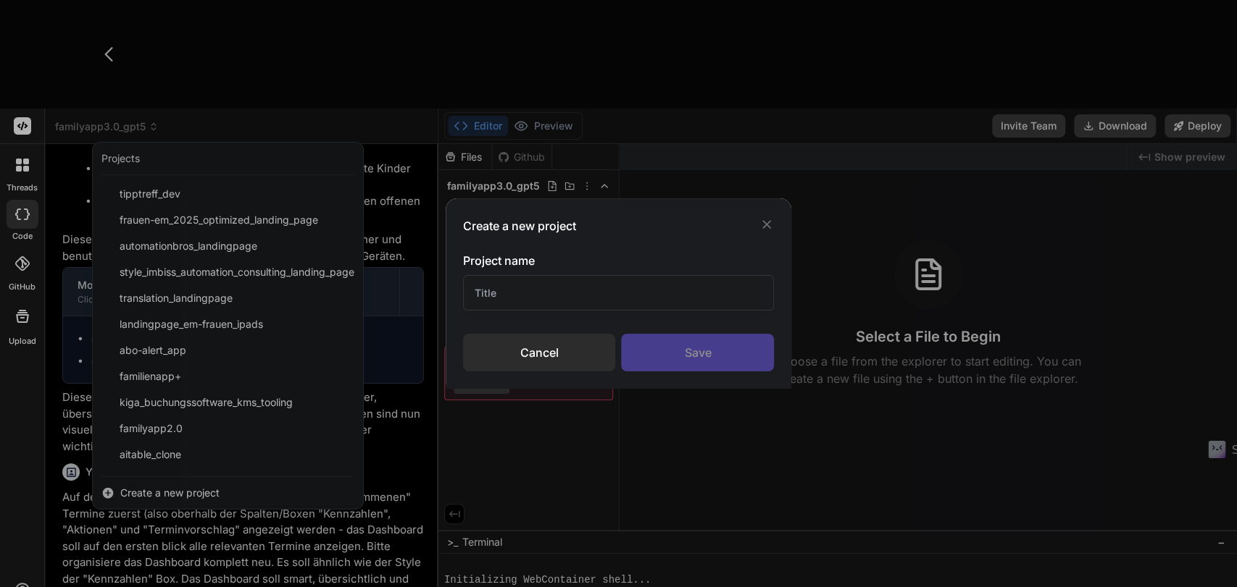
click at [491, 293] on input "text" at bounding box center [618, 292] width 311 height 35
paste input "Lorem/Ipsumdolors Am cons adi Elitse Doei-Tempo Incididu utl EtdOlo, mag aliq e…"
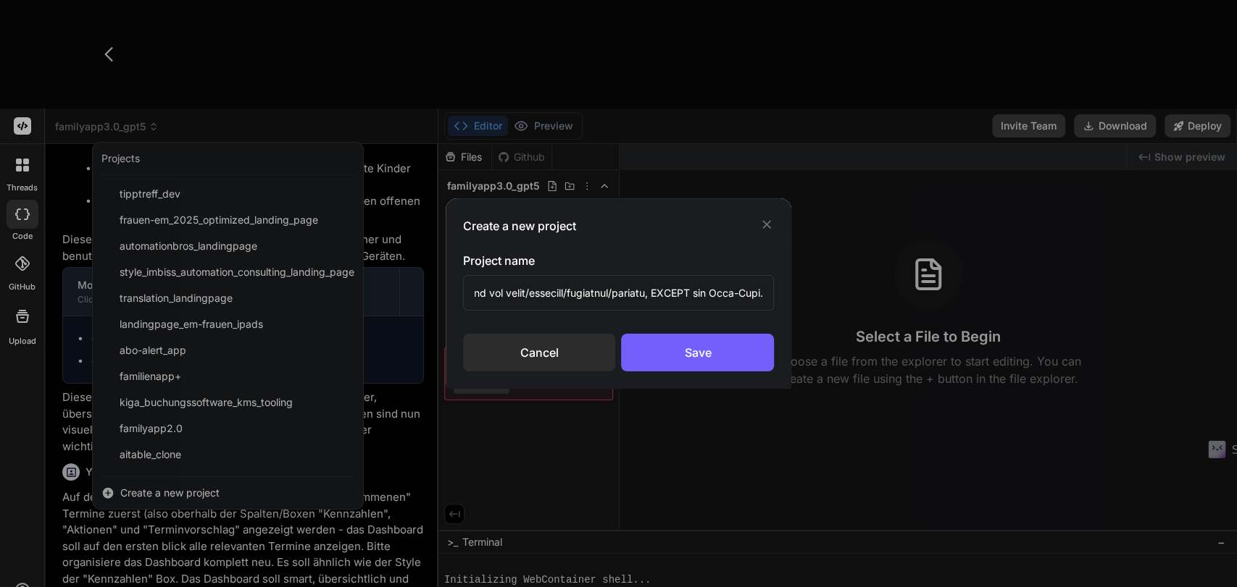
type input "Lorem/Ipsumdolors Am cons adi Elitse Doei-Tempo Incididu utl EtdOlo, mag aliq e…"
click at [527, 286] on input "text" at bounding box center [618, 292] width 311 height 35
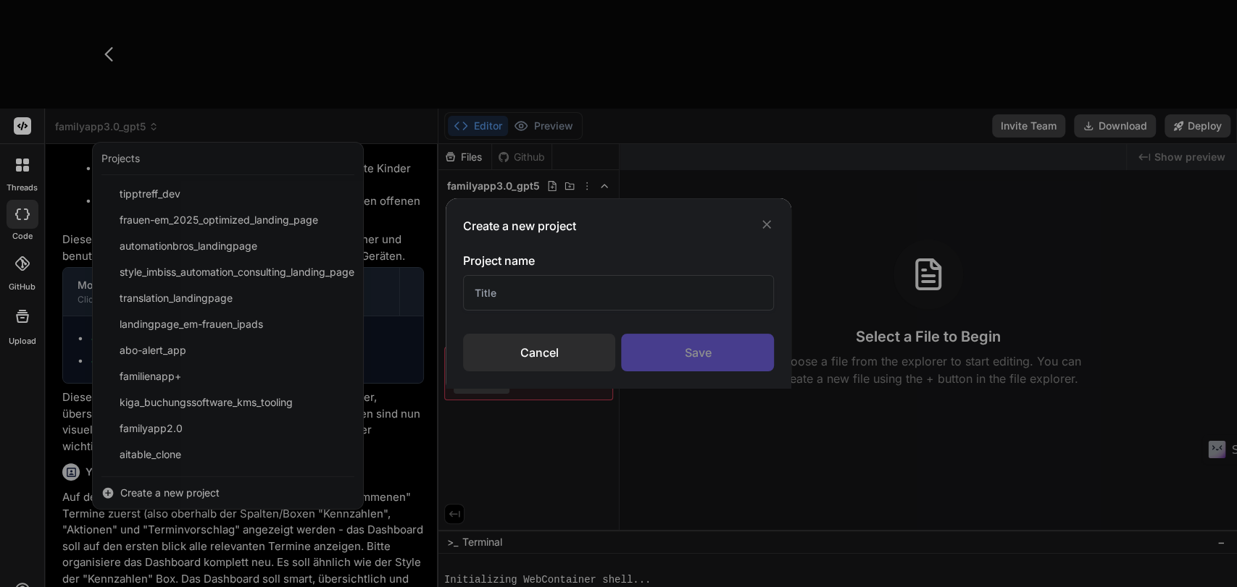
paste input "E‑Mail-Deliverability-Suite"
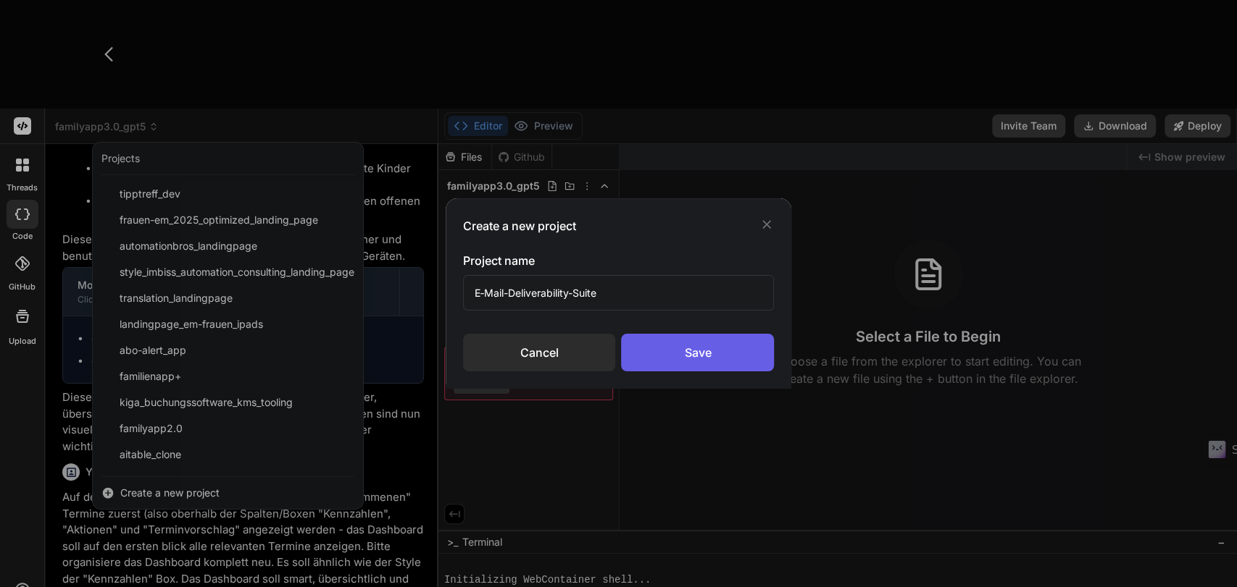
type input "E‑Mail-Deliverability-Suite"
click at [698, 356] on div "Save" at bounding box center [697, 353] width 153 height 38
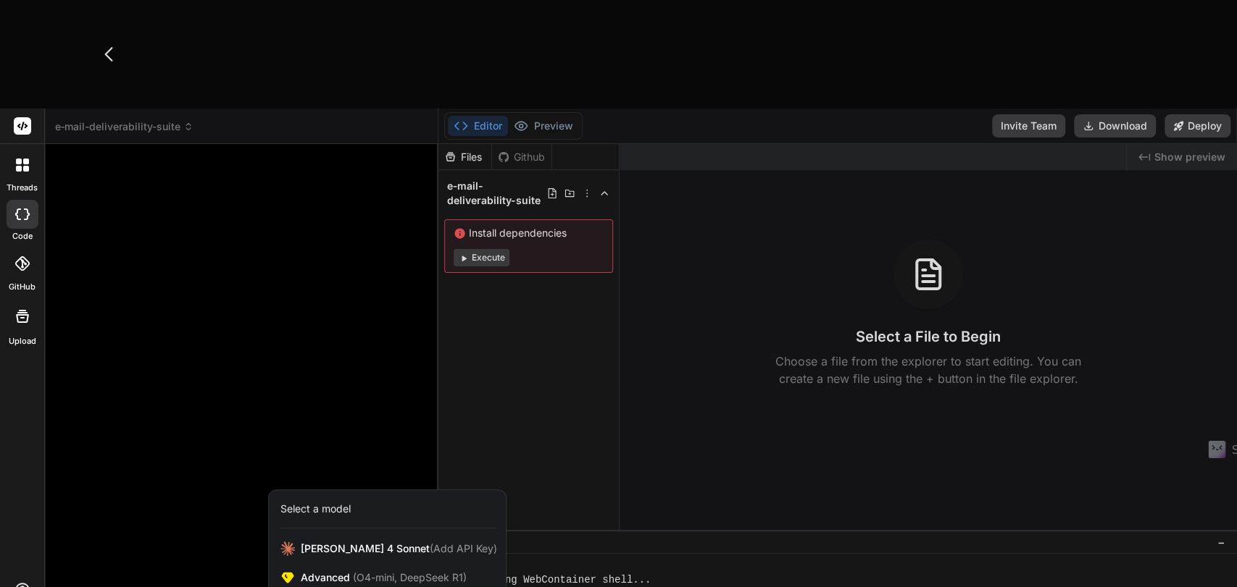
click at [155, 495] on div at bounding box center [618, 293] width 1237 height 587
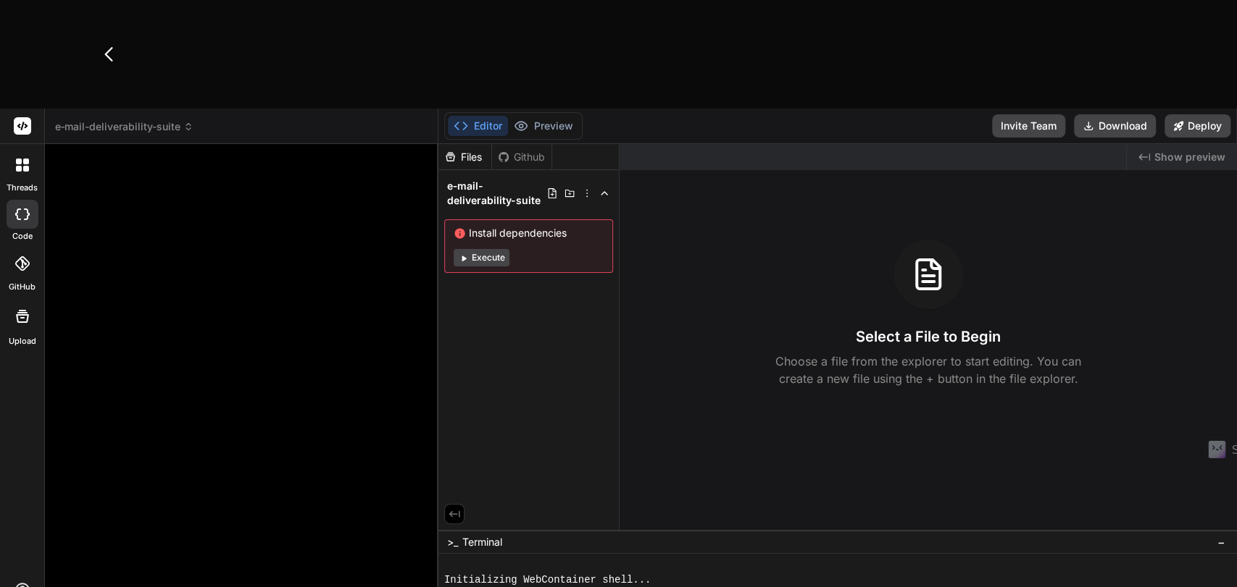
paste textarea "Lorem/Ipsumdolors Am cons adi Elitse Doei-Tempo Incididu utl EtdOlo, mag aliq e…"
type textarea "x"
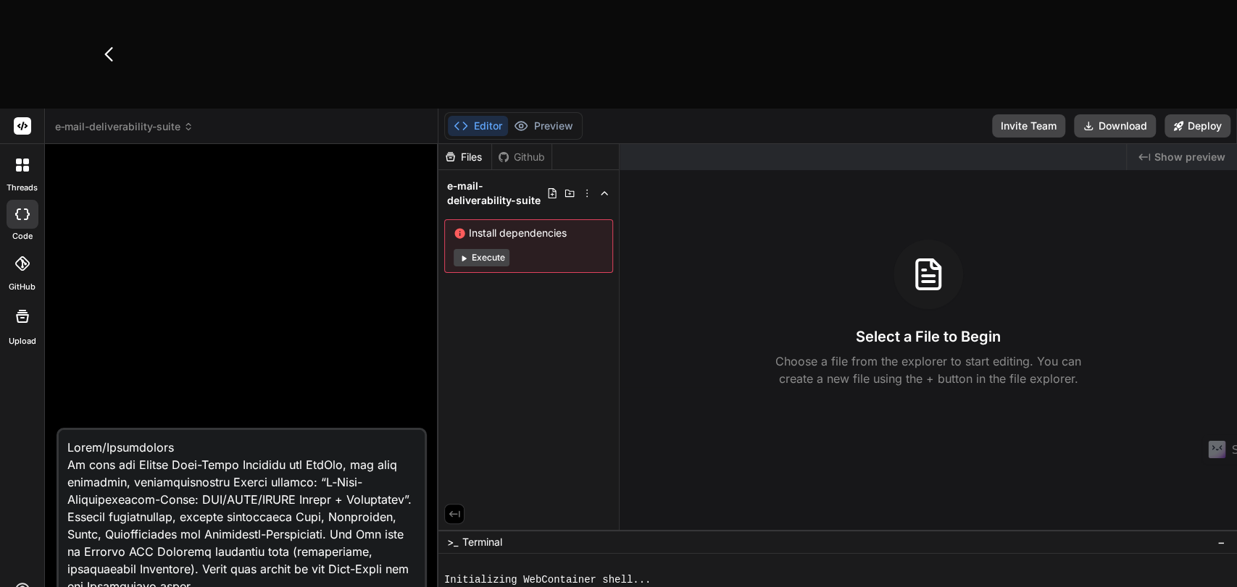
scroll to position [6503, 0]
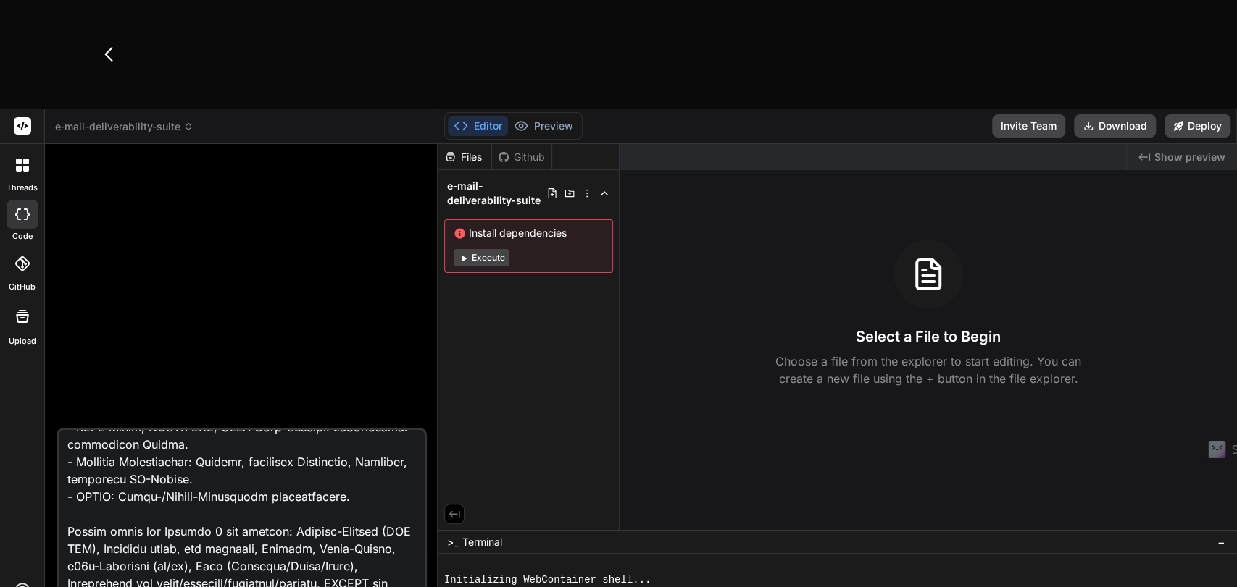
type textarea "Lorem/Ipsumdolors Am cons adi Elitse Doei-Tempo Incididu utl EtdOlo, mag aliq e…"
type textarea "x"
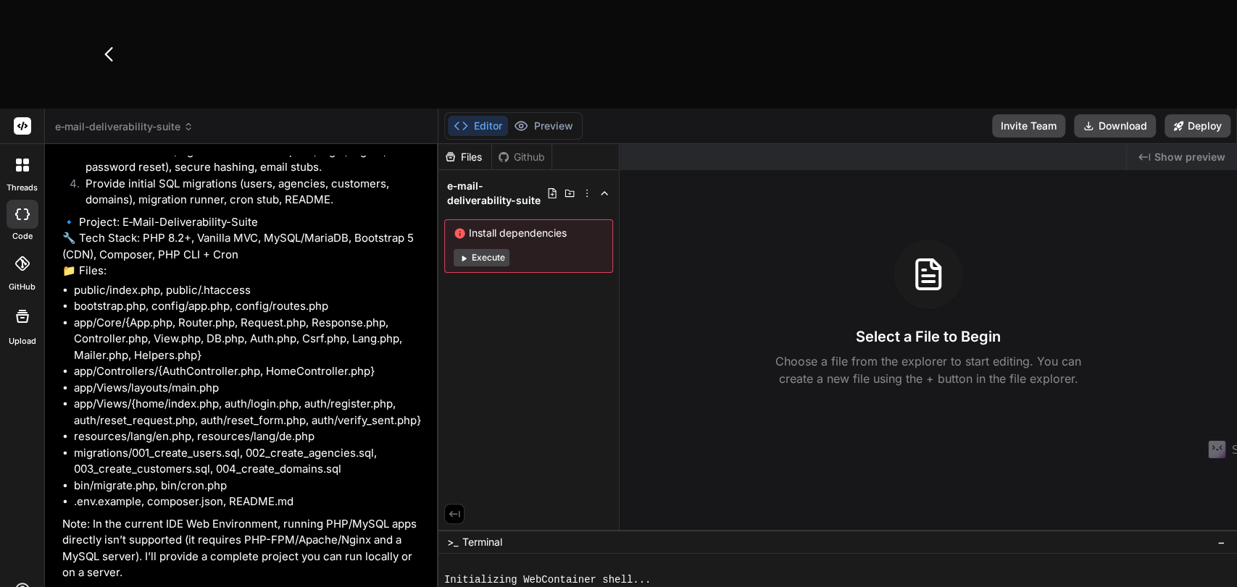
scroll to position [4220, 0]
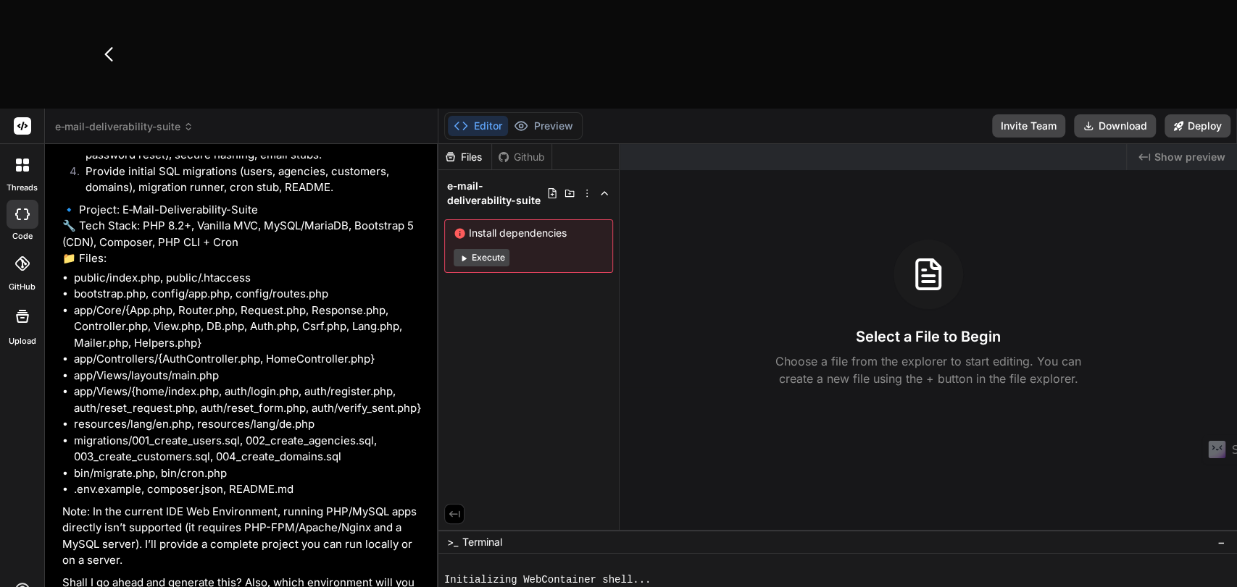
click at [185, 466] on li "bin/migrate.php, bin/cron.php" at bounding box center [249, 474] width 350 height 17
type textarea "x"
type textarea "G"
type textarea "x"
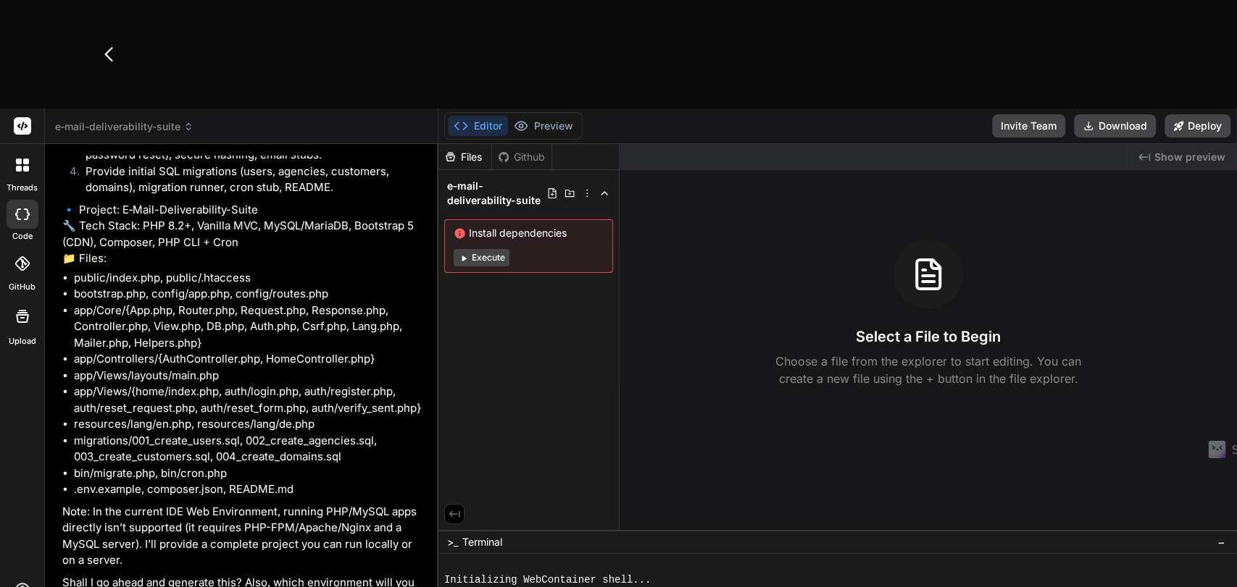
type textarea "Go"
type textarea "x"
type textarea "Go"
type textarea "x"
type textarea "Go a"
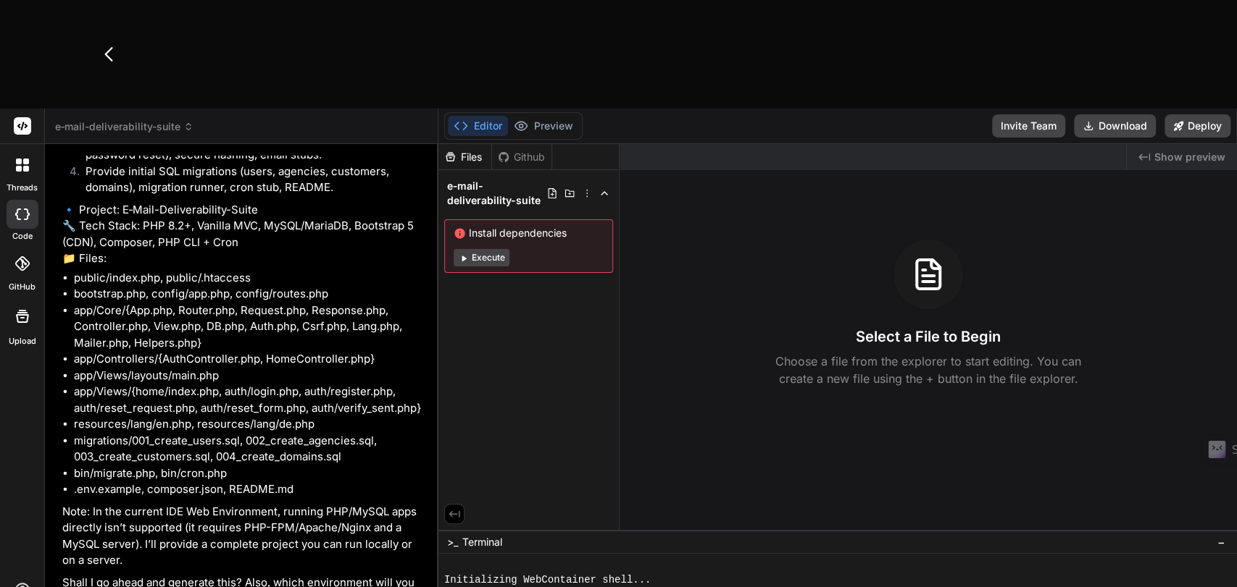
type textarea "x"
type textarea "Go ah"
type textarea "x"
type textarea "Go ahe"
type textarea "x"
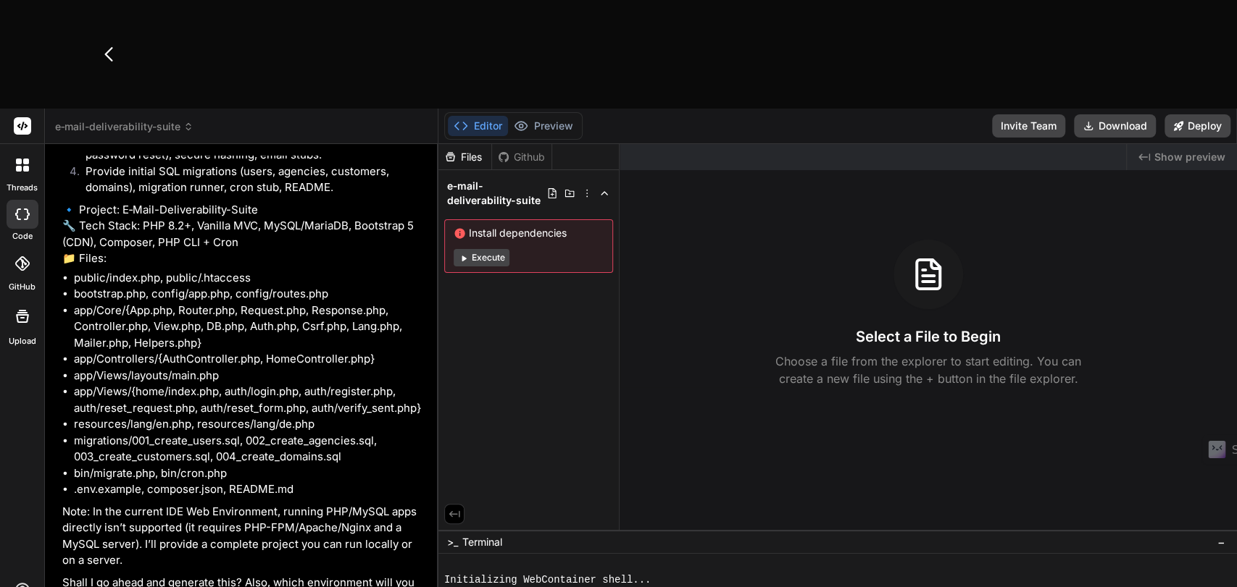
type textarea "Go ahea"
type textarea "x"
type textarea "Go ahead"
type textarea "x"
type textarea "Go ahead!"
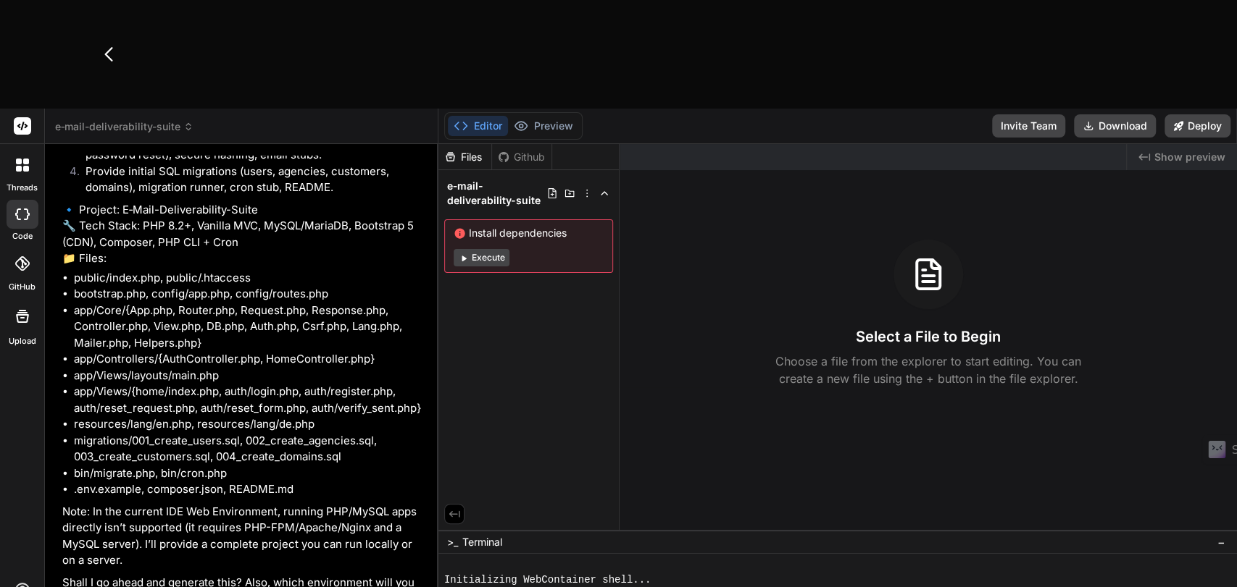
type textarea "x"
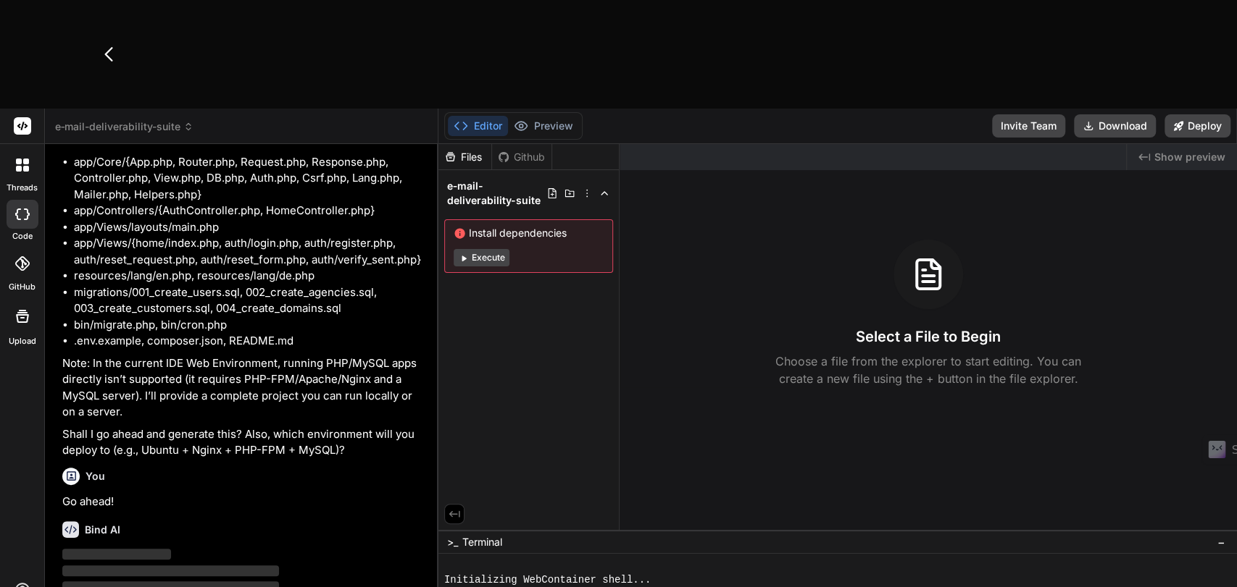
scroll to position [4370, 0]
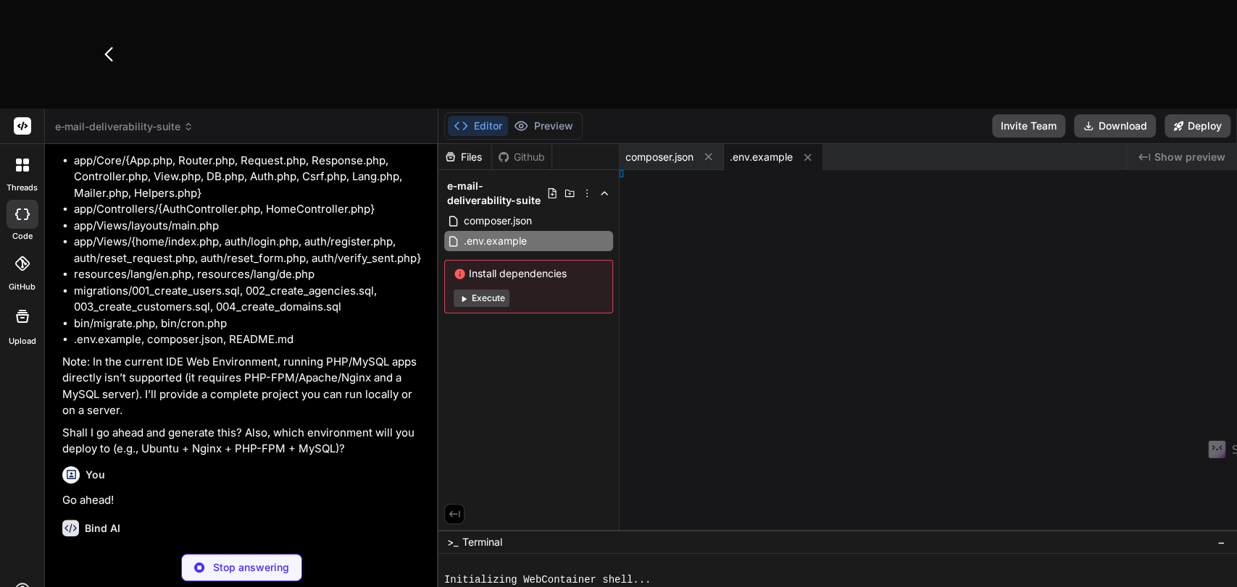
type textarea "x"
type textarea "p [QSA,L]"
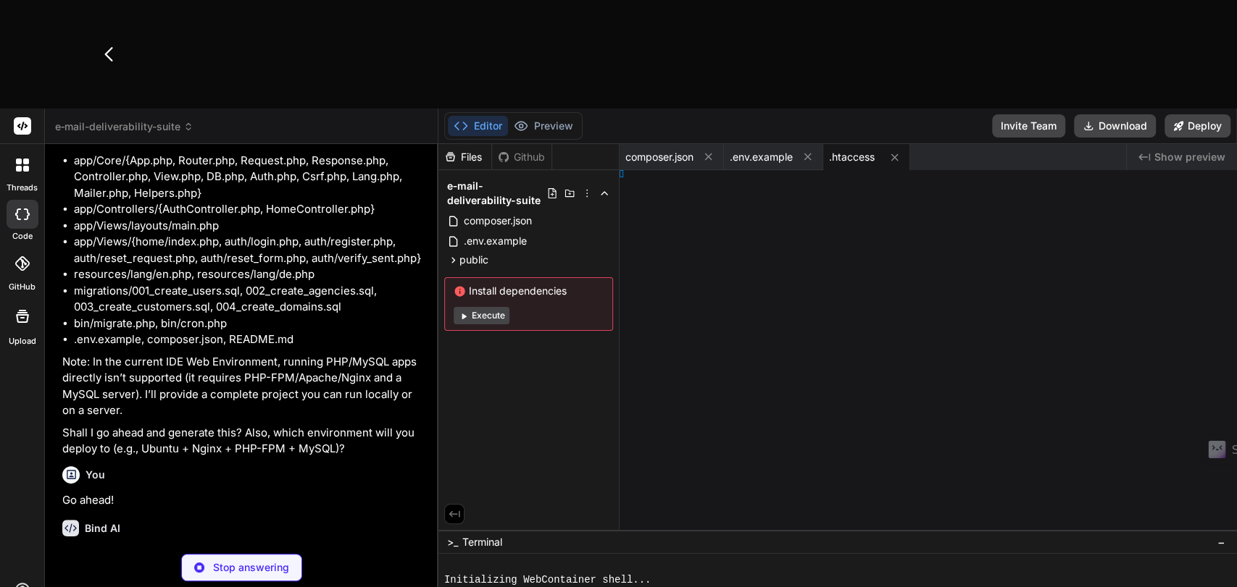
type textarea "x"
type textarea "hp';"
type textarea "x"
type textarea ");"
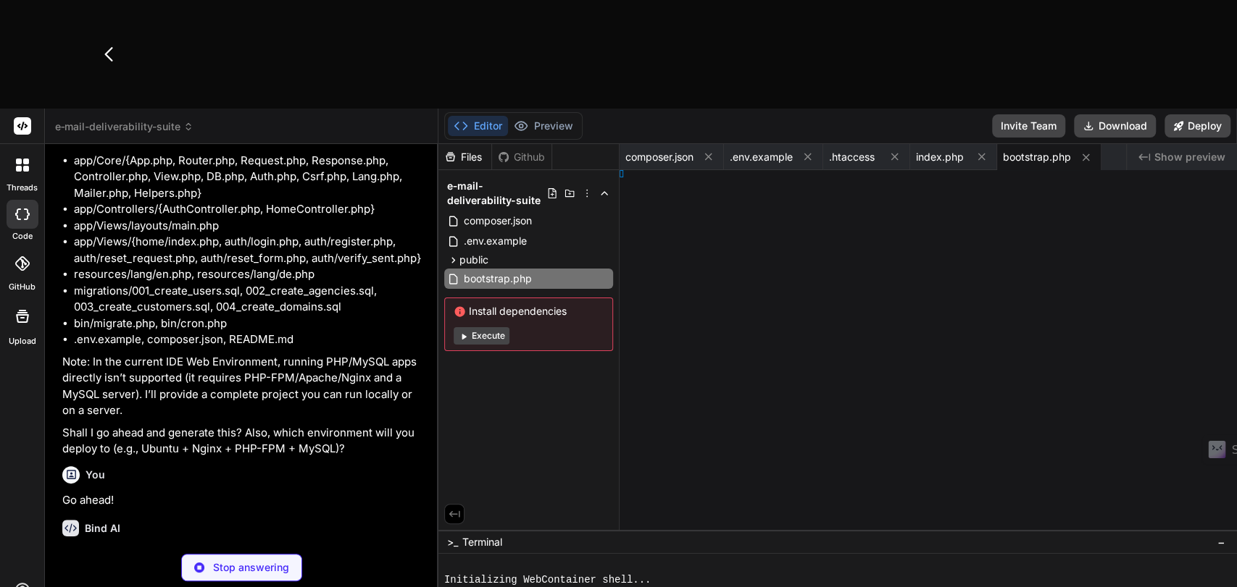
type textarea "x"
type textarea ";"
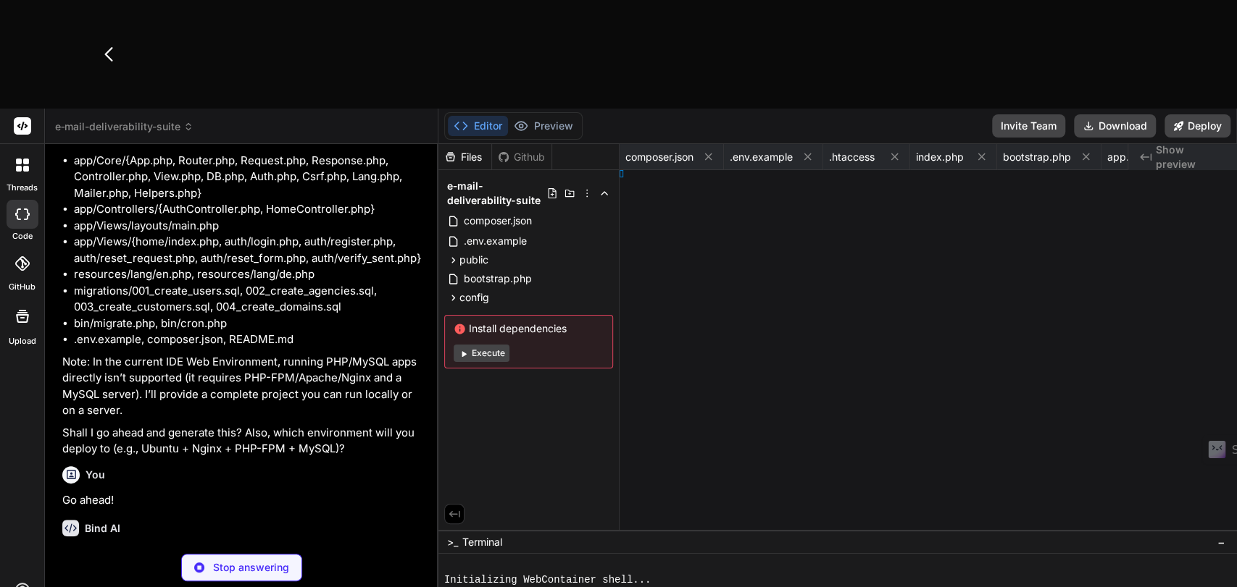
type textarea "x"
type textarea "}"
type textarea "x"
type textarea "} }"
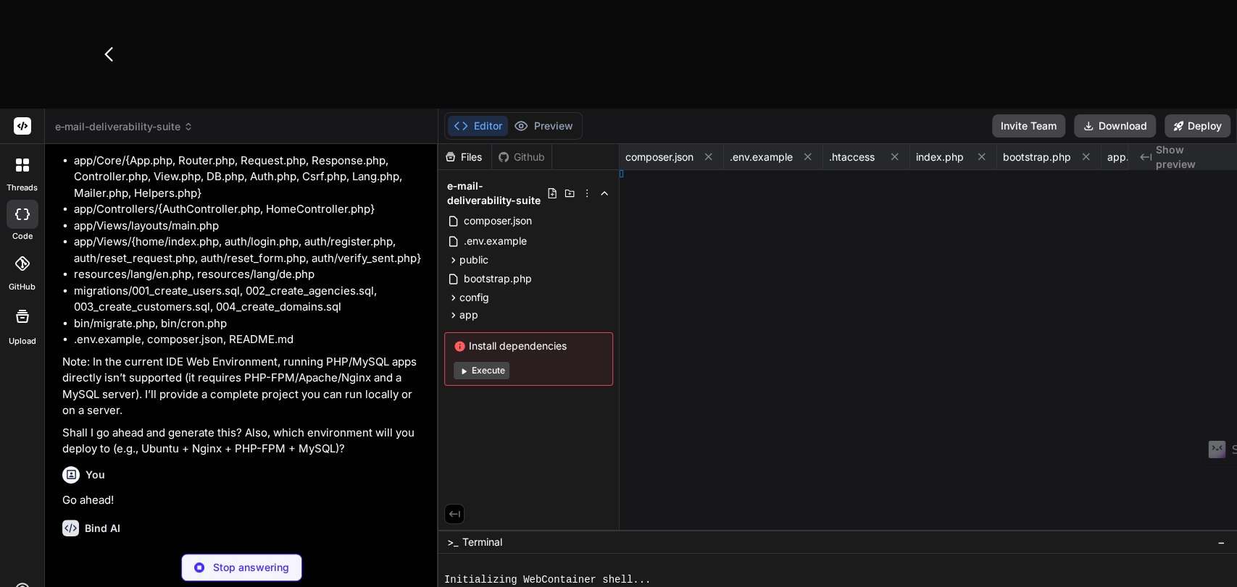
type textarea "x"
type textarea "} }"
type textarea "x"
type textarea "} } }"
type textarea "x"
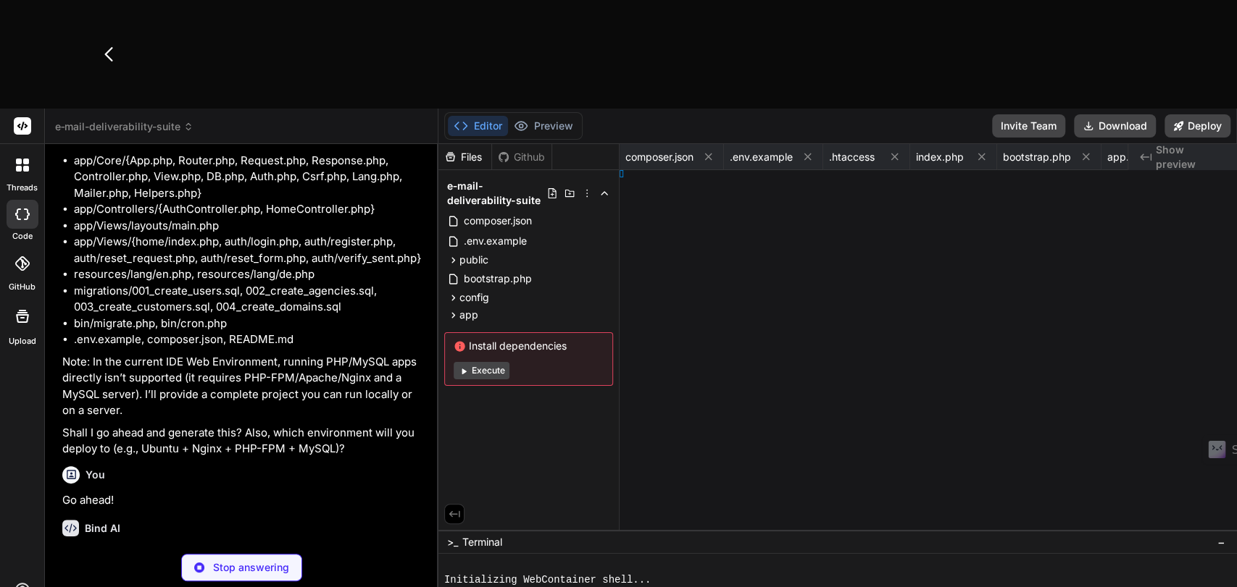
type textarea "ath; } }"
type textarea "x"
type textarea "} }"
type textarea "x"
type textarea "$stmt = DB::pdo()->prepare('UPDATE users SET locale = ?, updated_at = NOW() WHE…"
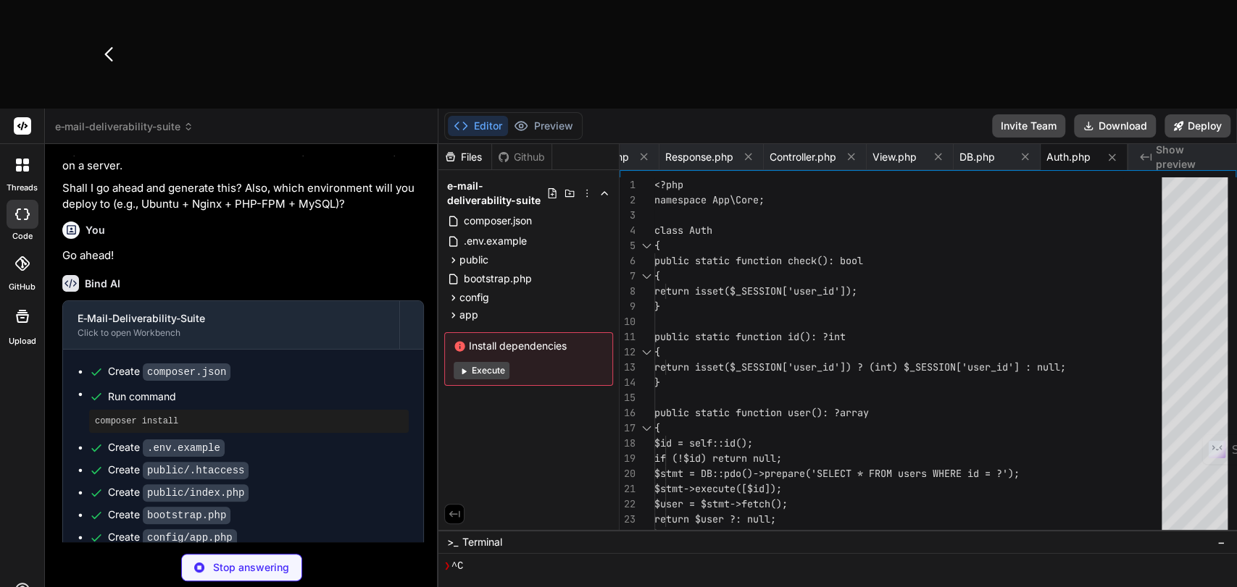
scroll to position [4693, 0]
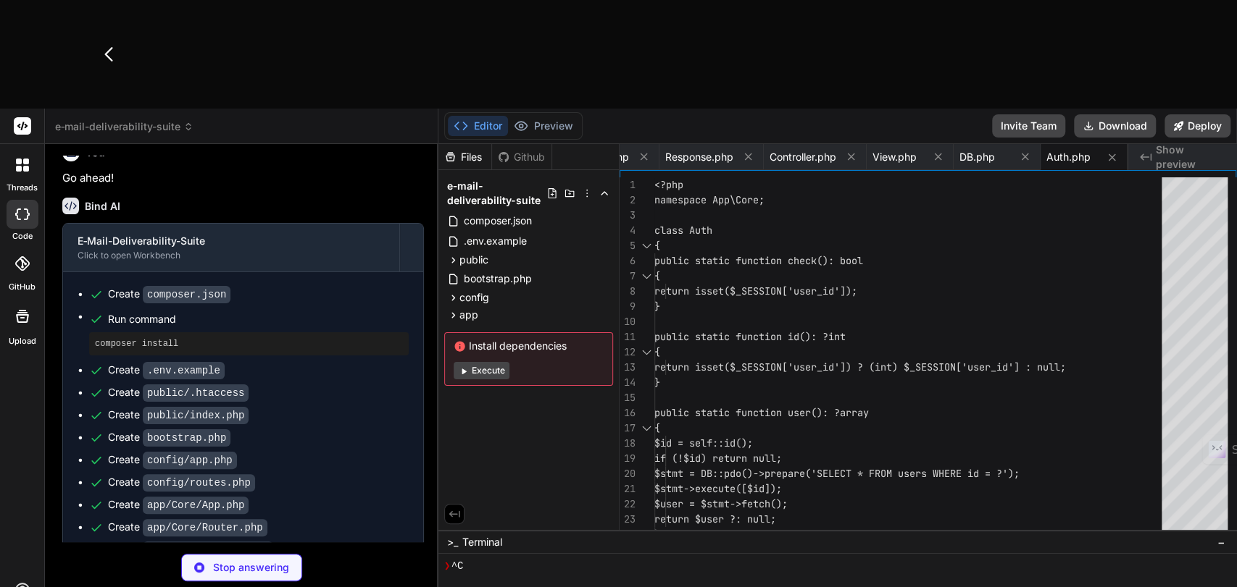
type textarea "x"
type textarea "self::ensureToken(); if (!$token || !hash_equals($_SESSION['_csrf'], $token)) {…"
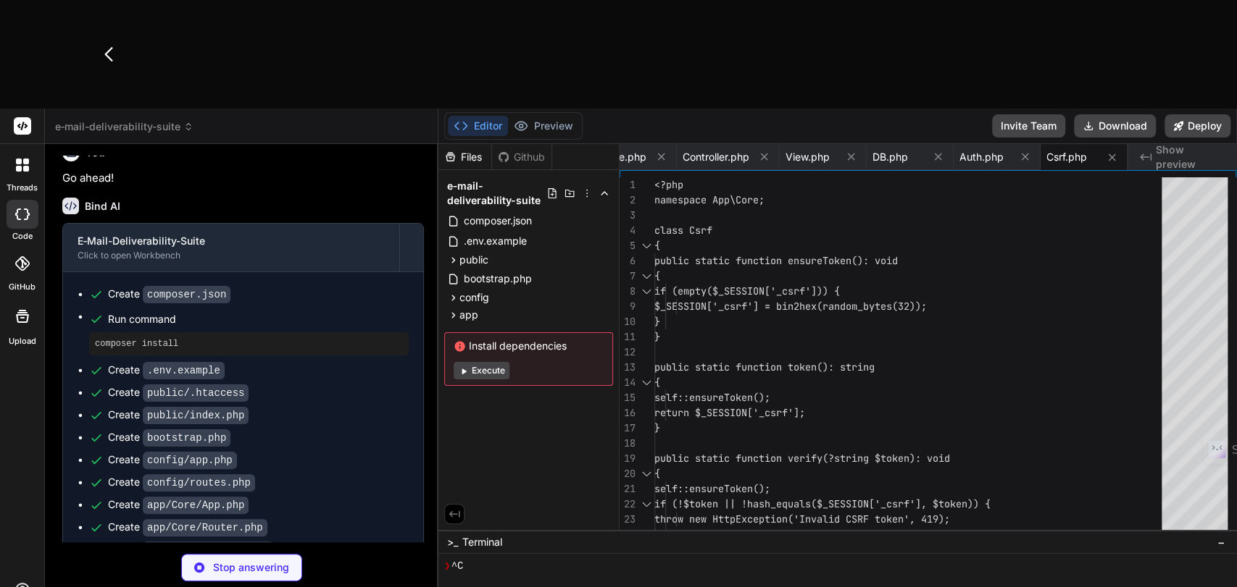
type textarea "x"
type textarea "} } return $default; } }"
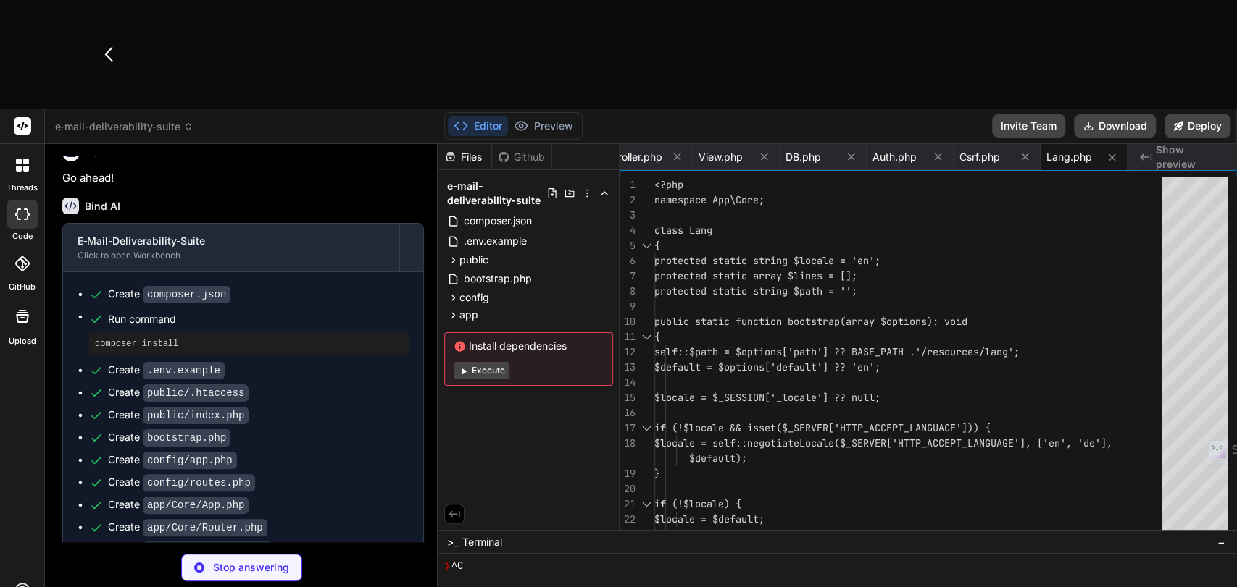
type textarea "x"
type textarea "<?php namespace App\Core; class HttpException extends \Exception {}"
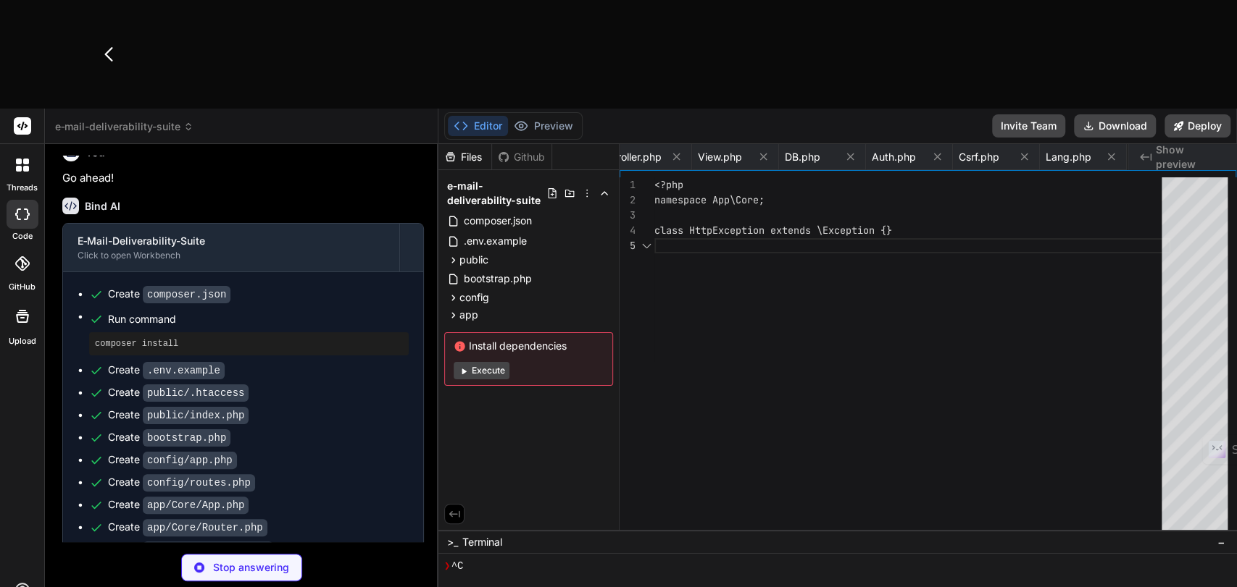
scroll to position [0, 1189]
type textarea "x"
type textarea "} }"
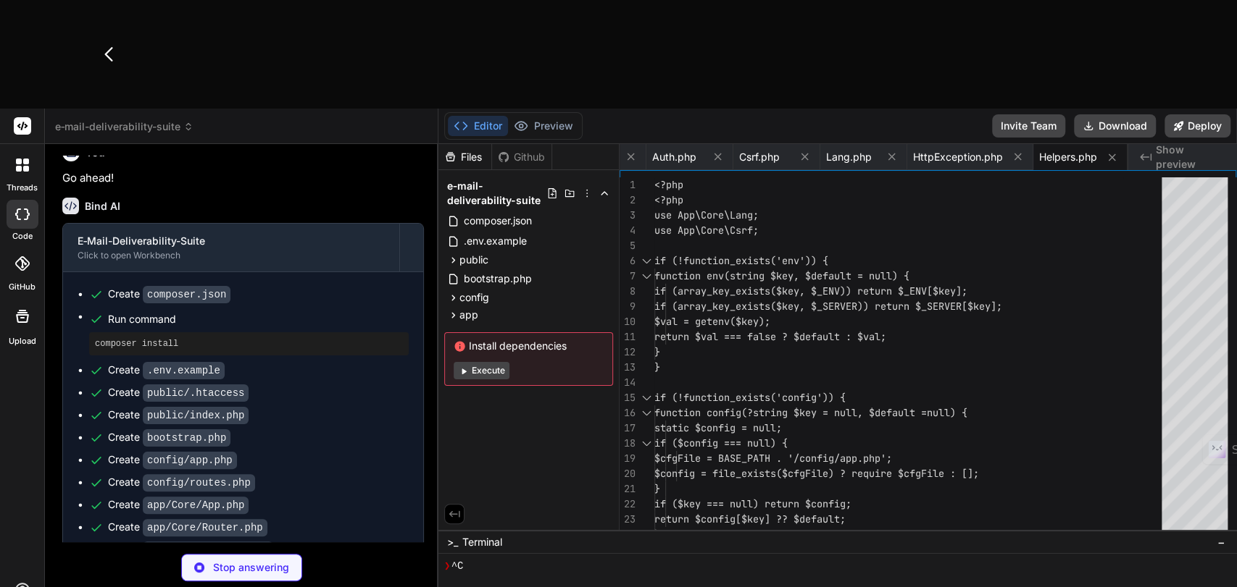
type textarea "x"
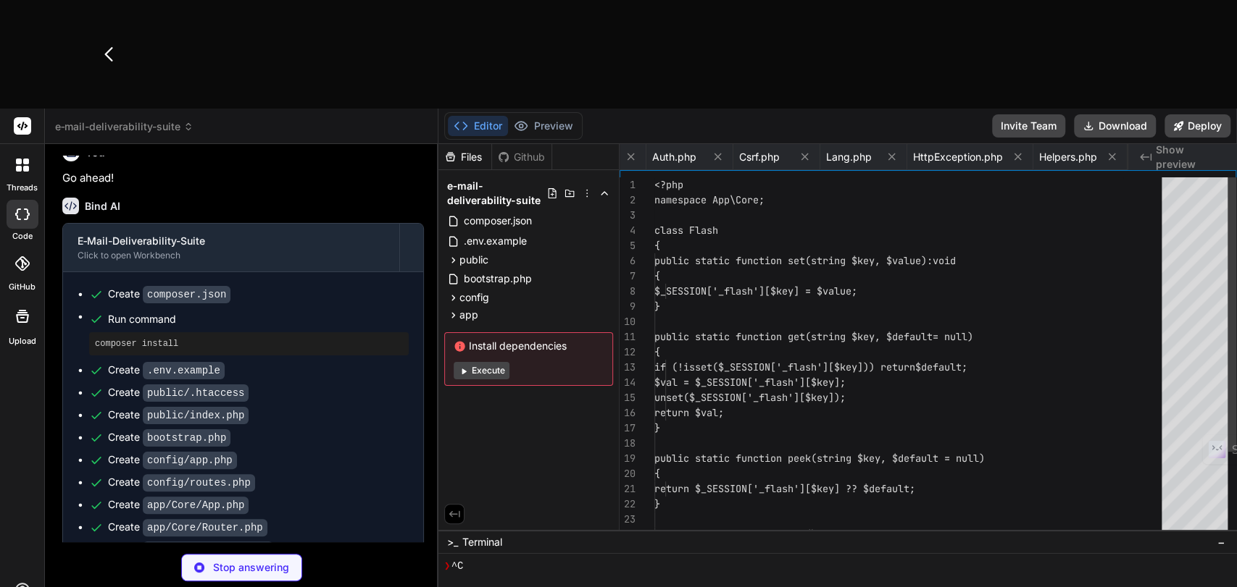
scroll to position [0, 1370]
type textarea "x"
type textarea "}"
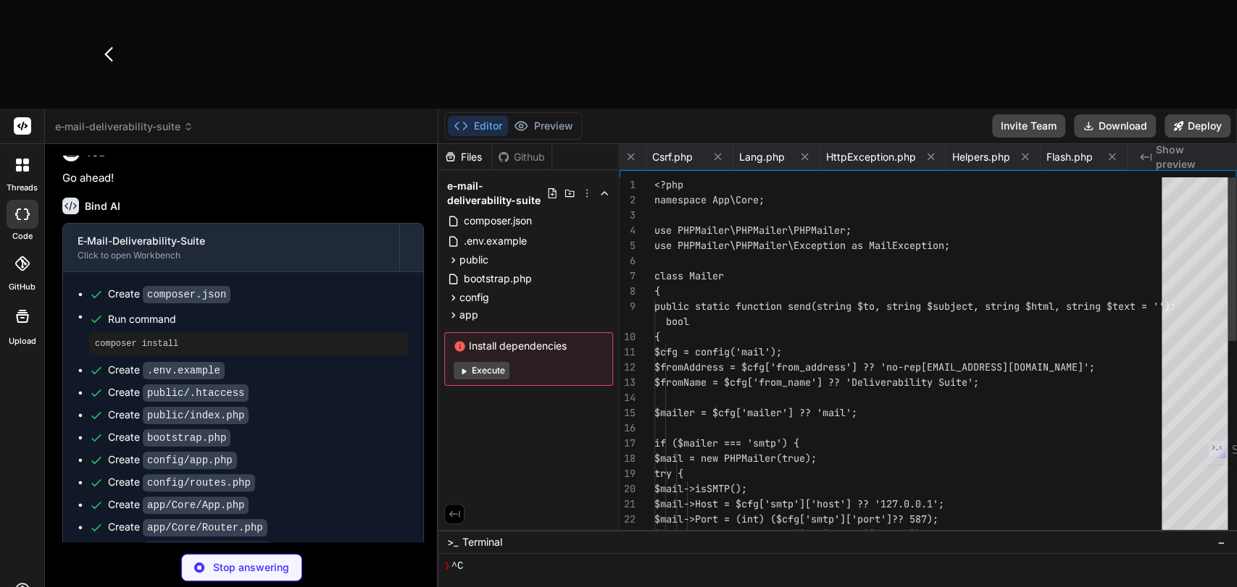
scroll to position [0, 1457]
type textarea "x"
type textarea "$this->requireAuth(); $user = Auth::user(); $this->view('home/index', [ 'user' …"
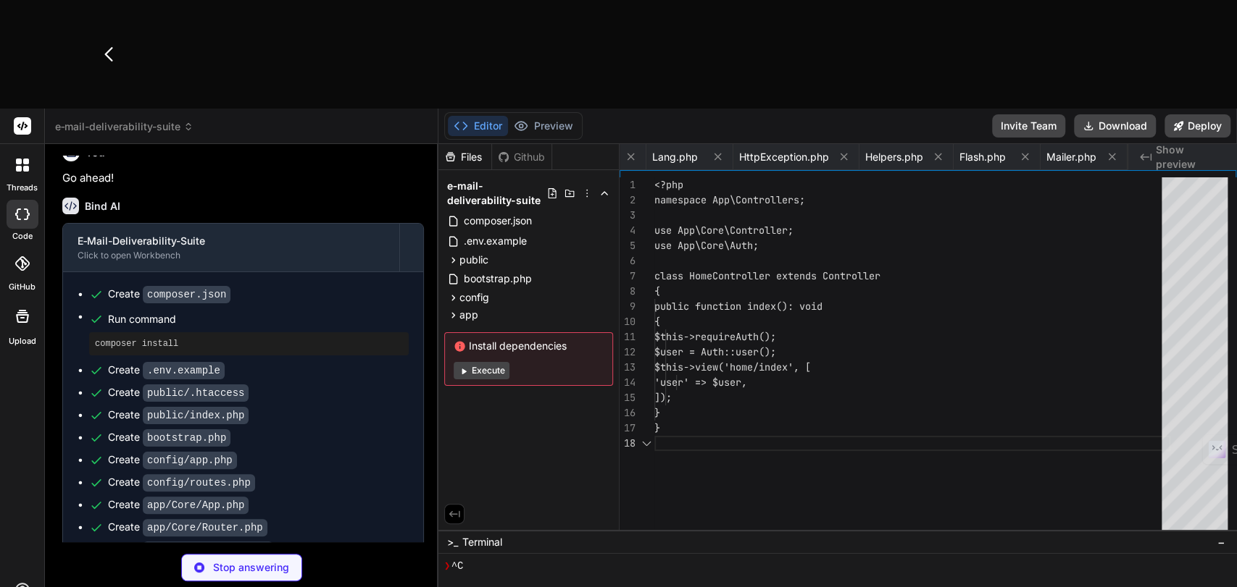
scroll to position [0, 1589]
type textarea "x"
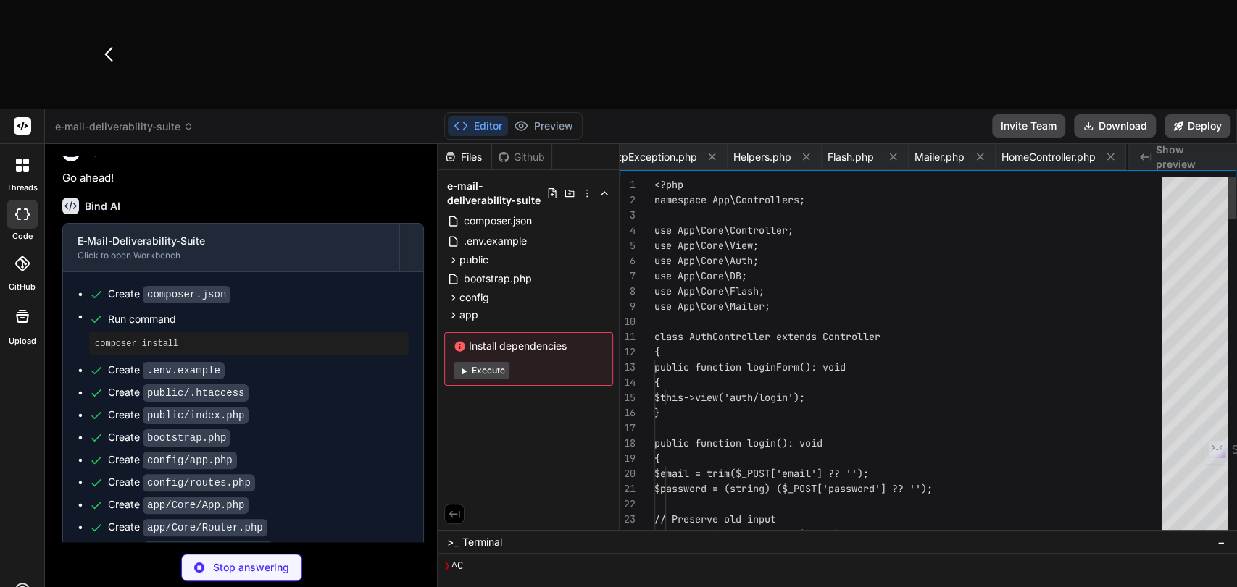
scroll to position [0, 1715]
type textarea "x"
type textarea "</body> </html>"
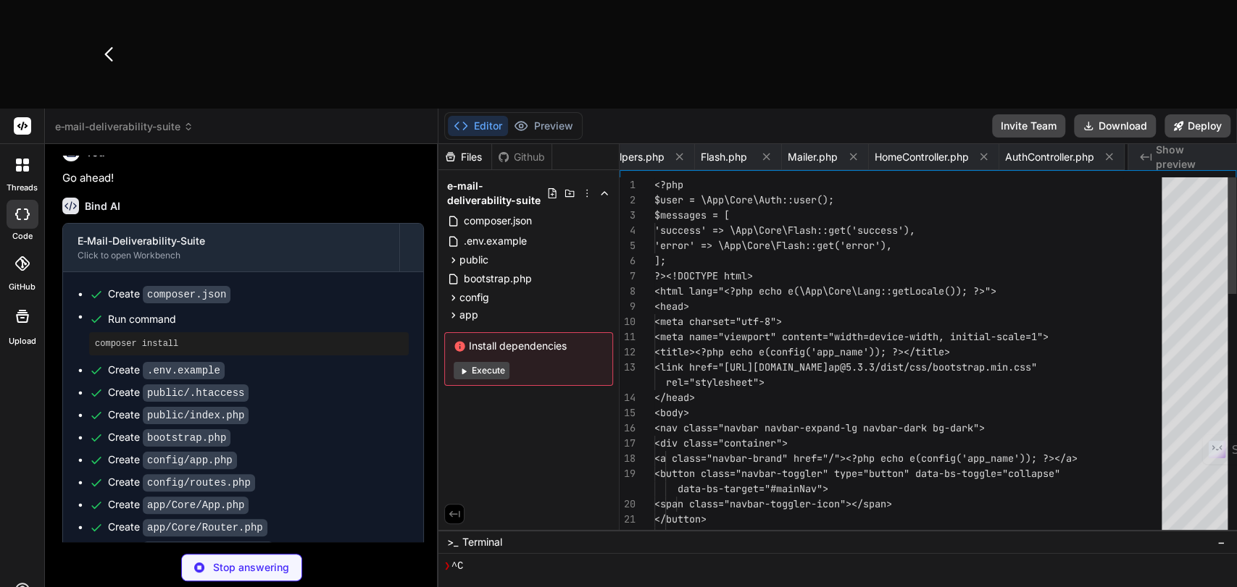
scroll to position [0, 1802]
type textarea "x"
type textarea "</div> </div> </div> </div>"
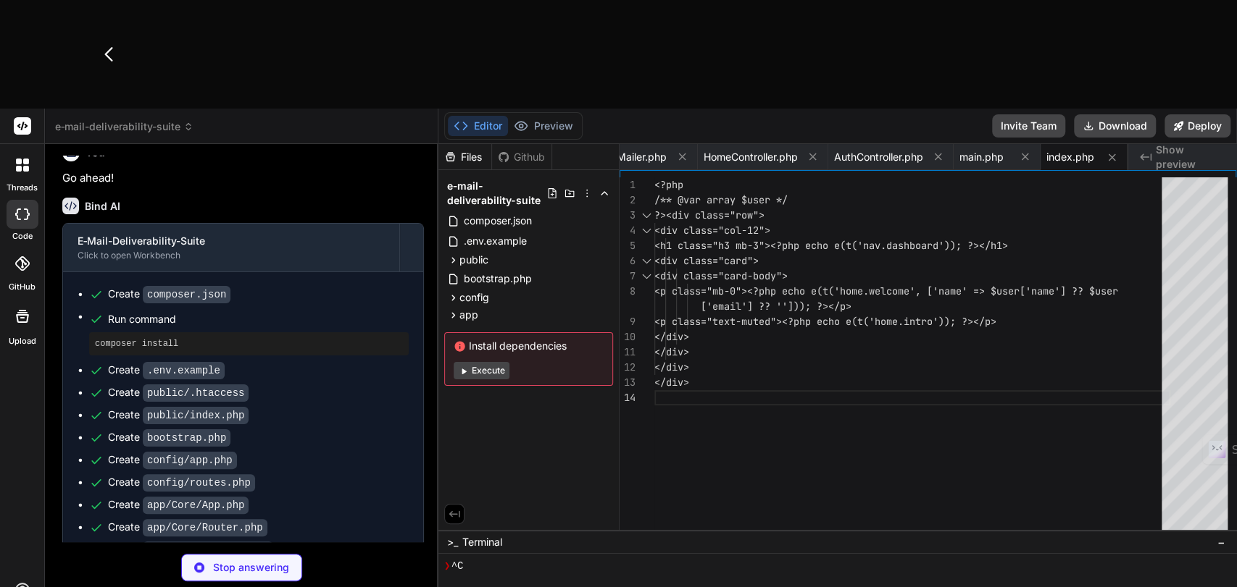
type textarea "x"
type textarea "</div>"
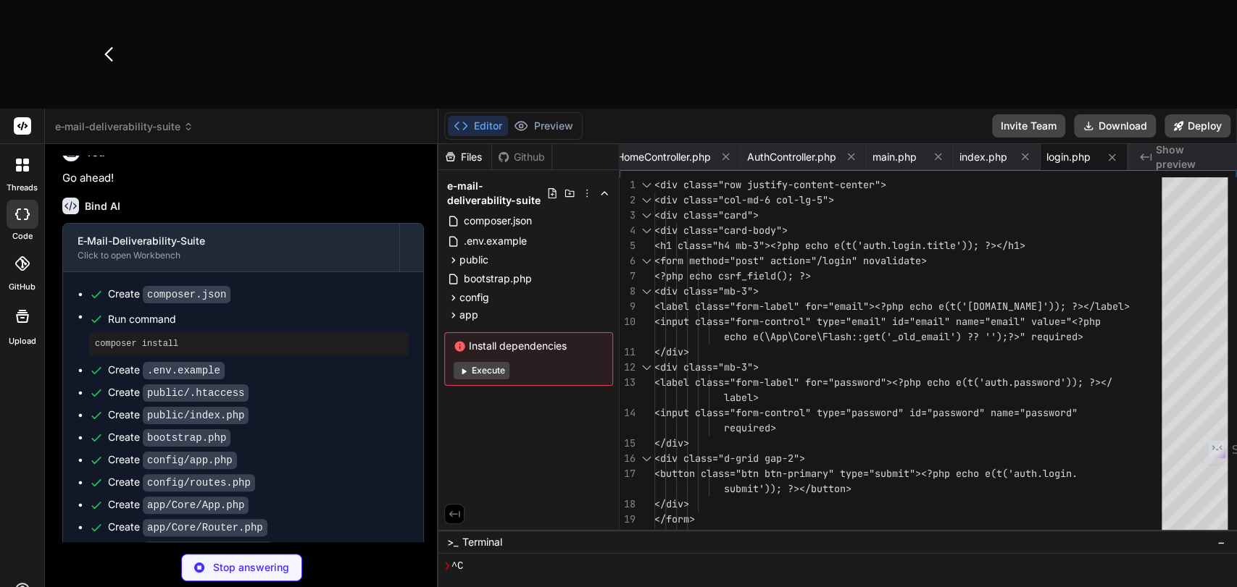
type textarea "x"
type textarea "<a href="/login"><?php echo e(t('[DOMAIN_NAME]')); ?></a> </div> </div> </div> …"
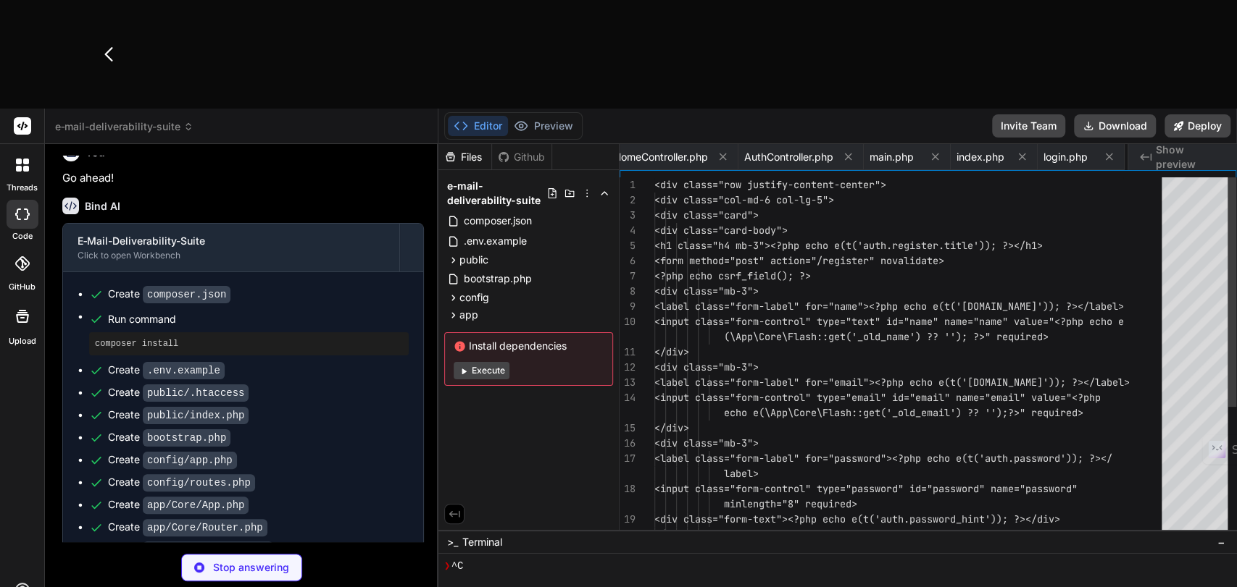
scroll to position [0, 2070]
type textarea "x"
type textarea "</div> </div> </div> </div>"
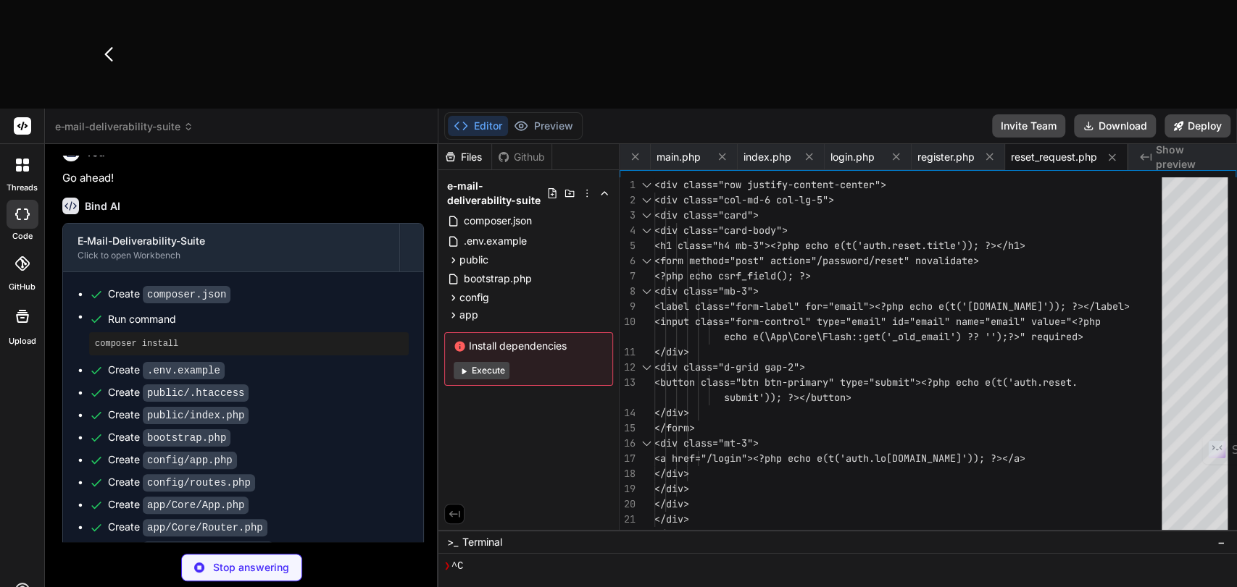
type textarea "x"
type textarea "<div class="d-grid gap-2"> <button class="btn btn-primary" type="submit"><?php …"
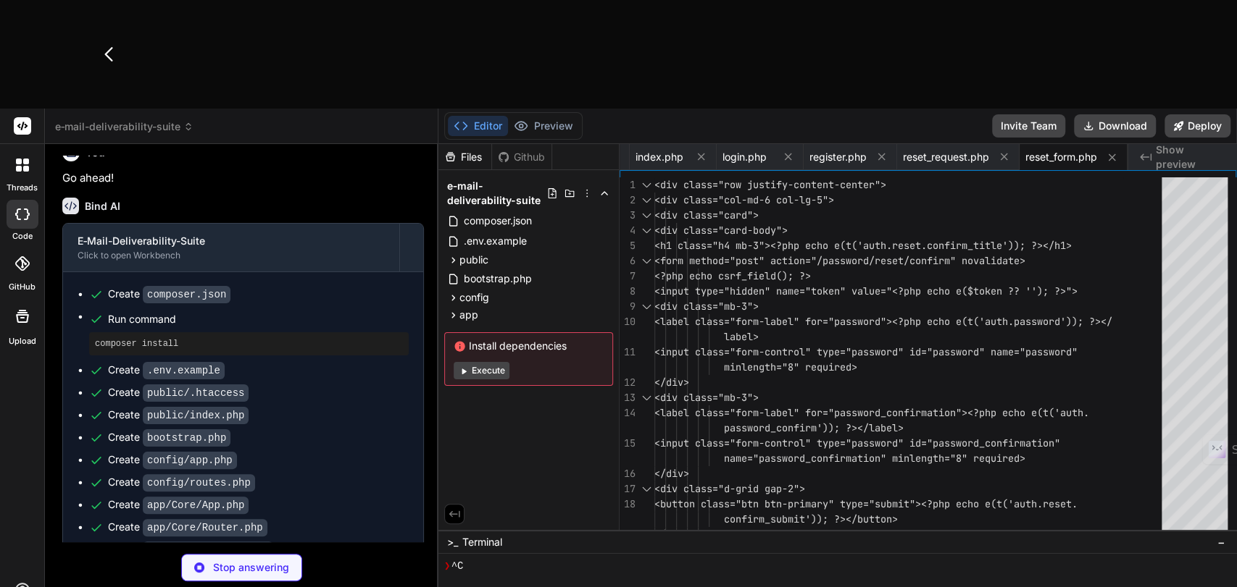
type textarea "x"
type textarea "</div>"
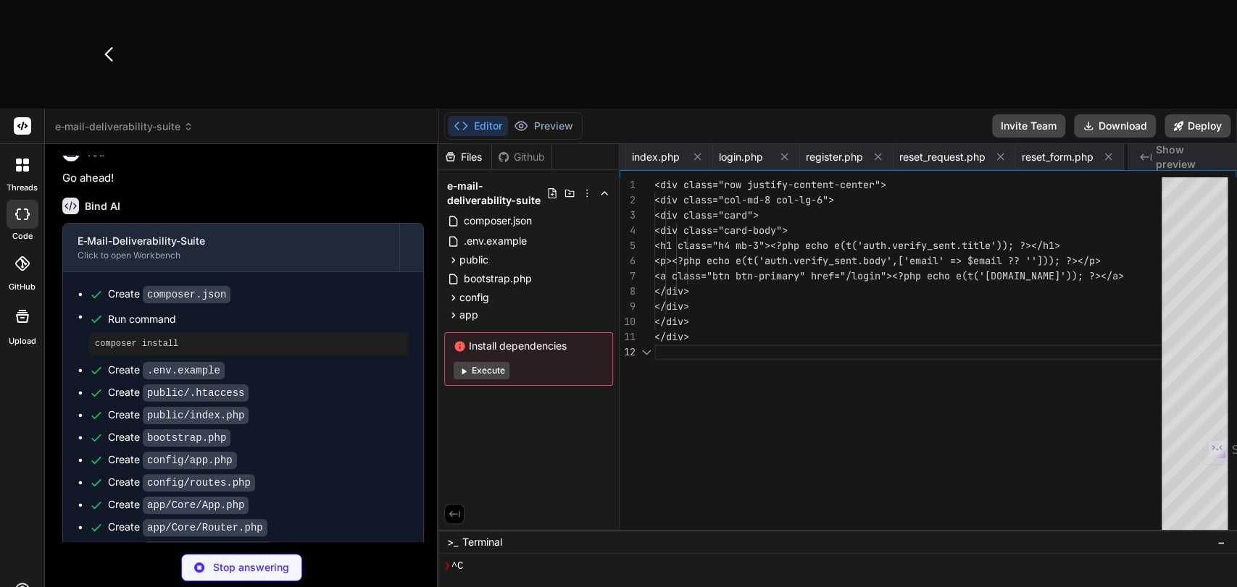
scroll to position [0, 2410]
type textarea "x"
type textarea "// Reports 'report.monthly.title' => 'Monthly Report', 'report.section.spf' => …"
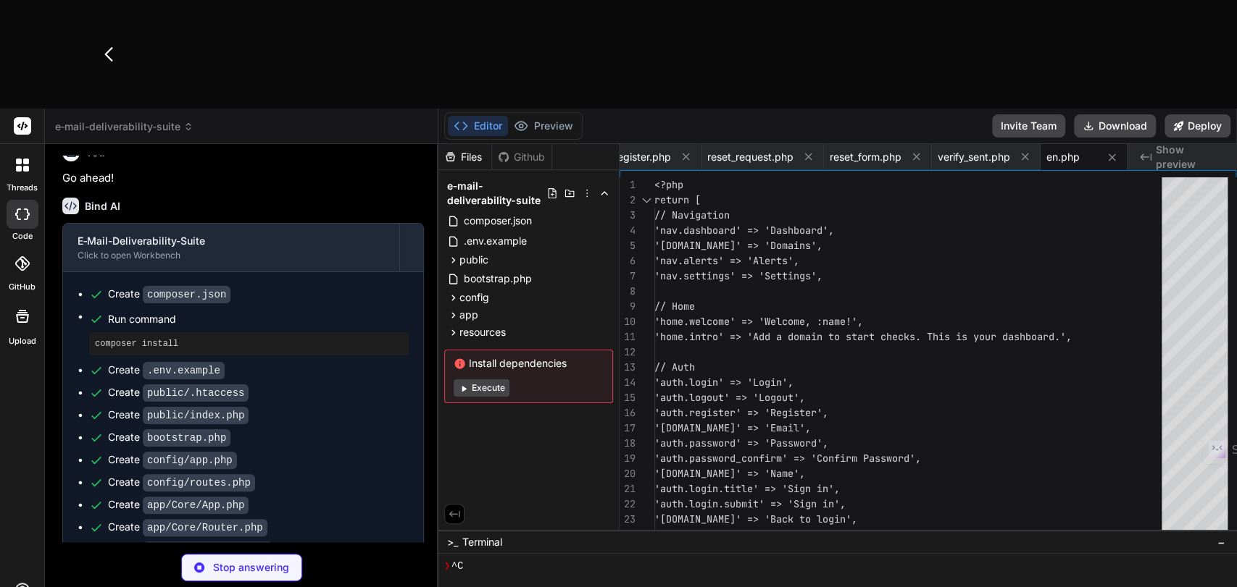
type textarea "x"
type textarea "'alerts.webhook' => 'Webhook', 'alerts.threshold.score_drop' => 'Score-[PERSON_…"
type textarea "x"
type textarea "password_reset_token VARCHAR(64) NULL, password_reset_expires_at DATETIME NULL,…"
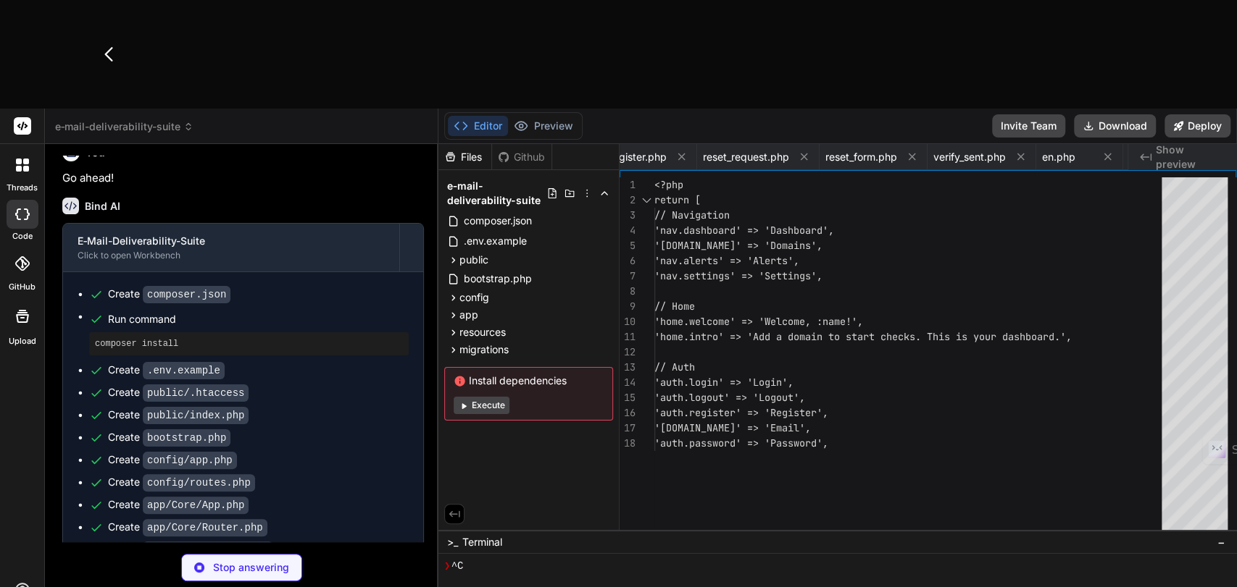
type textarea "x"
type textarea ") ENGINE=InnoDB DEFAULT CHARSET=utf8mb4 COLLATE=utf8mb4_unicode_ci;"
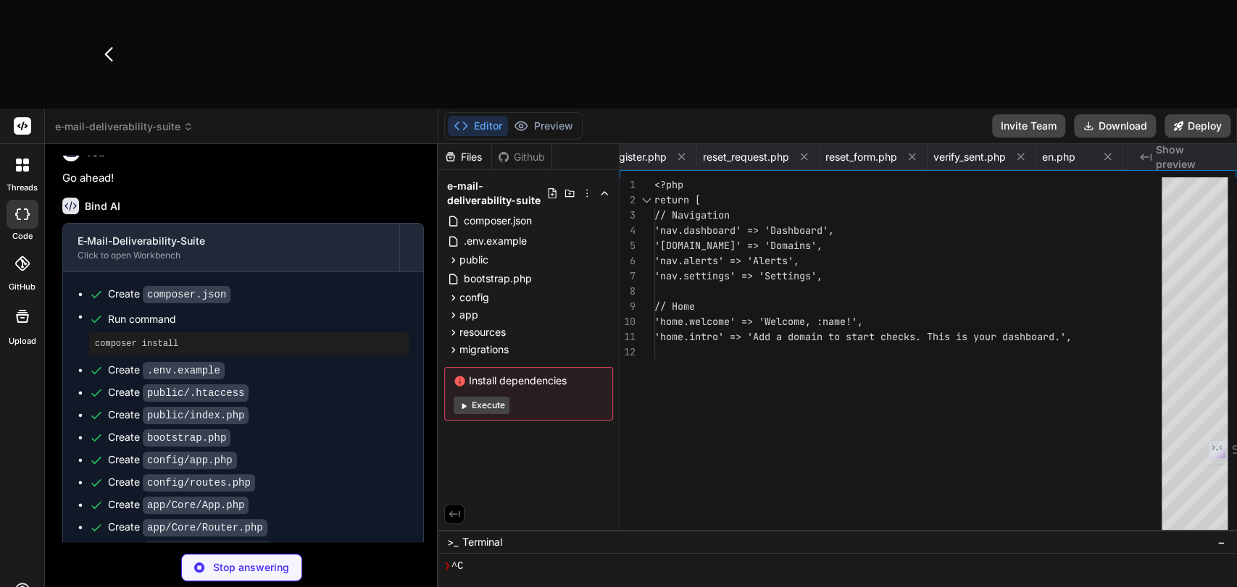
type textarea "x"
type textarea "CASCADE ) ENGINE=InnoDB DEFAULT CHARSET=utf8mb4 COLLATE=utf8mb4_unicode_ci;"
type textarea "x"
type textarea ") ENGINE=InnoDB DEFAULT CHARSET=utf8mb4 COLLATE=utf8mb4_unicode_ci;"
type textarea "x"
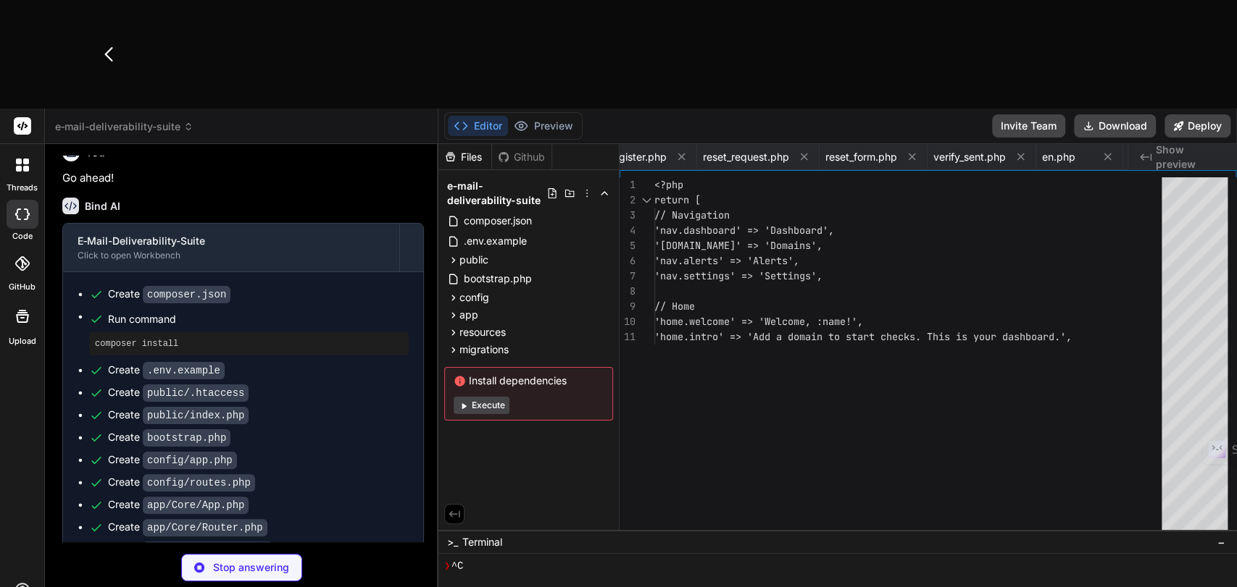
type textarea "} applyMigration($file, $path); } echo "Done.\n";"
type textarea "x"
type textarea "echo " php bin/cron.php run domain_check\n"; echo " php bin/cron.php run alert_…"
type textarea "x"
type textarea "7) Monitoring (cron) + alerts (email/webhook) 8) DMARC report upload/analyze 9)…"
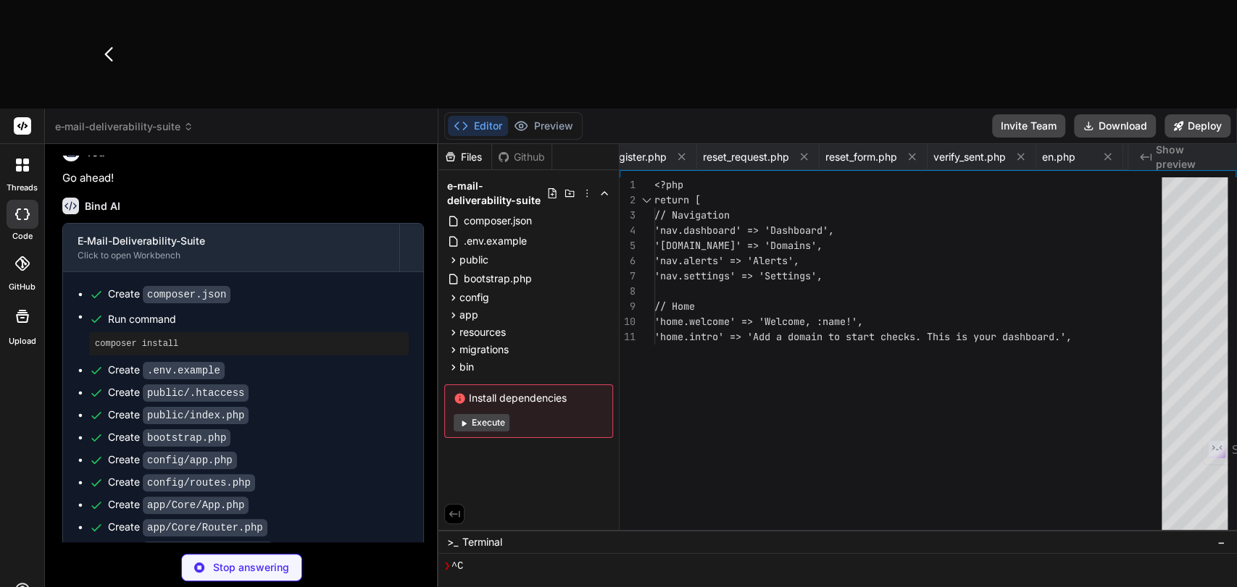
type textarea "x"
